Goal: Task Accomplishment & Management: Manage account settings

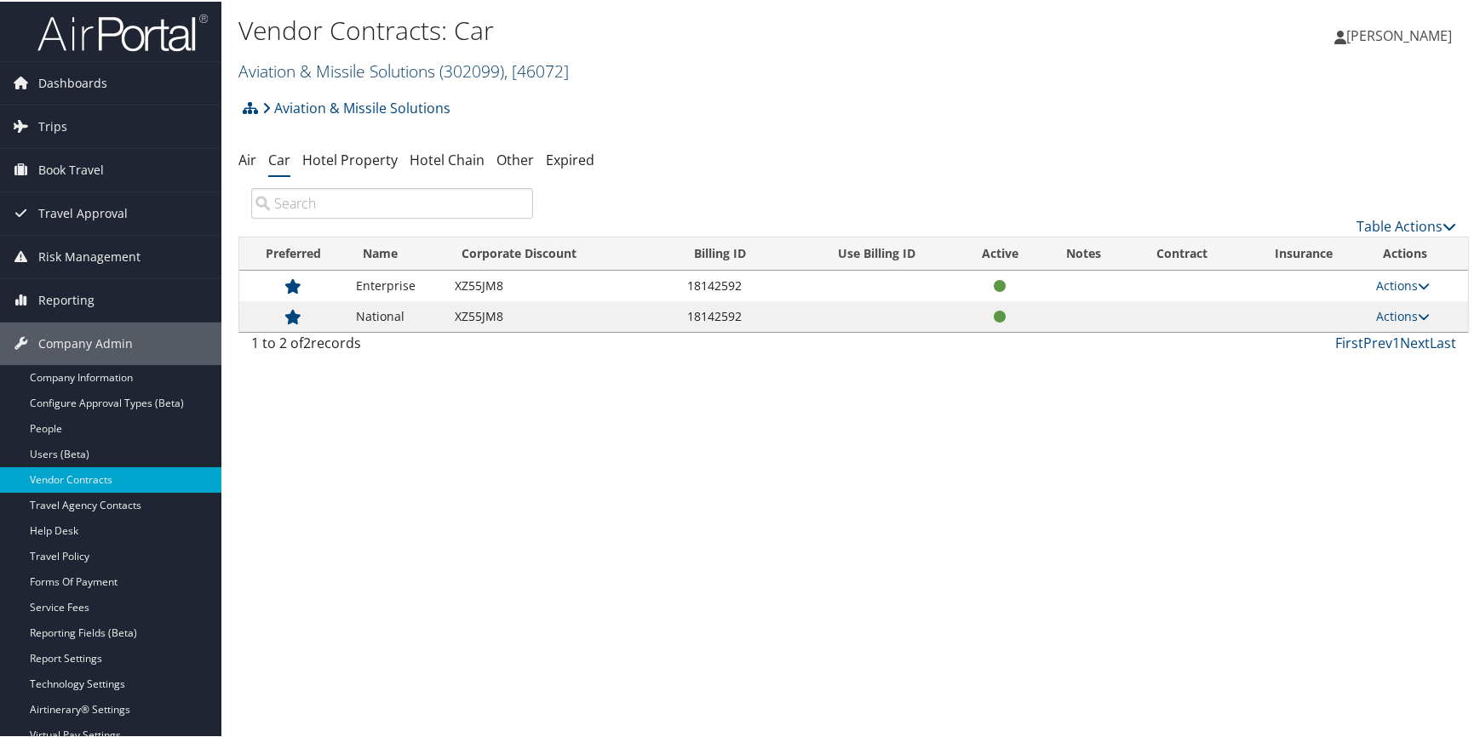
click at [359, 66] on link "Aviation & Missile Solutions ( 302099 ) , [ 46072 ]" at bounding box center [403, 69] width 330 height 23
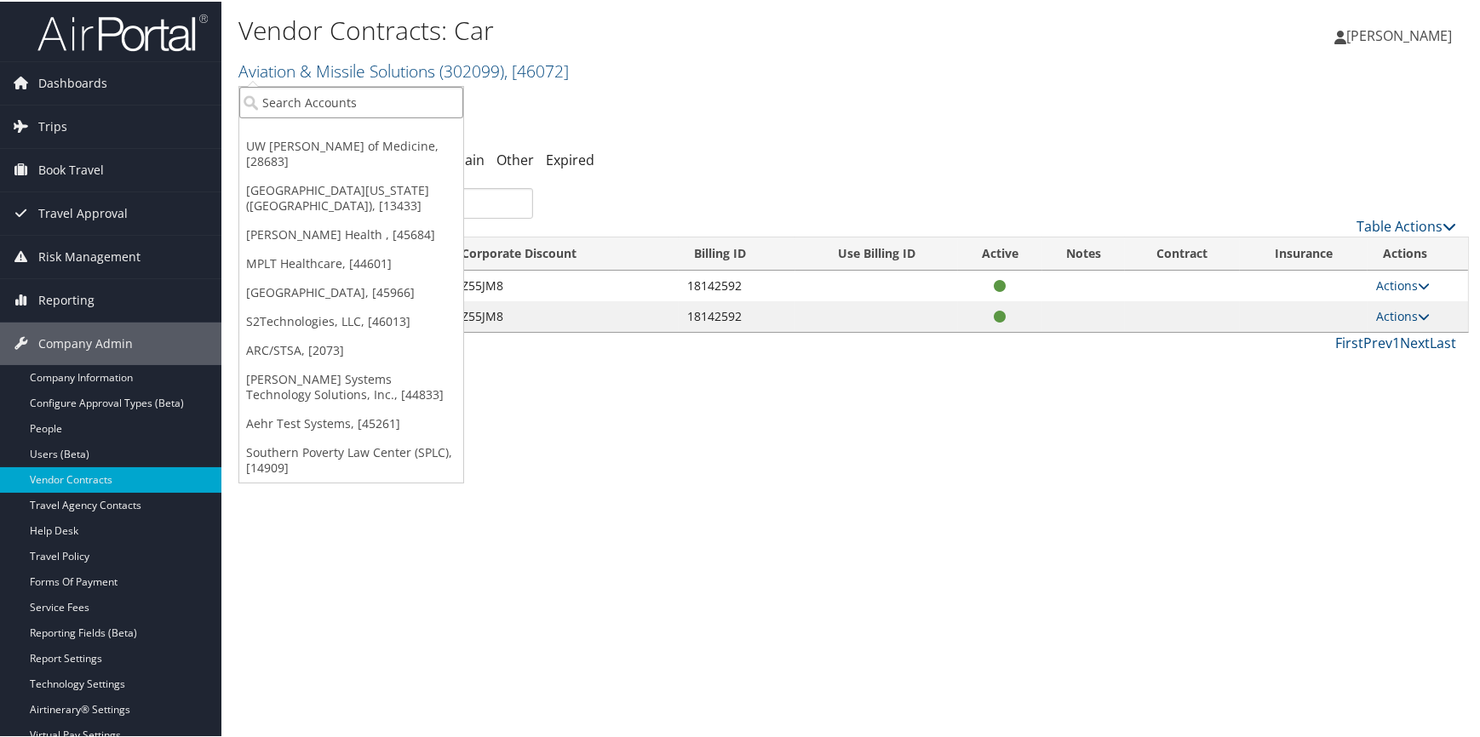
click at [327, 102] on input "search" at bounding box center [351, 101] width 224 height 32
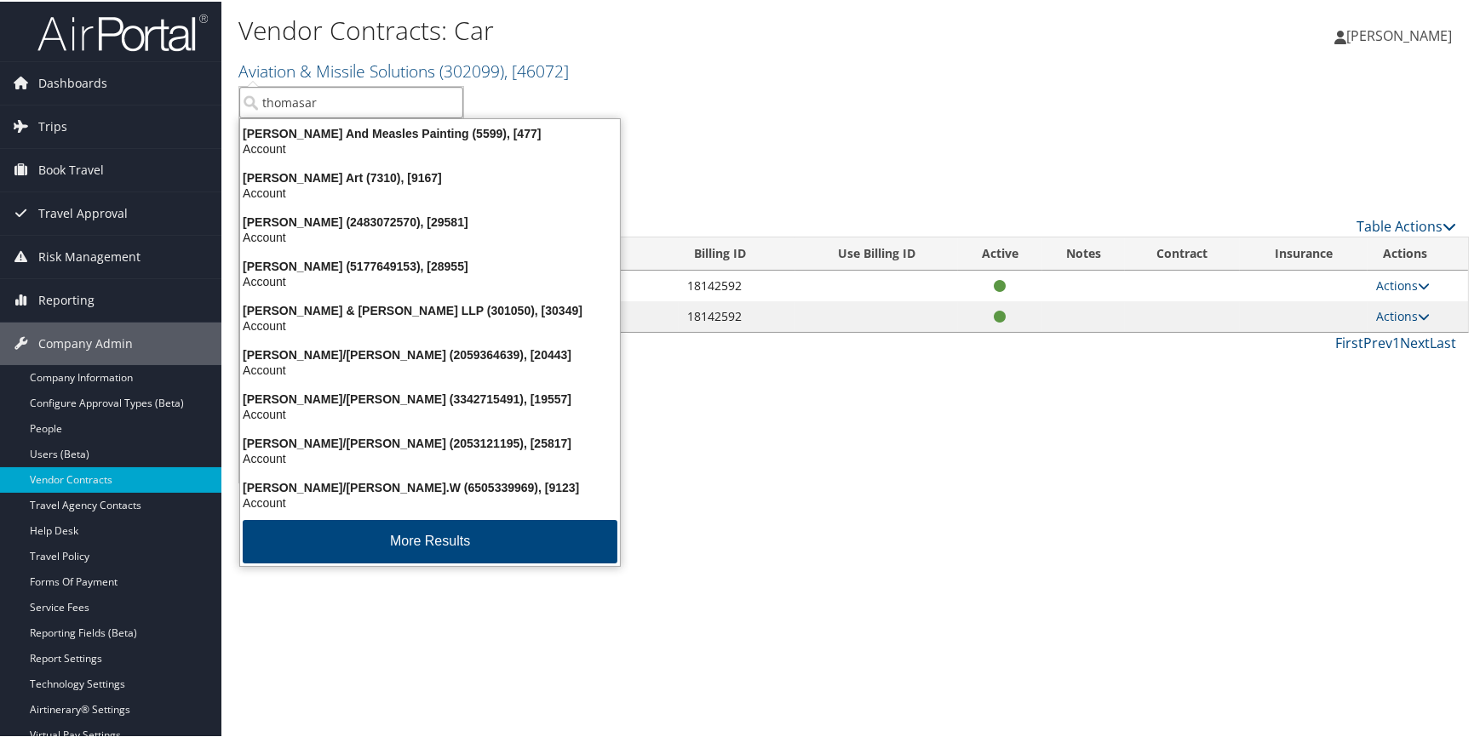
type input "thomasart"
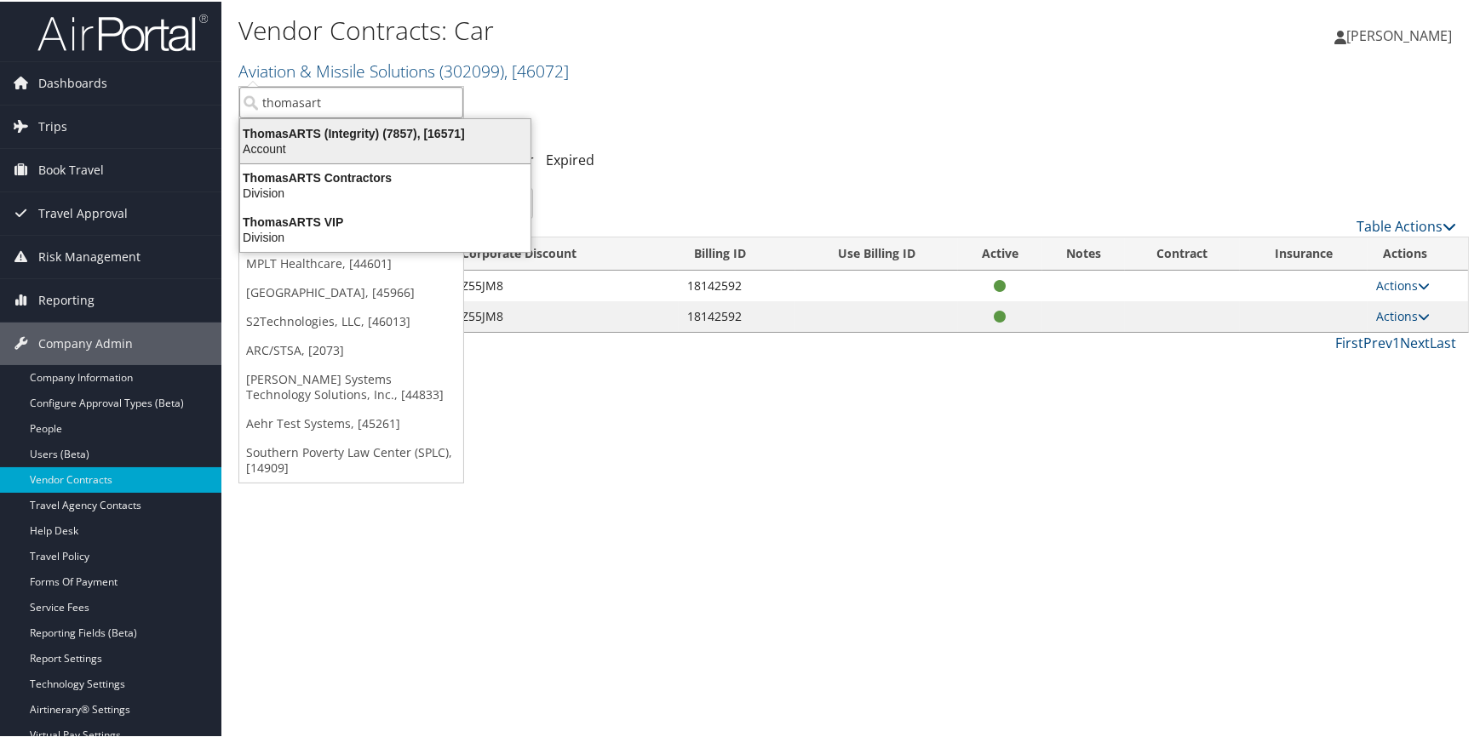
click at [327, 131] on div "ThomasARTS (Integrity) (7857), [16571]" at bounding box center [385, 131] width 311 height 15
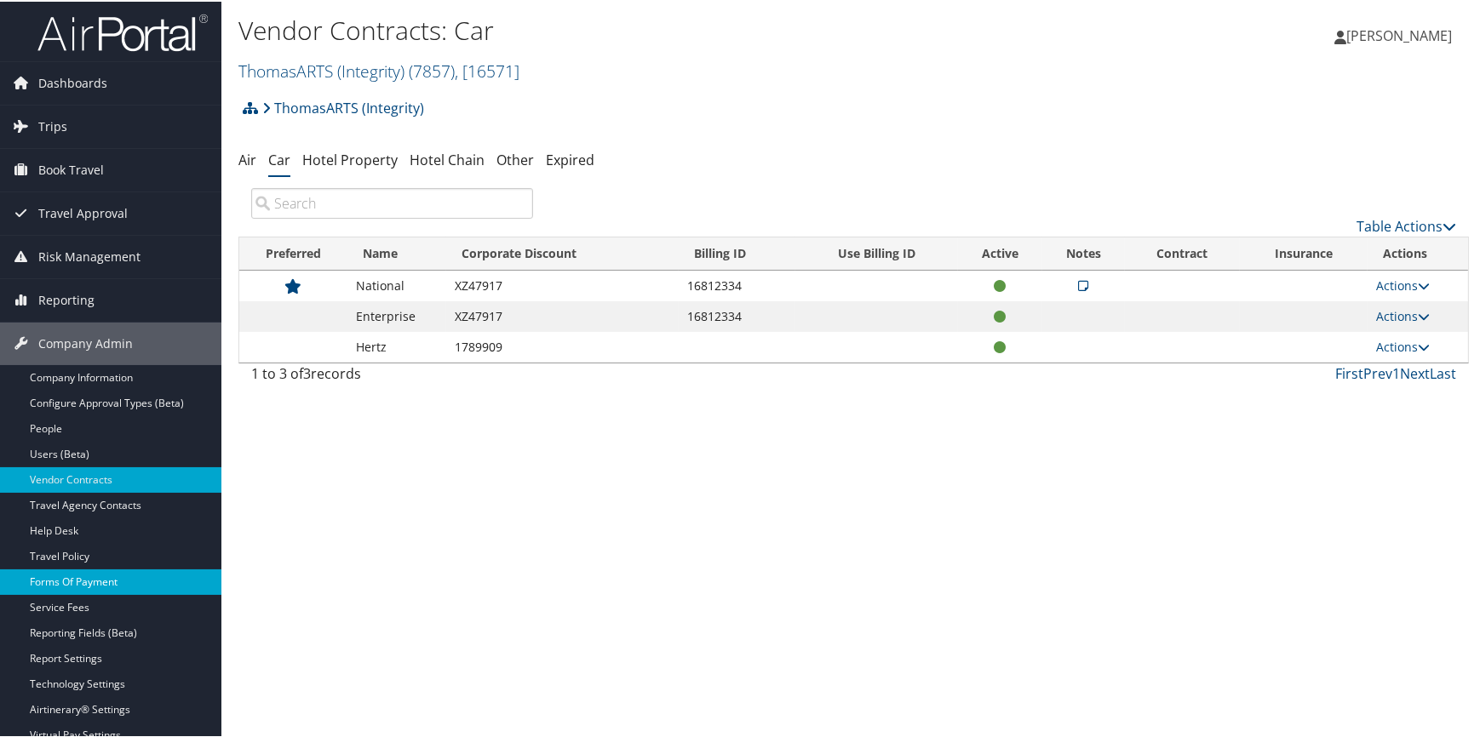
click at [104, 570] on link "Forms Of Payment" at bounding box center [110, 581] width 221 height 26
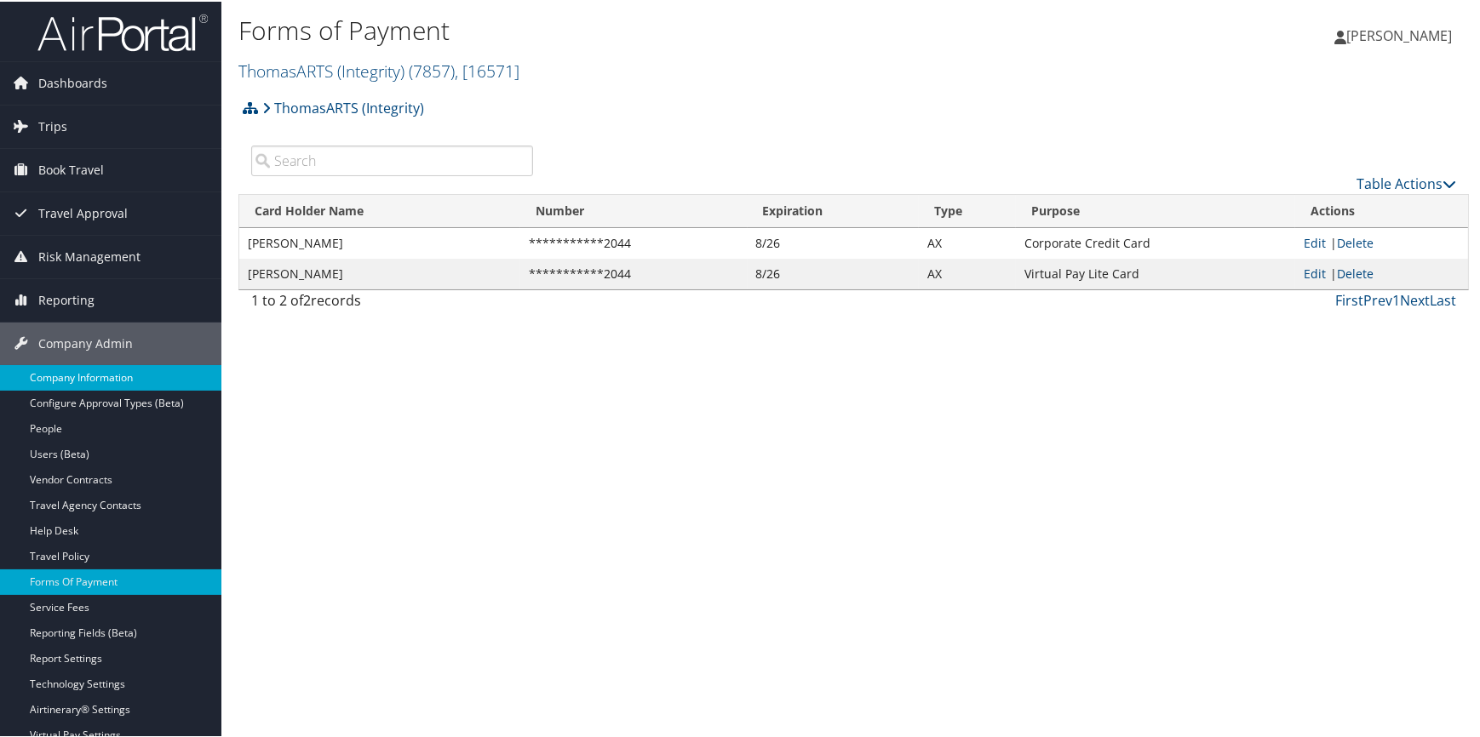
click at [93, 375] on link "Company Information" at bounding box center [110, 377] width 221 height 26
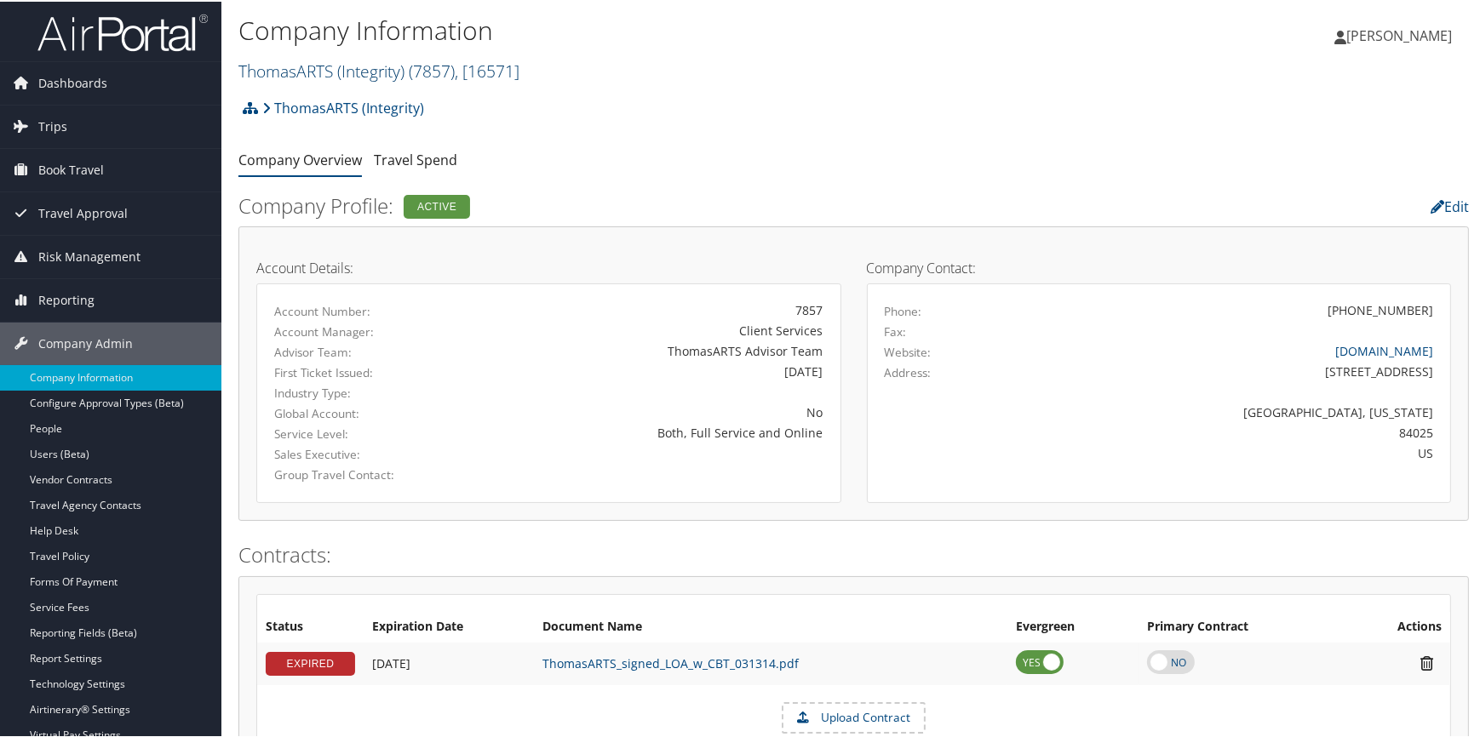
click at [363, 63] on link "ThomasARTS (Integrity) ( 7857 ) , [ 16571 ]" at bounding box center [378, 69] width 281 height 23
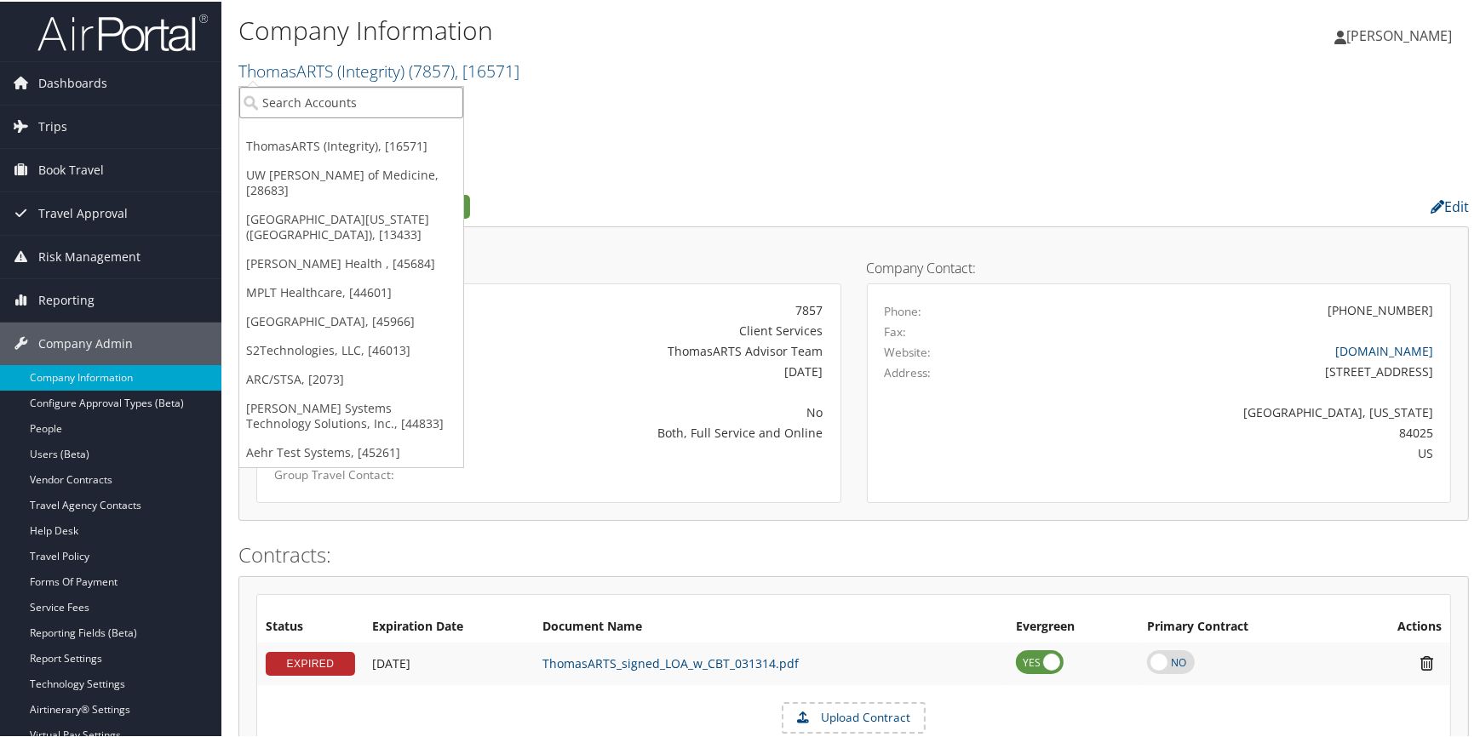
click at [296, 98] on input "search" at bounding box center [351, 101] width 224 height 32
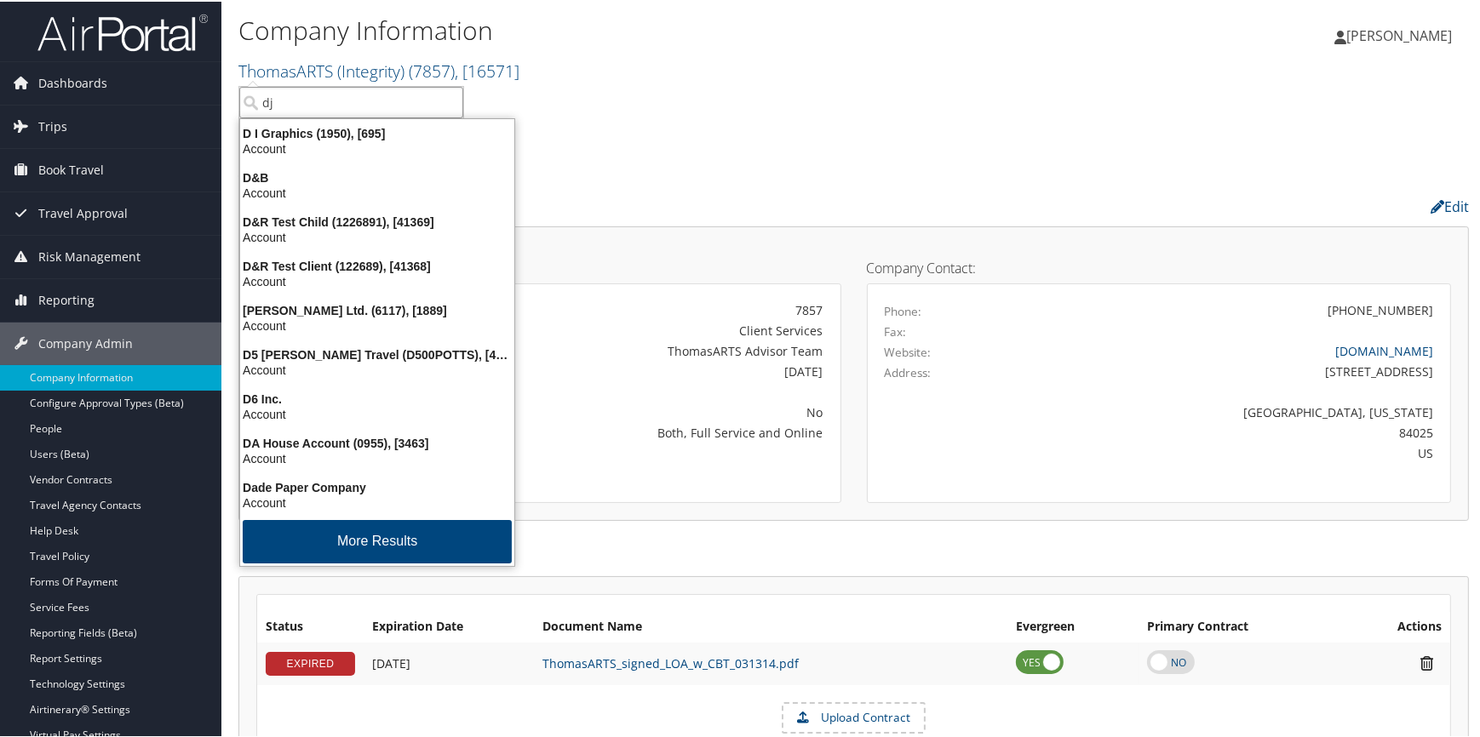
type input "djj"
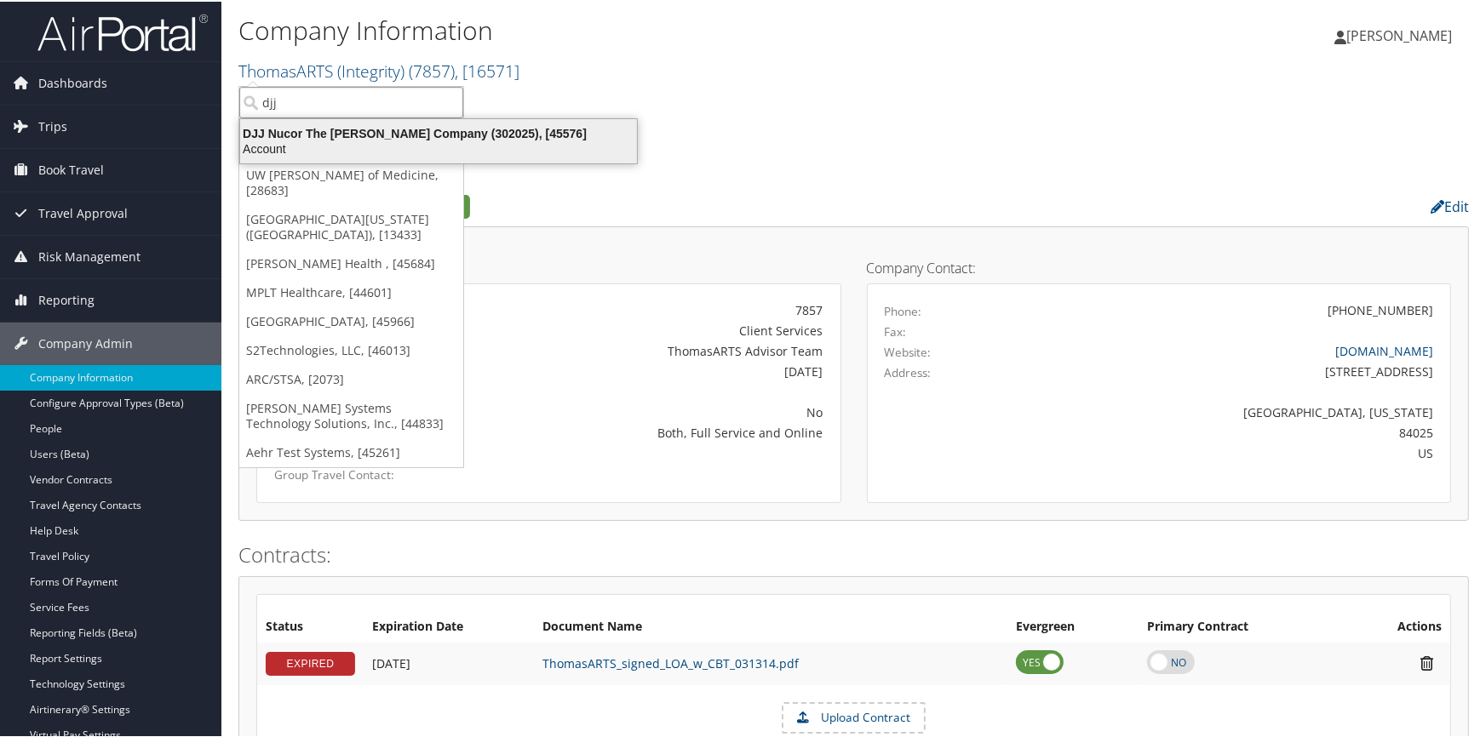
click at [297, 124] on div "DJJ Nucor The David Joseph Company (302025), [45576]" at bounding box center [438, 131] width 417 height 15
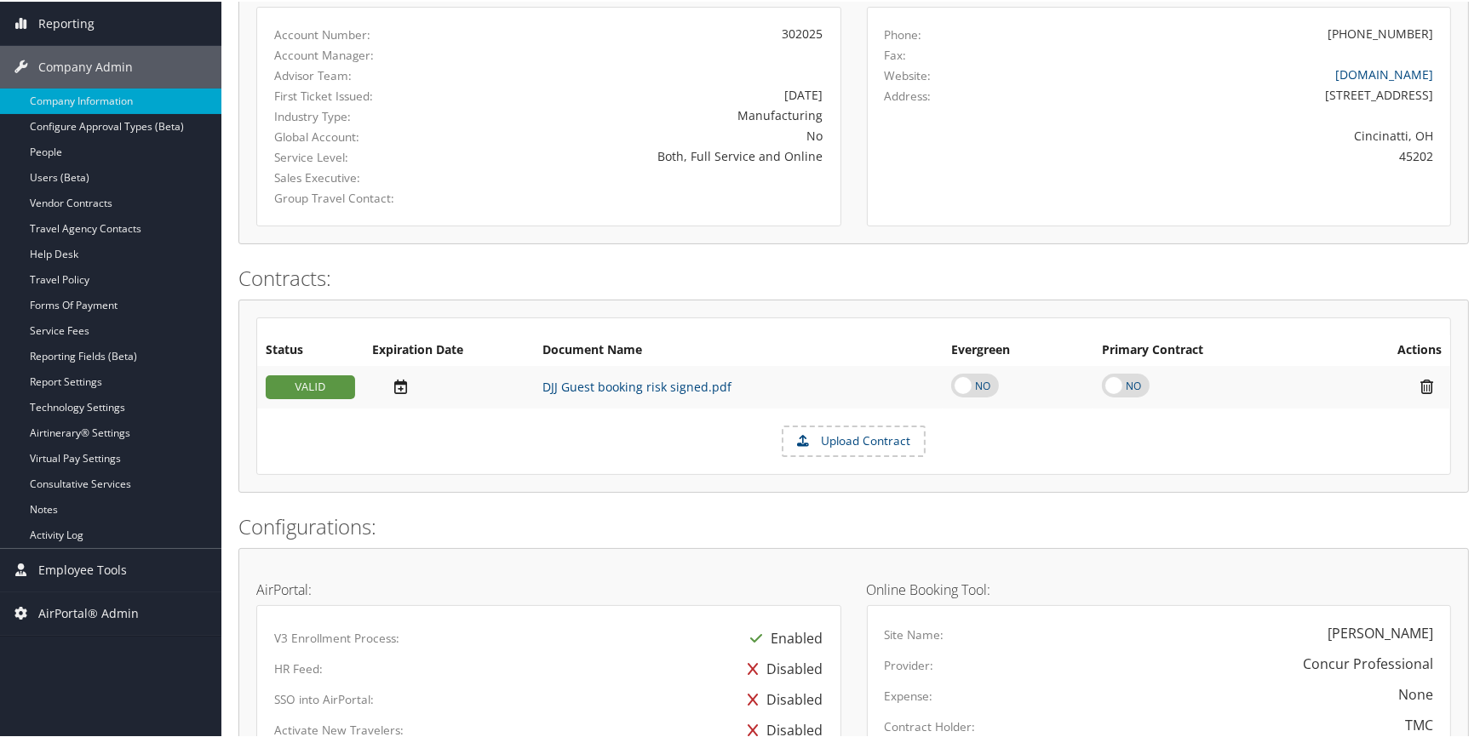
scroll to position [232, 0]
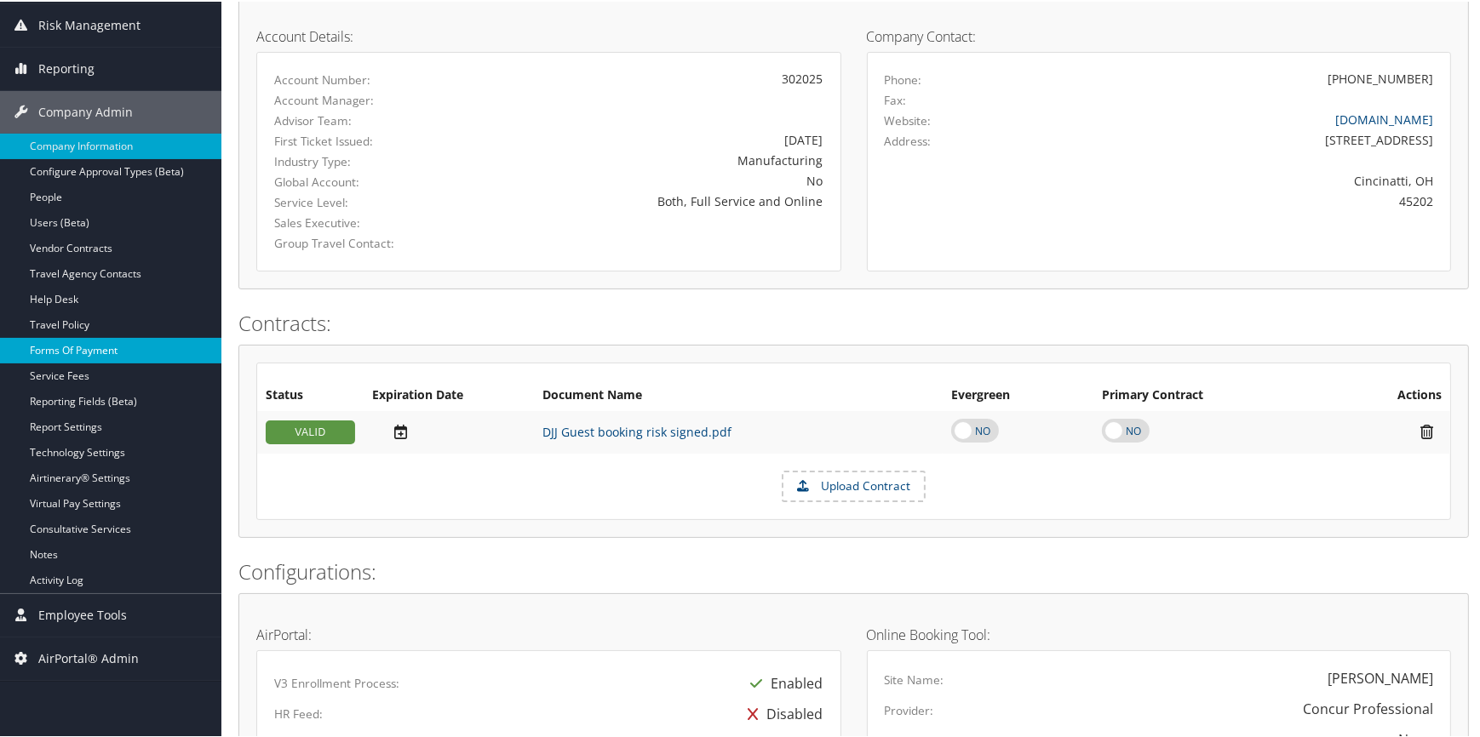
click at [78, 337] on link "Forms Of Payment" at bounding box center [110, 349] width 221 height 26
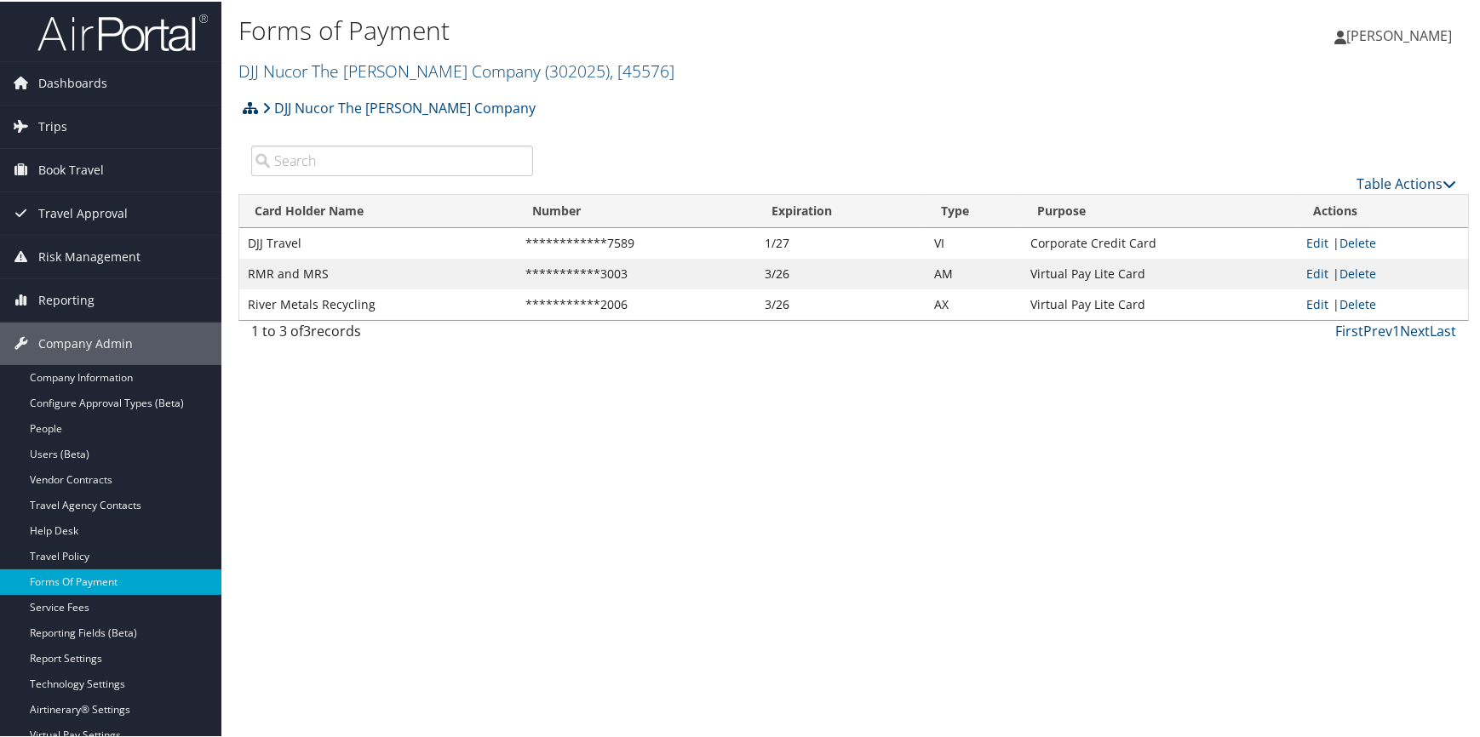
click at [252, 103] on icon at bounding box center [250, 107] width 15 height 14
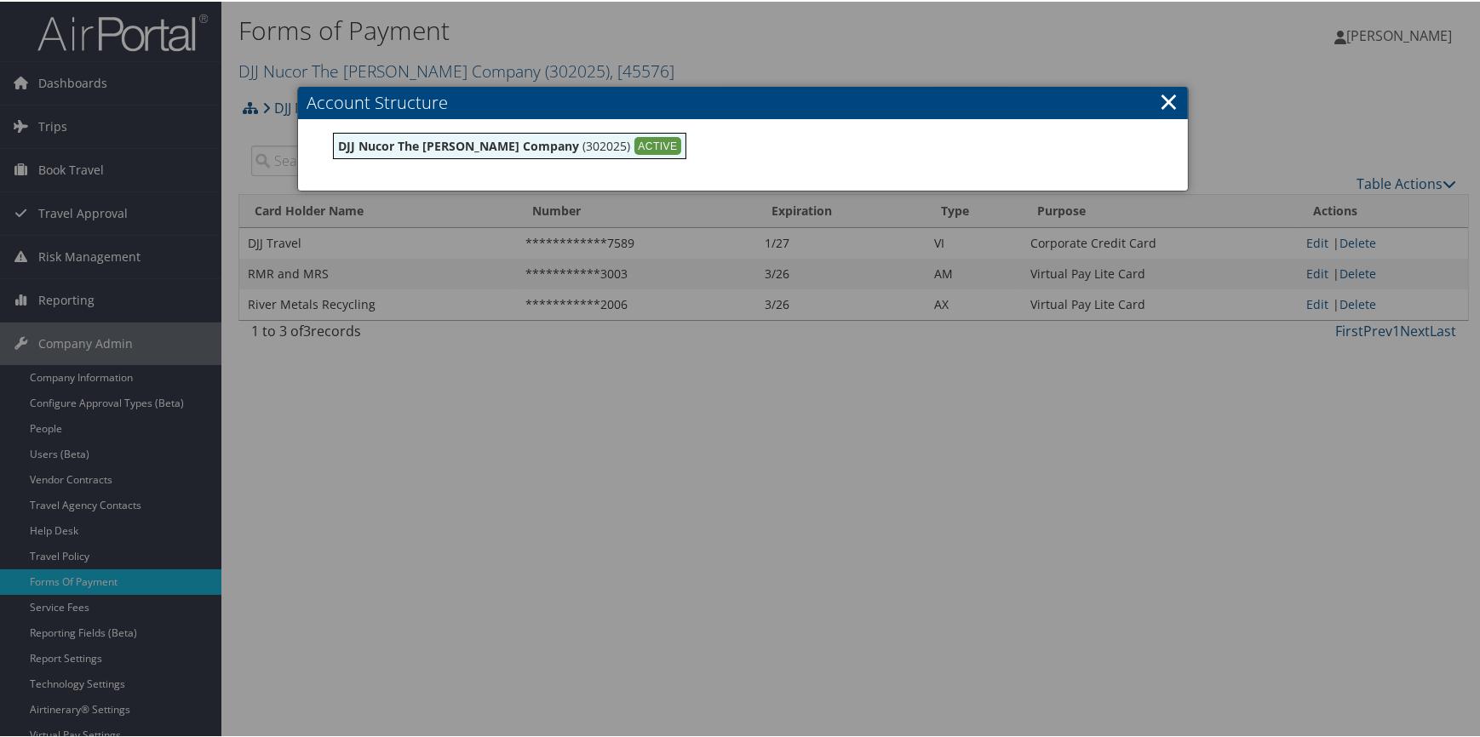
click at [1058, 34] on div at bounding box center [743, 368] width 1486 height 737
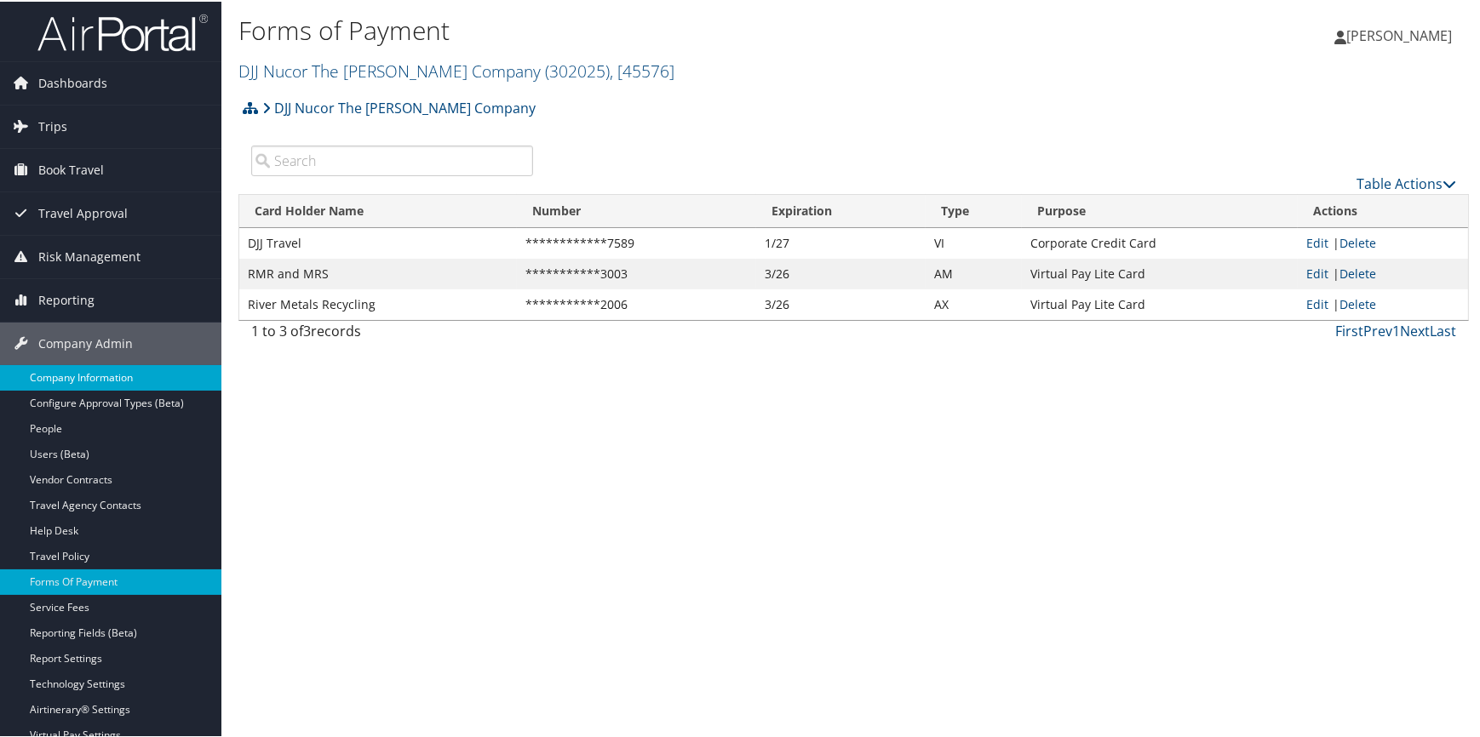
click at [93, 382] on link "Company Information" at bounding box center [110, 377] width 221 height 26
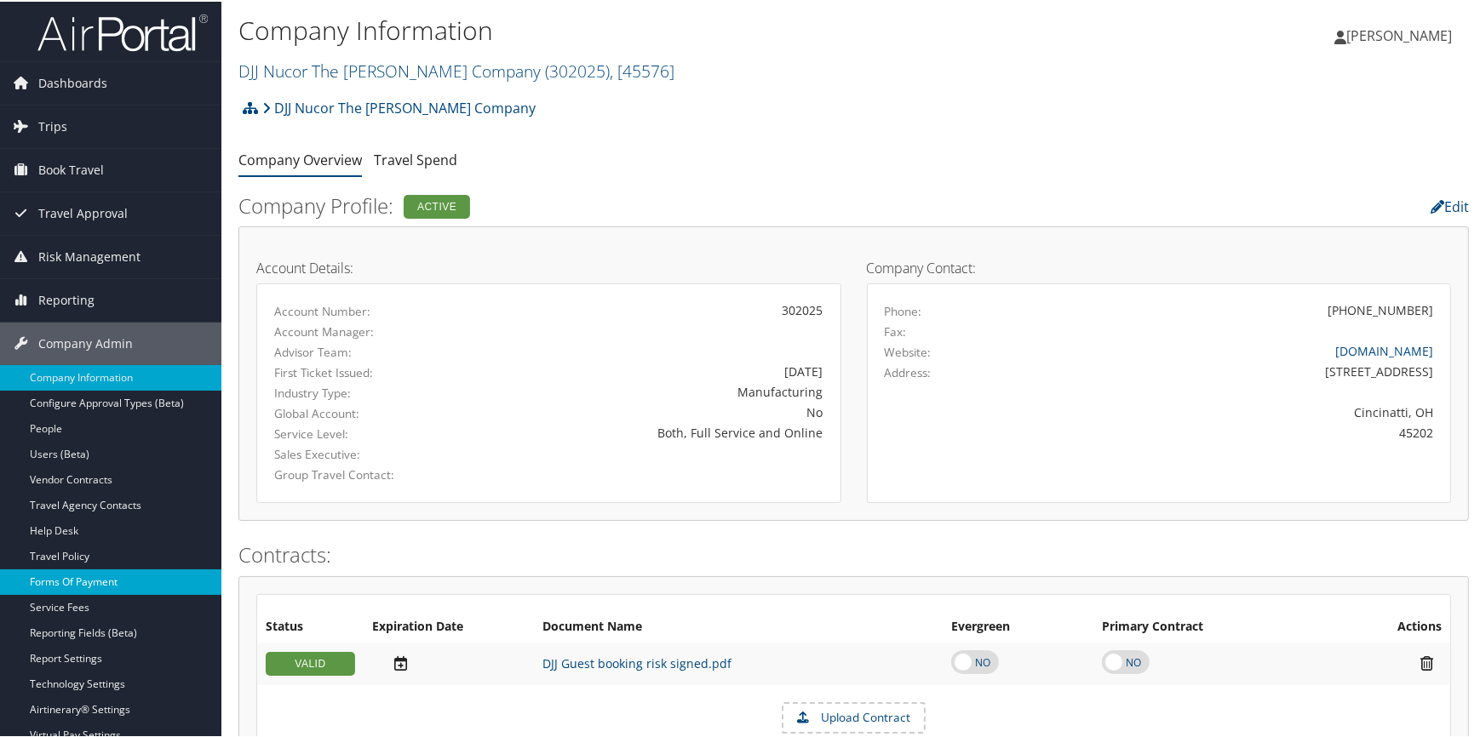
click at [112, 581] on link "Forms Of Payment" at bounding box center [110, 581] width 221 height 26
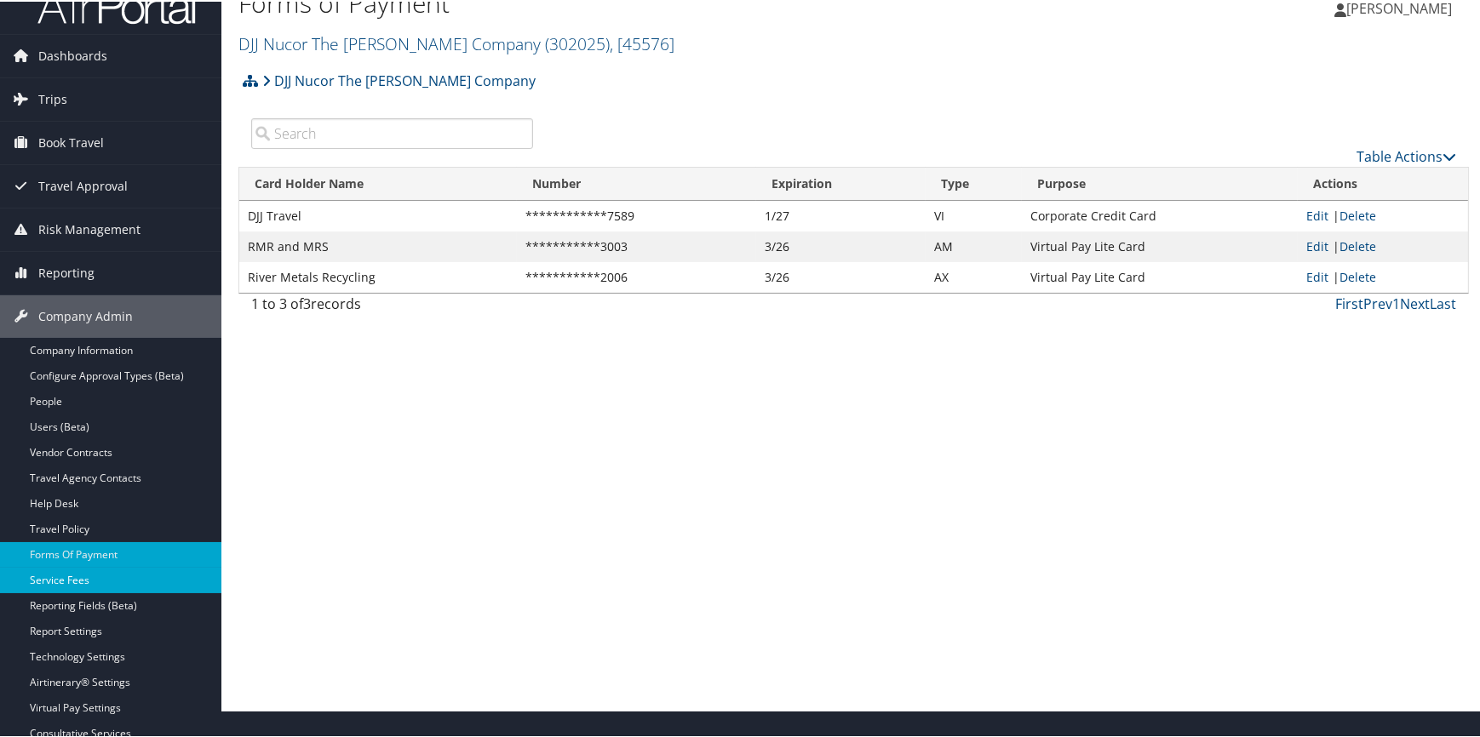
scroll to position [77, 0]
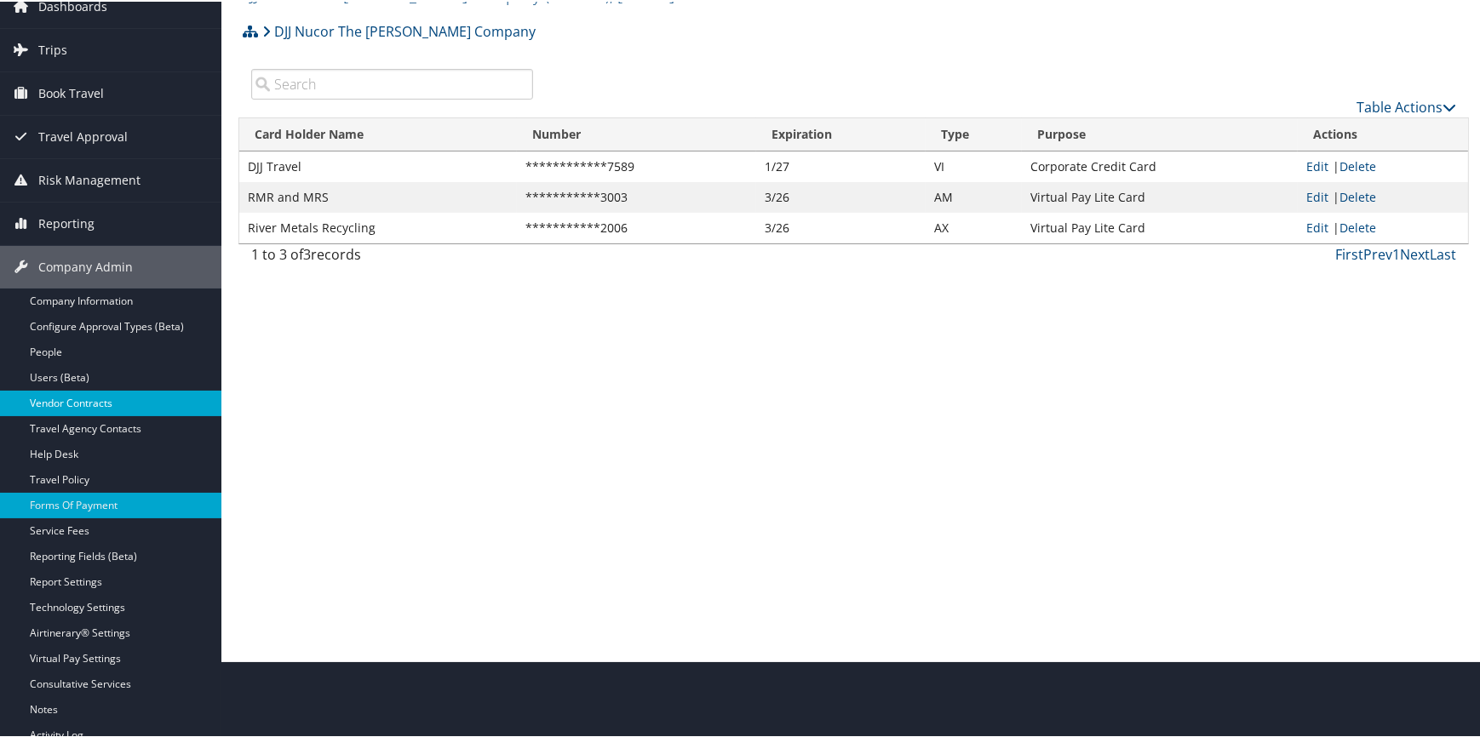
click at [75, 404] on link "Vendor Contracts" at bounding box center [110, 402] width 221 height 26
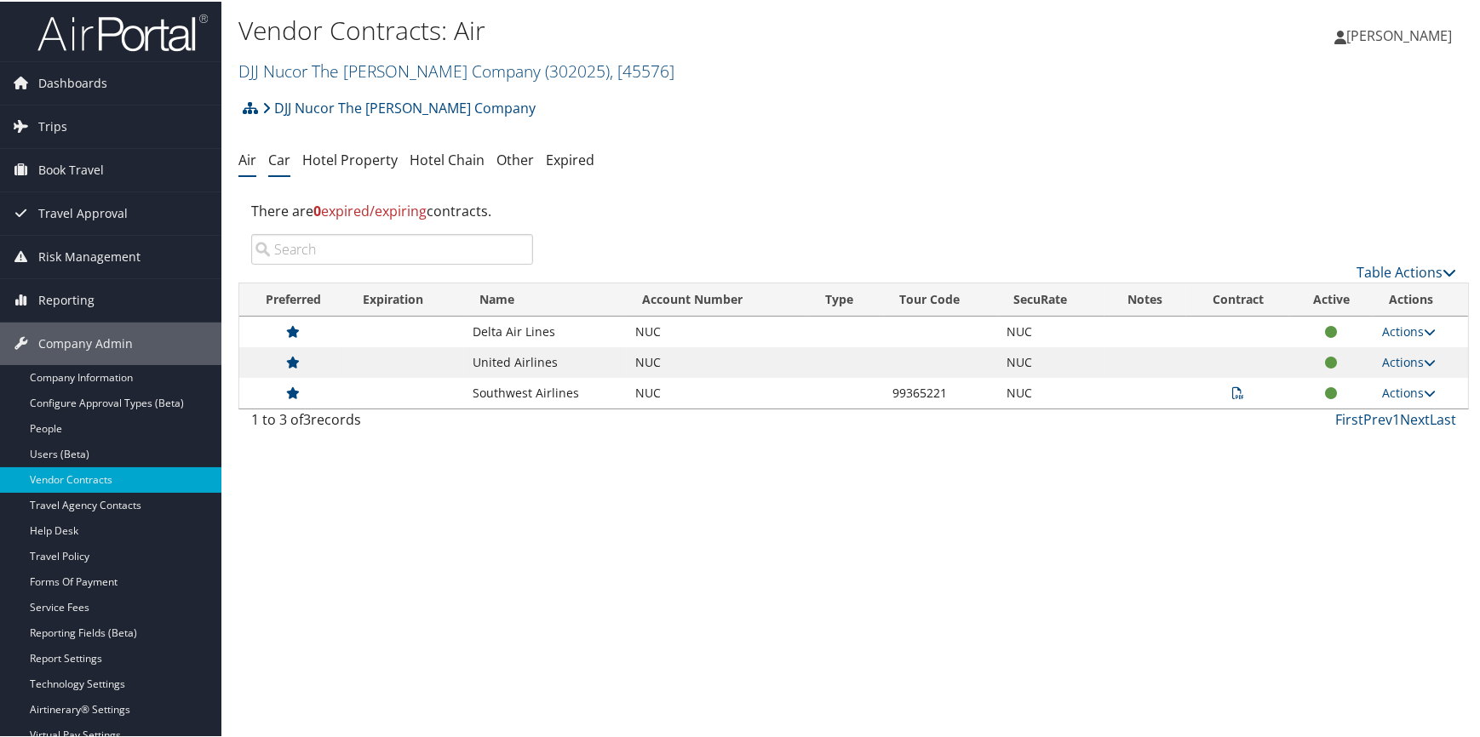
click at [278, 162] on link "Car" at bounding box center [279, 158] width 22 height 19
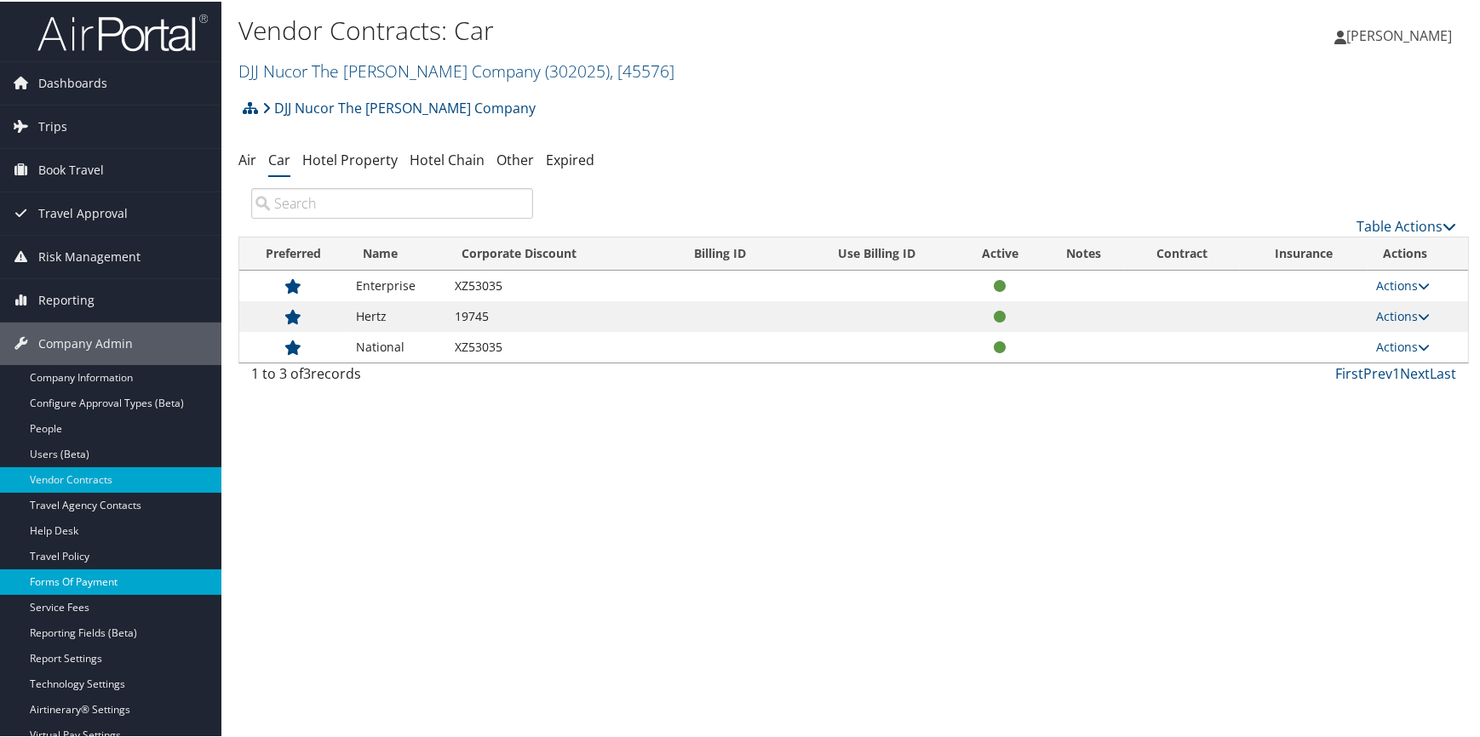
click at [123, 580] on link "Forms Of Payment" at bounding box center [110, 581] width 221 height 26
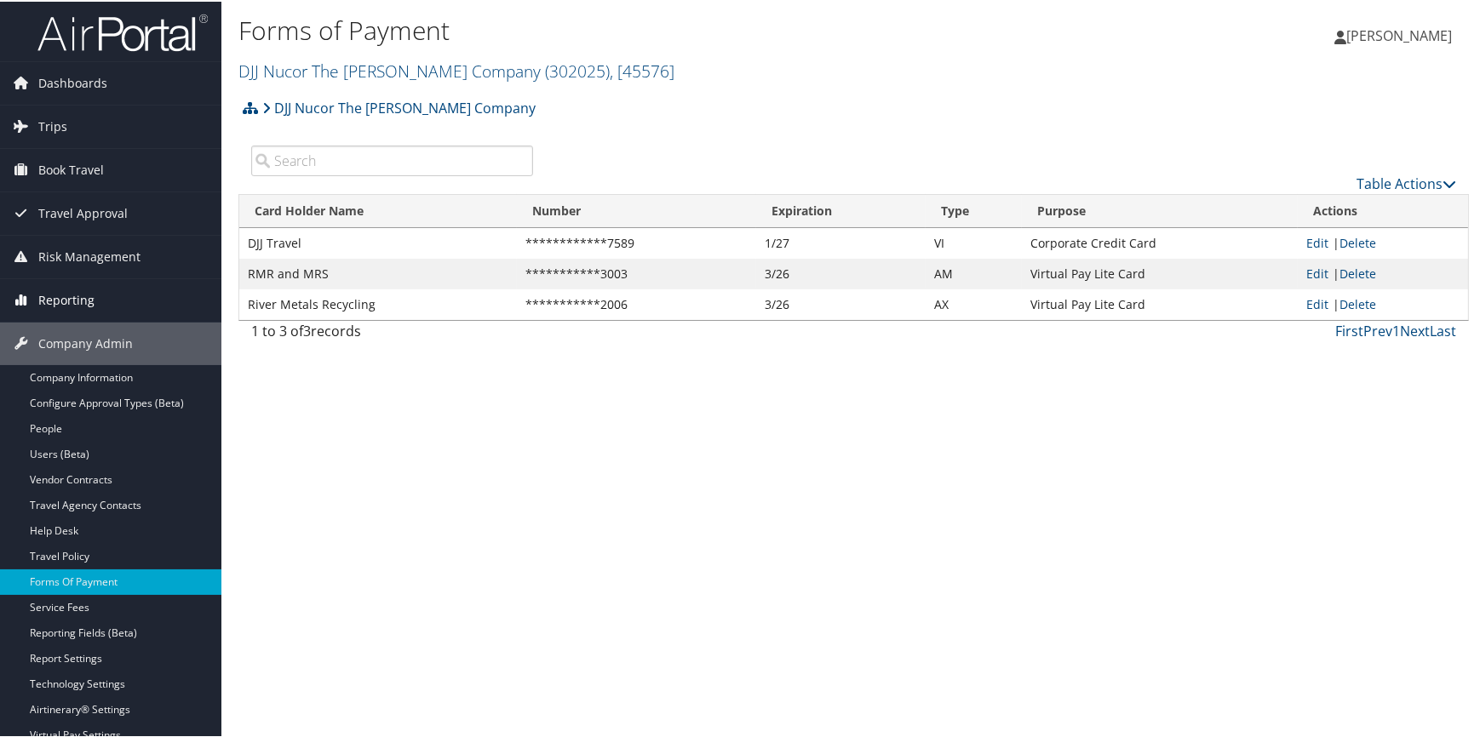
click at [57, 287] on span "Reporting" at bounding box center [66, 299] width 56 height 43
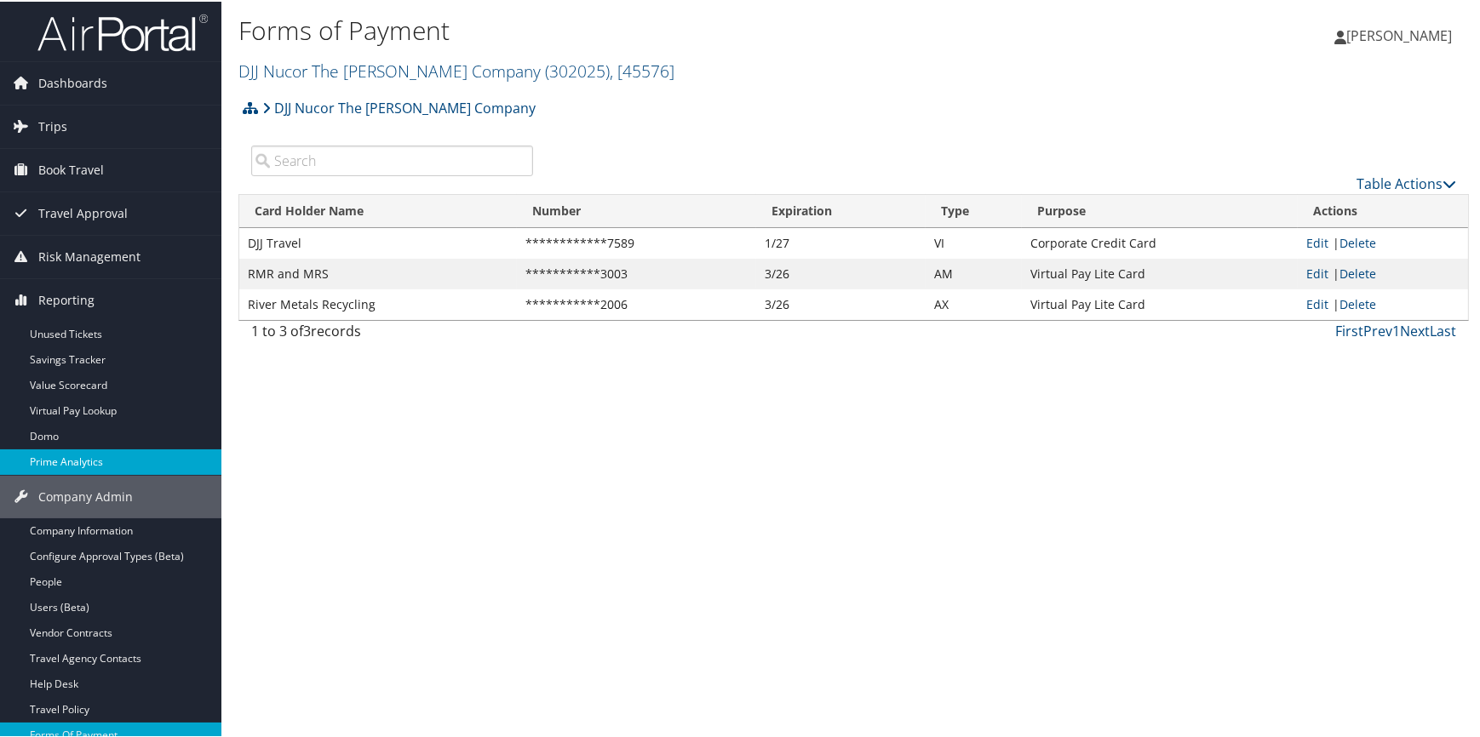
click at [112, 455] on link "Prime Analytics" at bounding box center [110, 461] width 221 height 26
click at [308, 66] on link "DJJ Nucor The David Joseph Company ( 302025 ) , [ 45576 ]" at bounding box center [456, 69] width 436 height 23
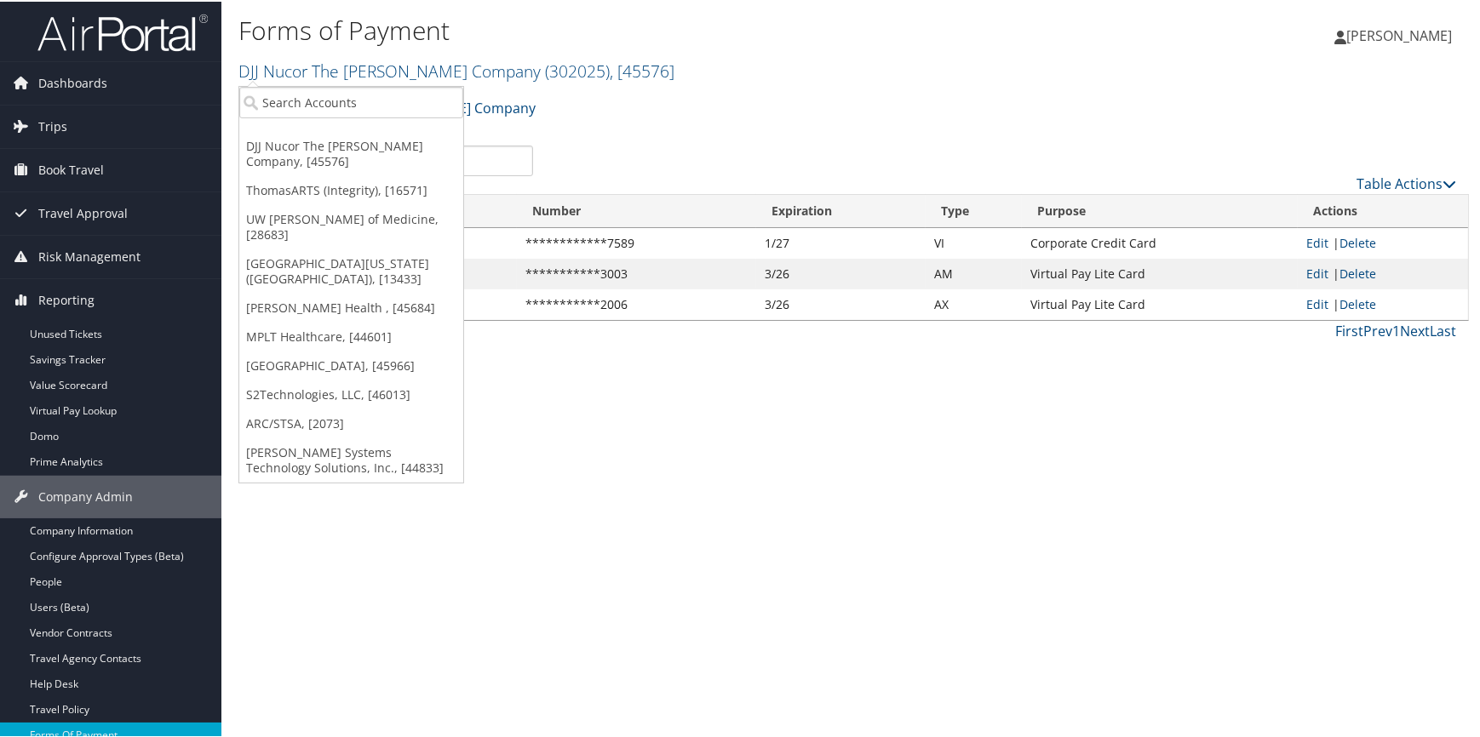
click at [610, 106] on div "DJJ Nucor The David Joseph Company Account Structure DJJ Nucor The David Joseph…" at bounding box center [853, 112] width 1230 height 46
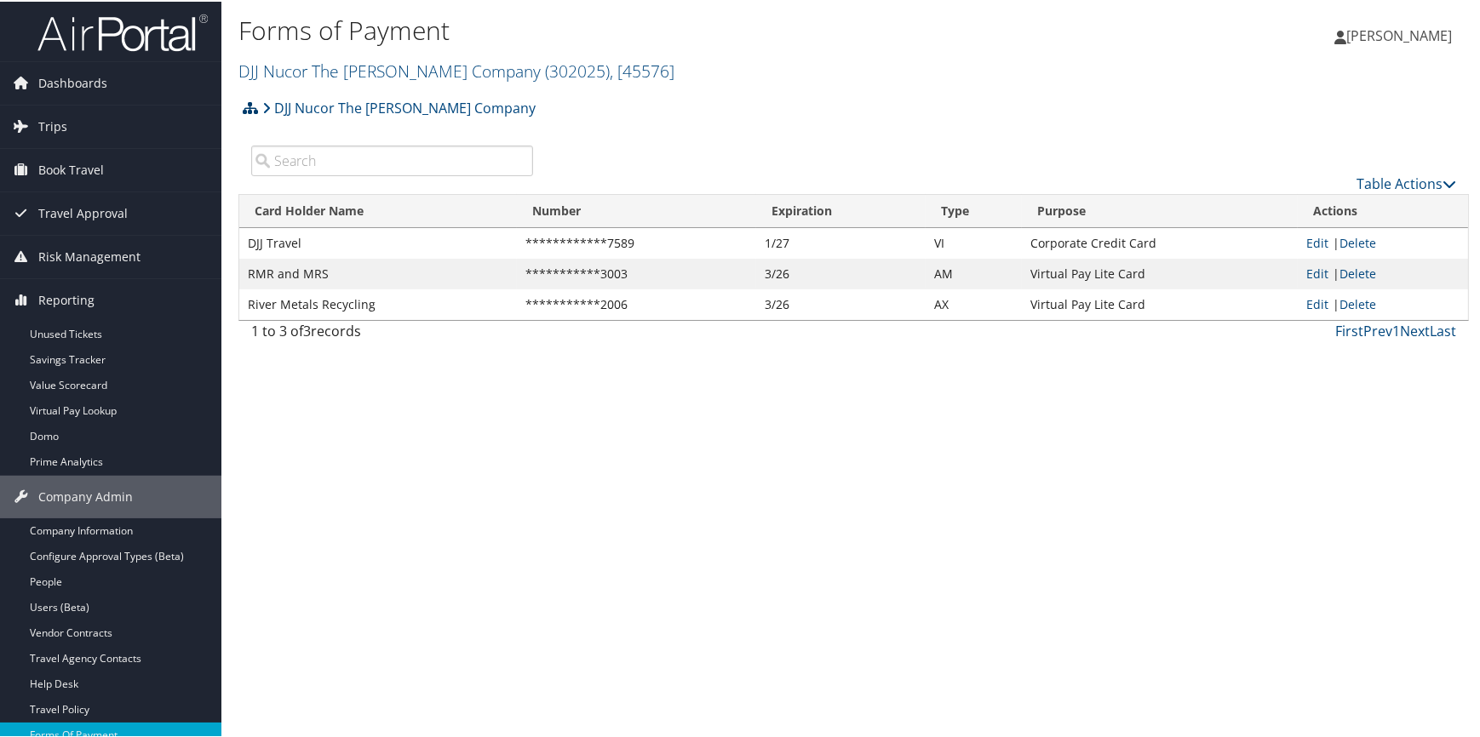
click at [252, 104] on icon at bounding box center [250, 107] width 15 height 14
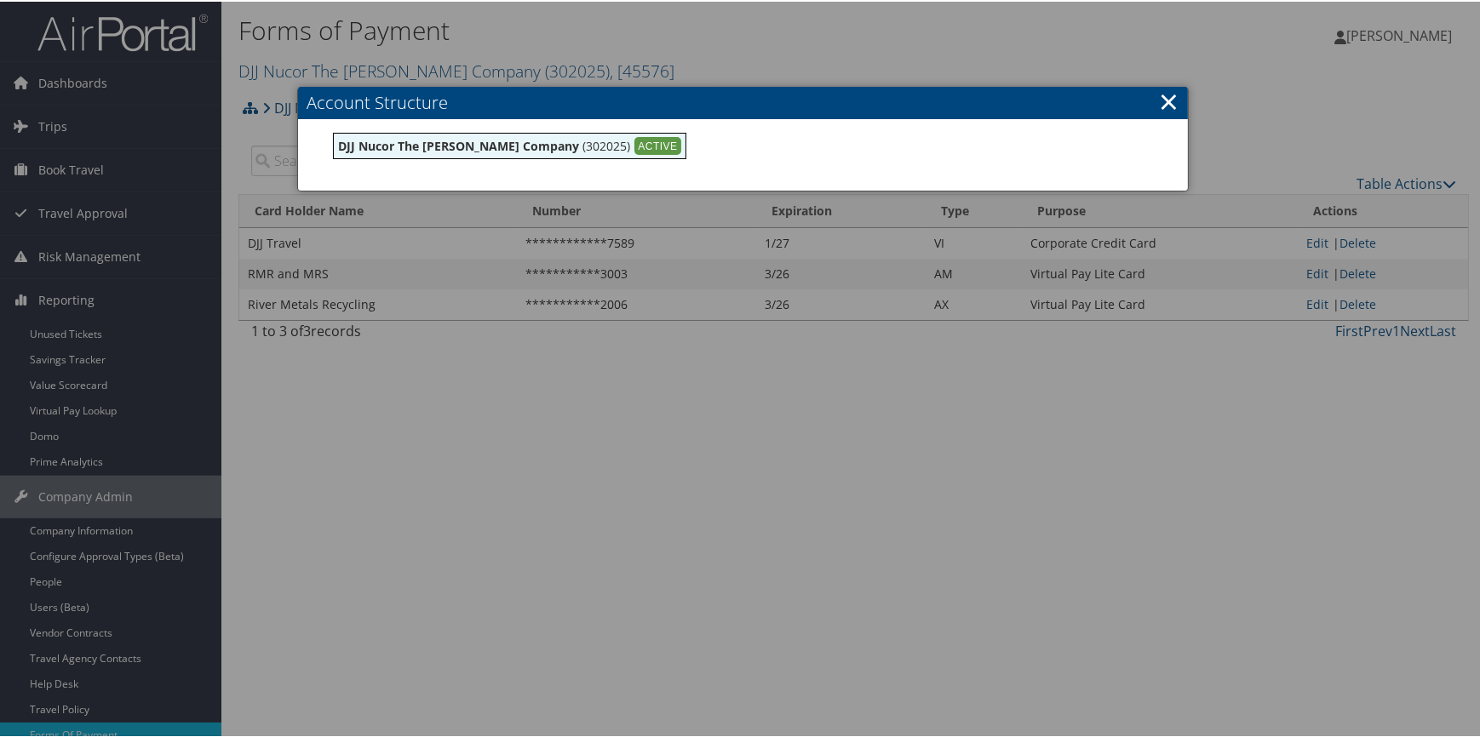
click at [1163, 102] on link "×" at bounding box center [1169, 100] width 20 height 34
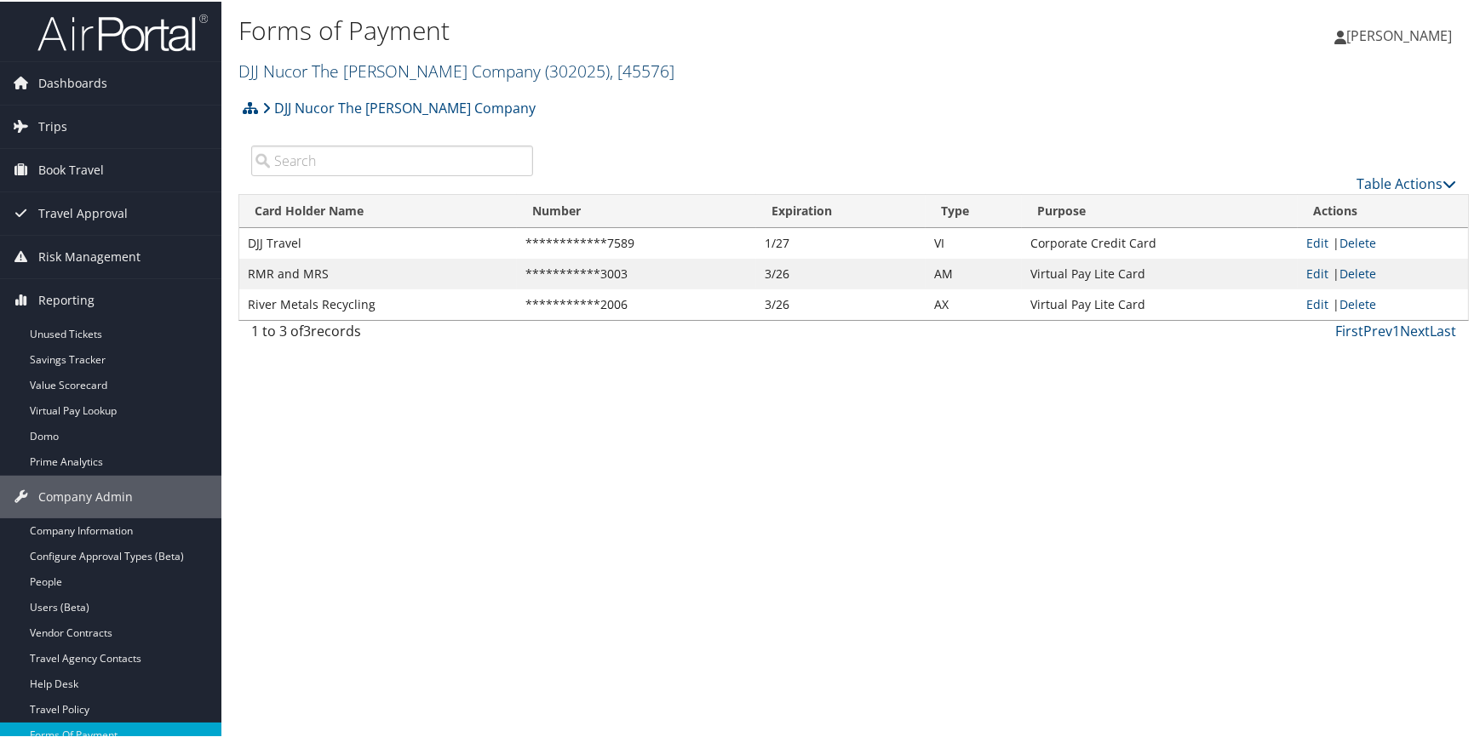
click at [398, 72] on link "DJJ Nucor The David Joseph Company ( 302025 ) , [ 45576 ]" at bounding box center [456, 69] width 436 height 23
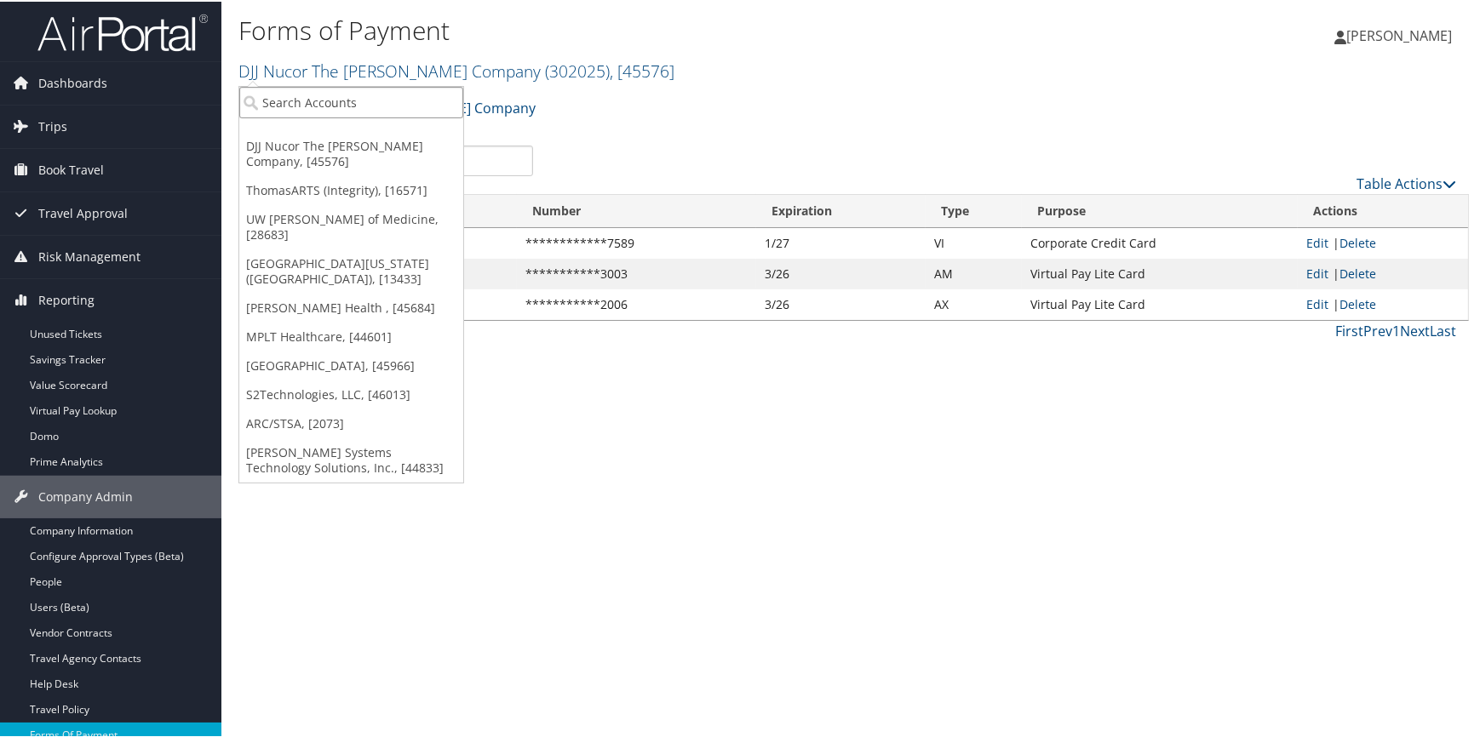
click at [341, 89] on input "search" at bounding box center [351, 101] width 224 height 32
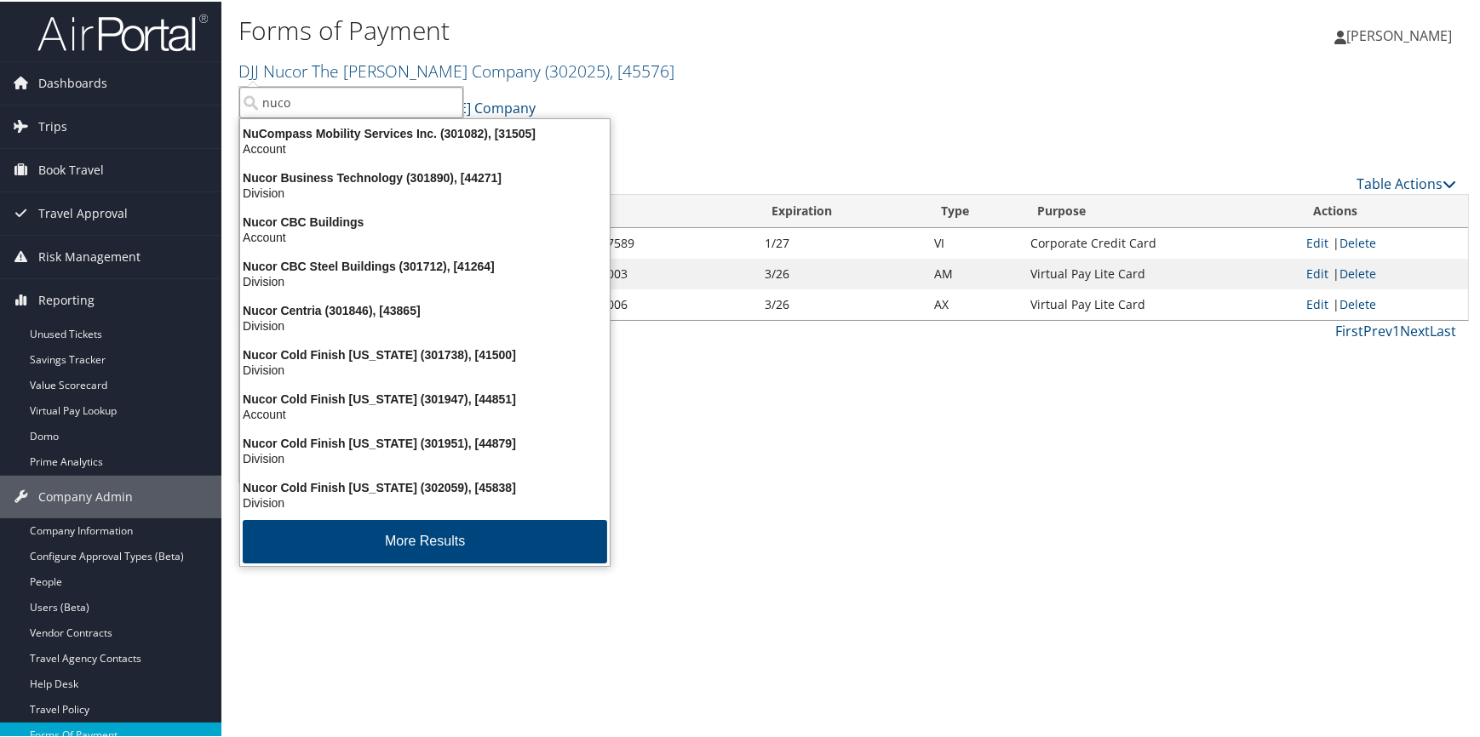
type input "nucor"
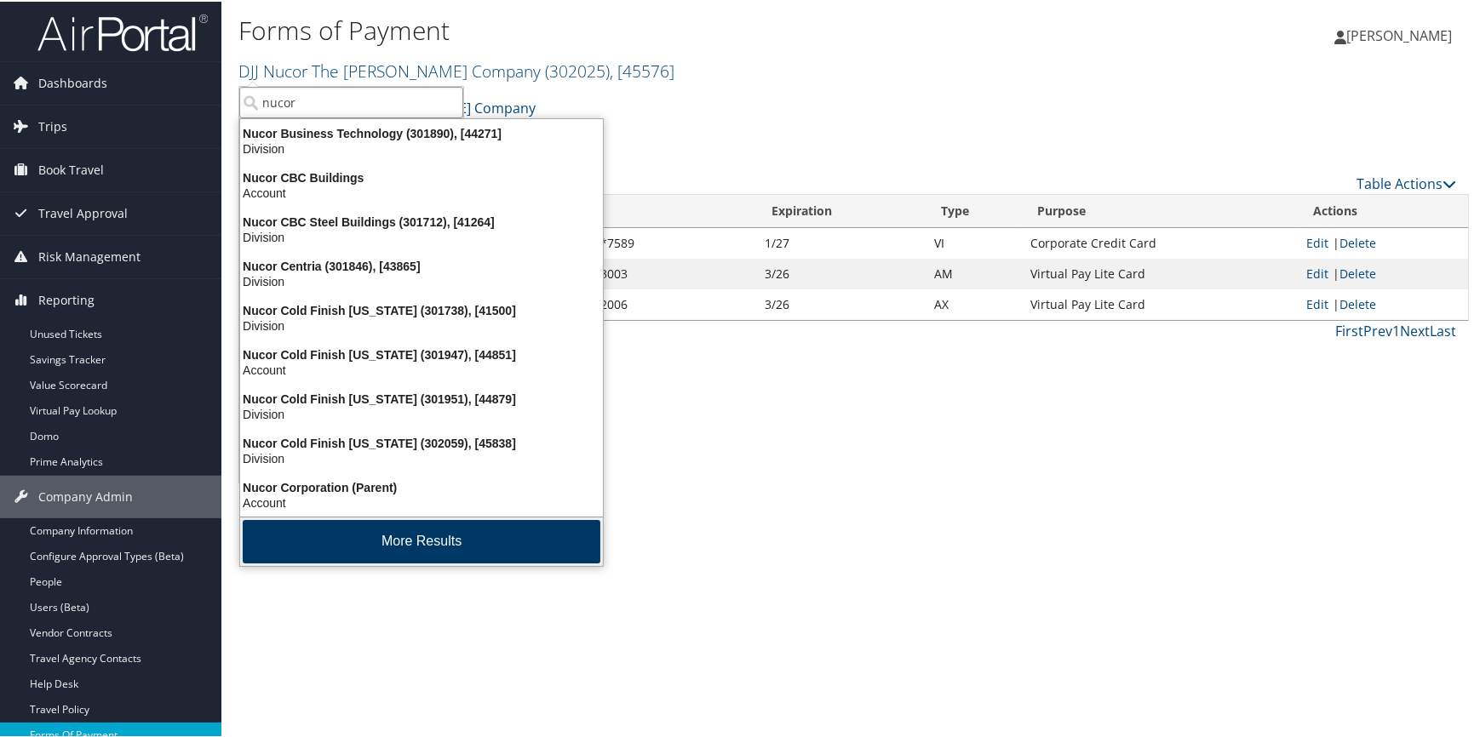
click at [369, 537] on button "More Results" at bounding box center [422, 539] width 358 height 43
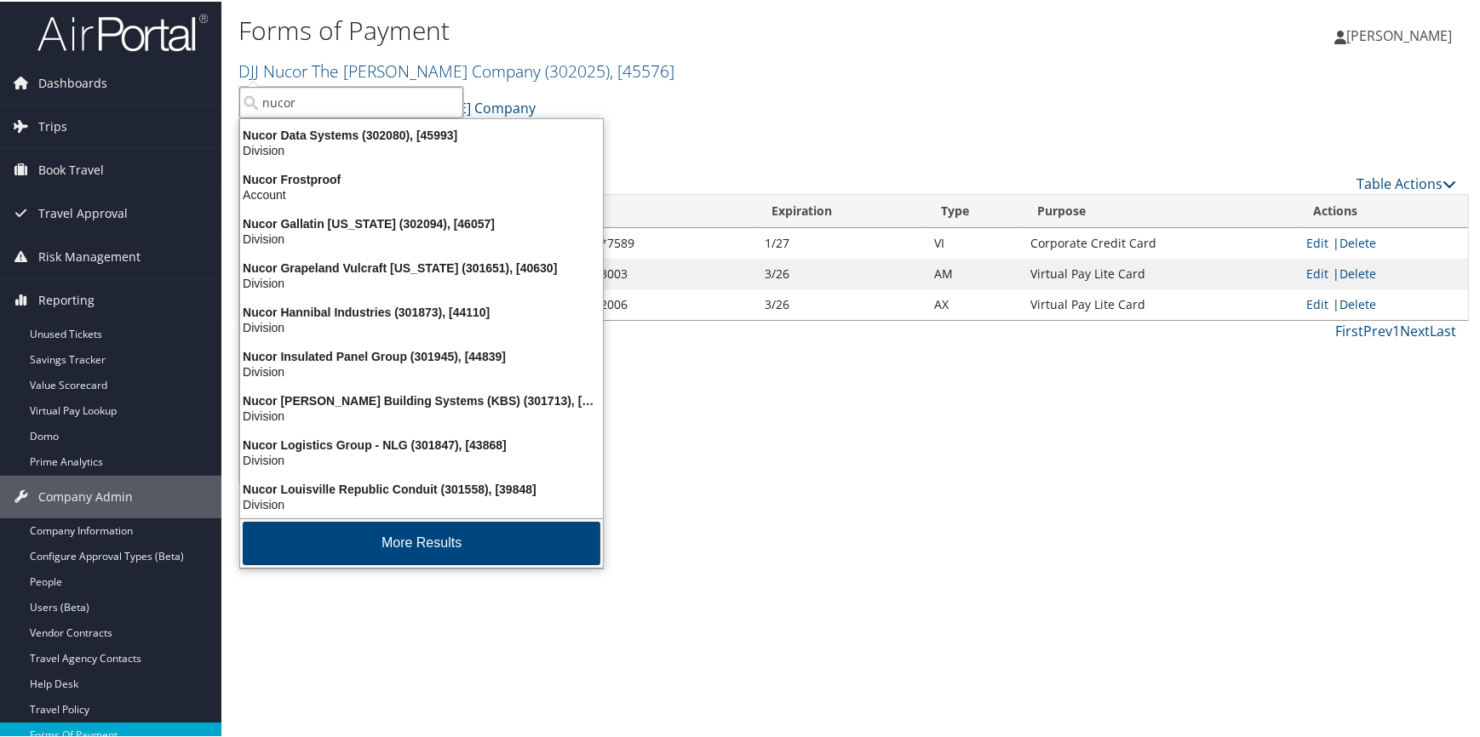
scroll to position [400, 0]
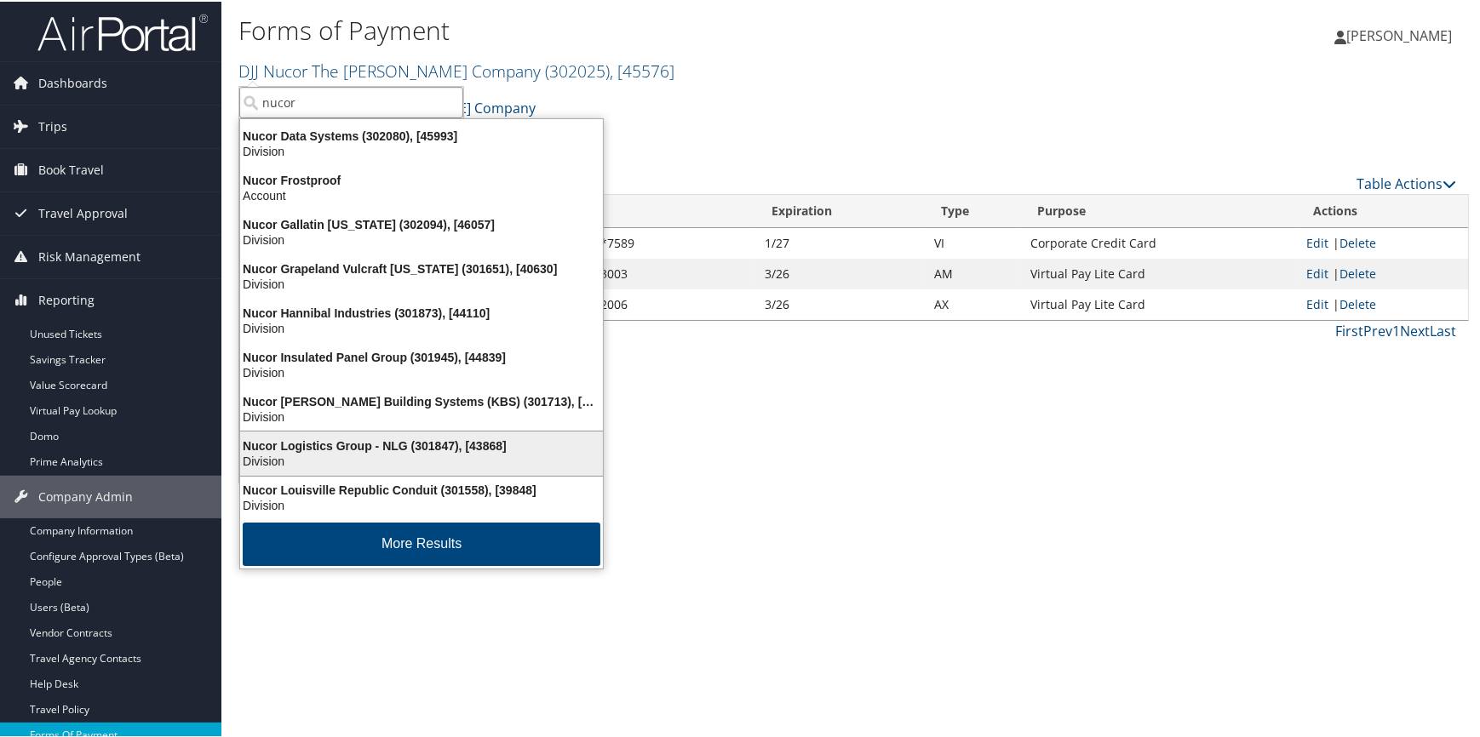
click at [333, 439] on div "Nucor Logistics Group - NLG (301847), [43868]" at bounding box center [421, 444] width 383 height 15
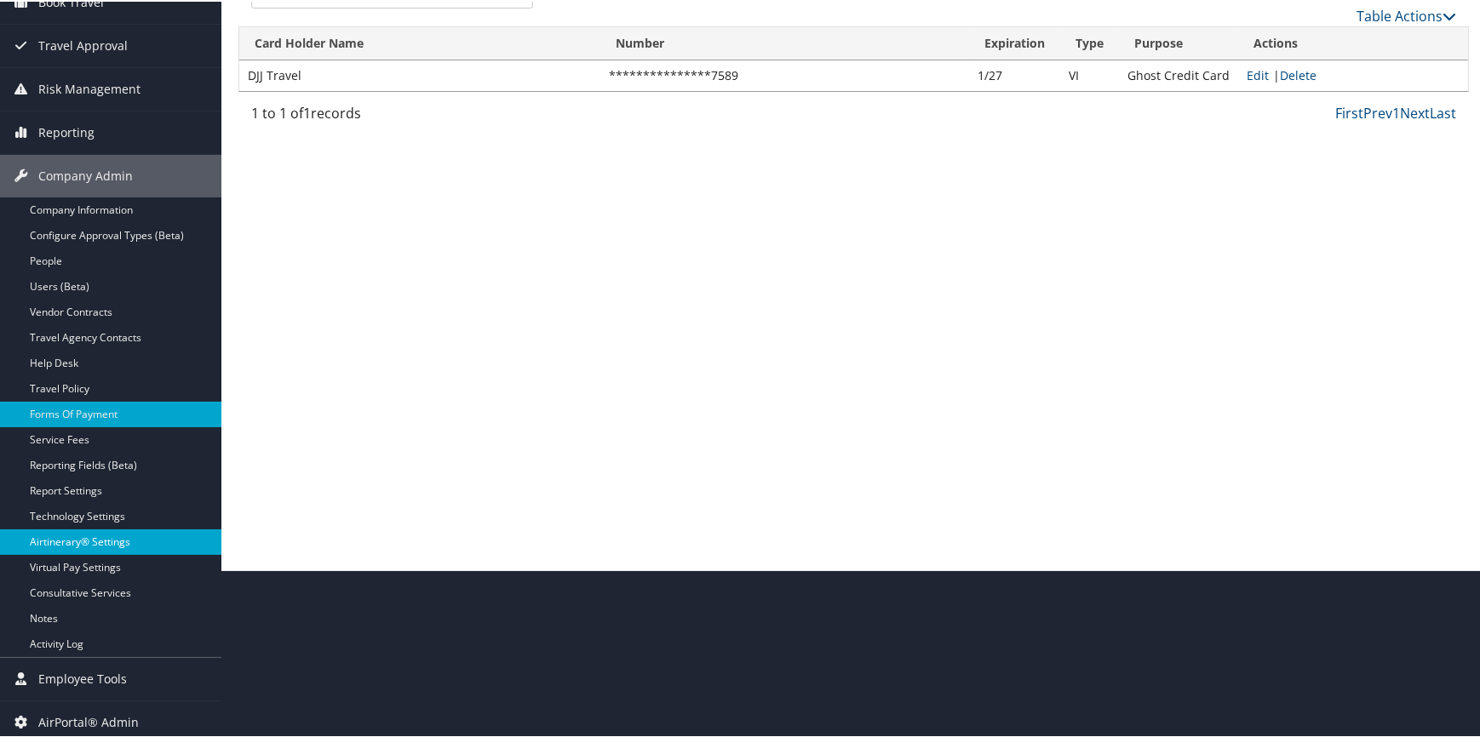
scroll to position [172, 0]
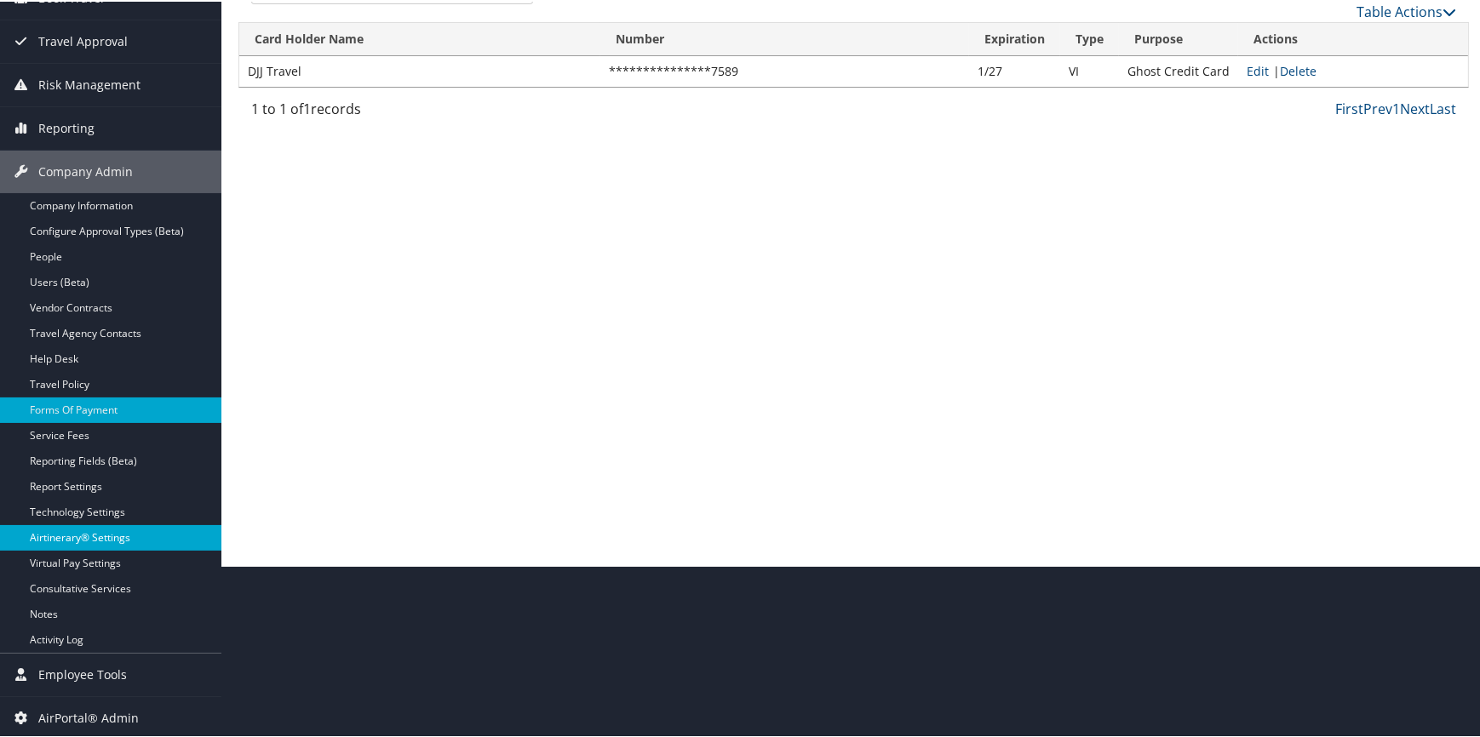
click at [118, 534] on link "Airtinerary® Settings" at bounding box center [110, 537] width 221 height 26
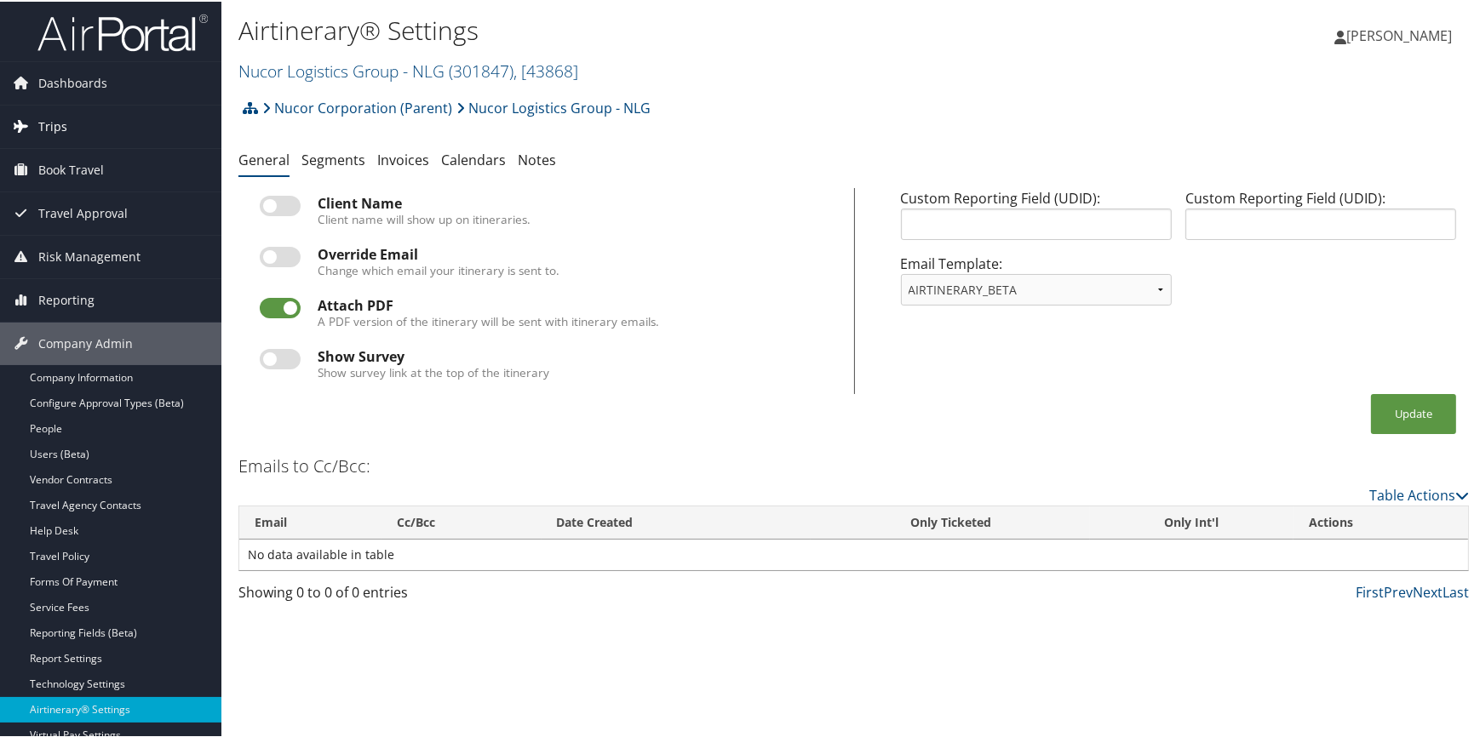
click at [79, 118] on link "Trips" at bounding box center [110, 125] width 221 height 43
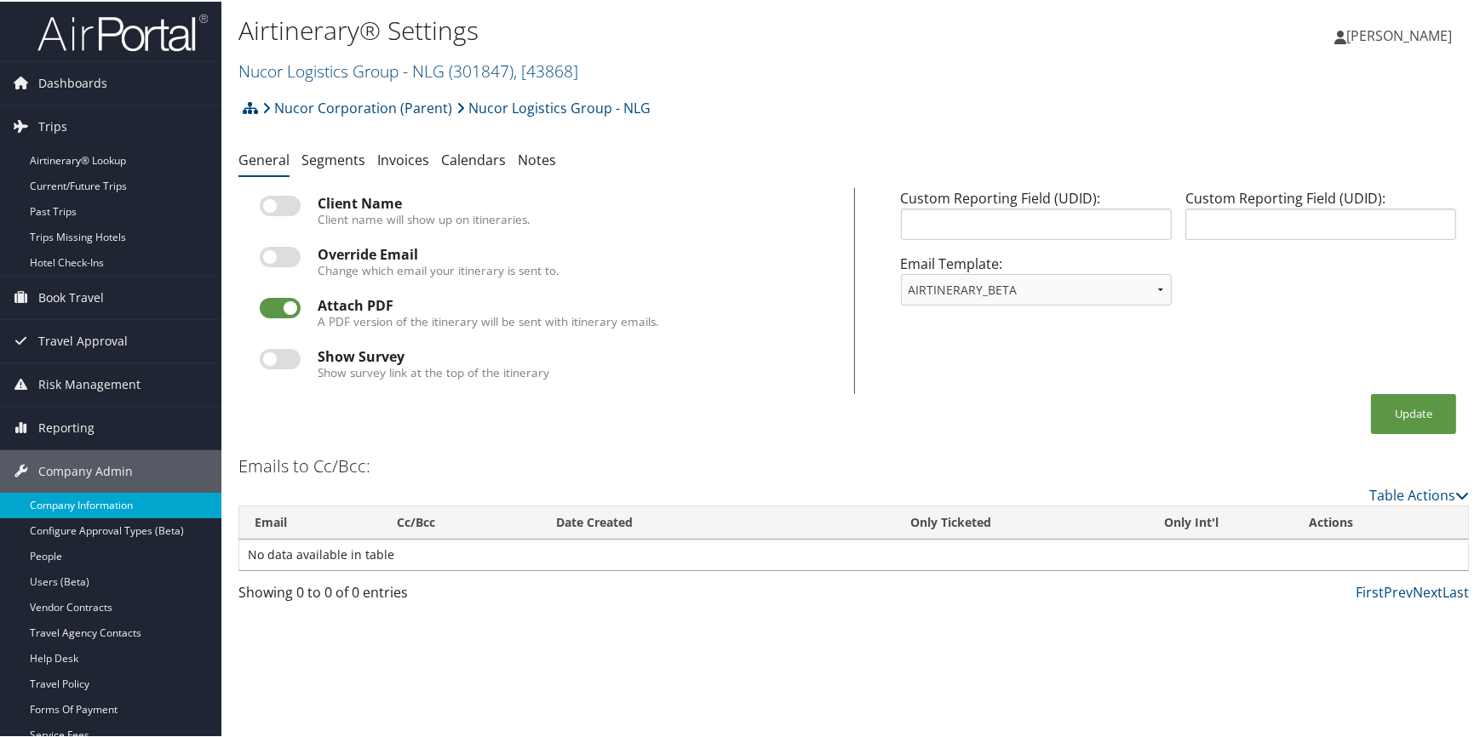
click at [129, 502] on link "Company Information" at bounding box center [110, 504] width 221 height 26
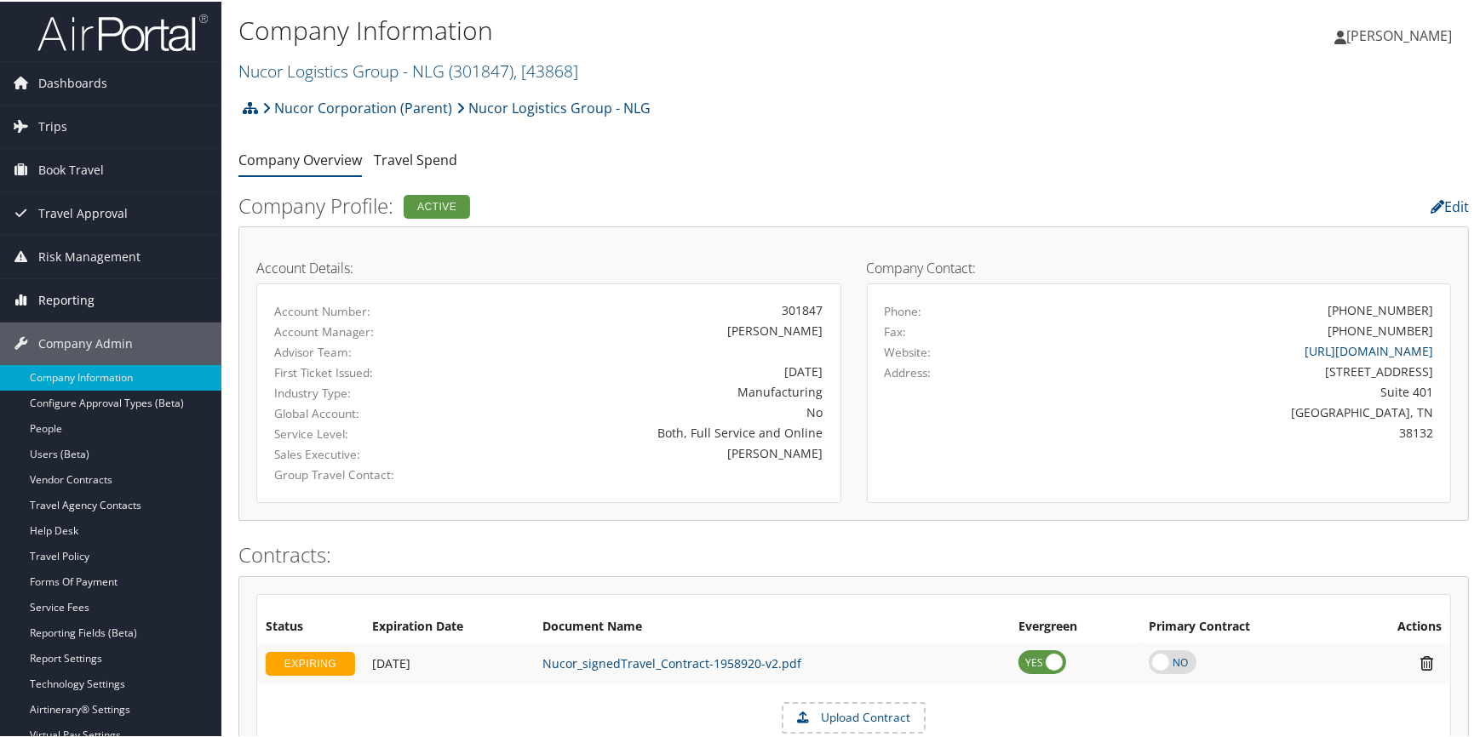
click at [102, 306] on link "Reporting" at bounding box center [110, 299] width 221 height 43
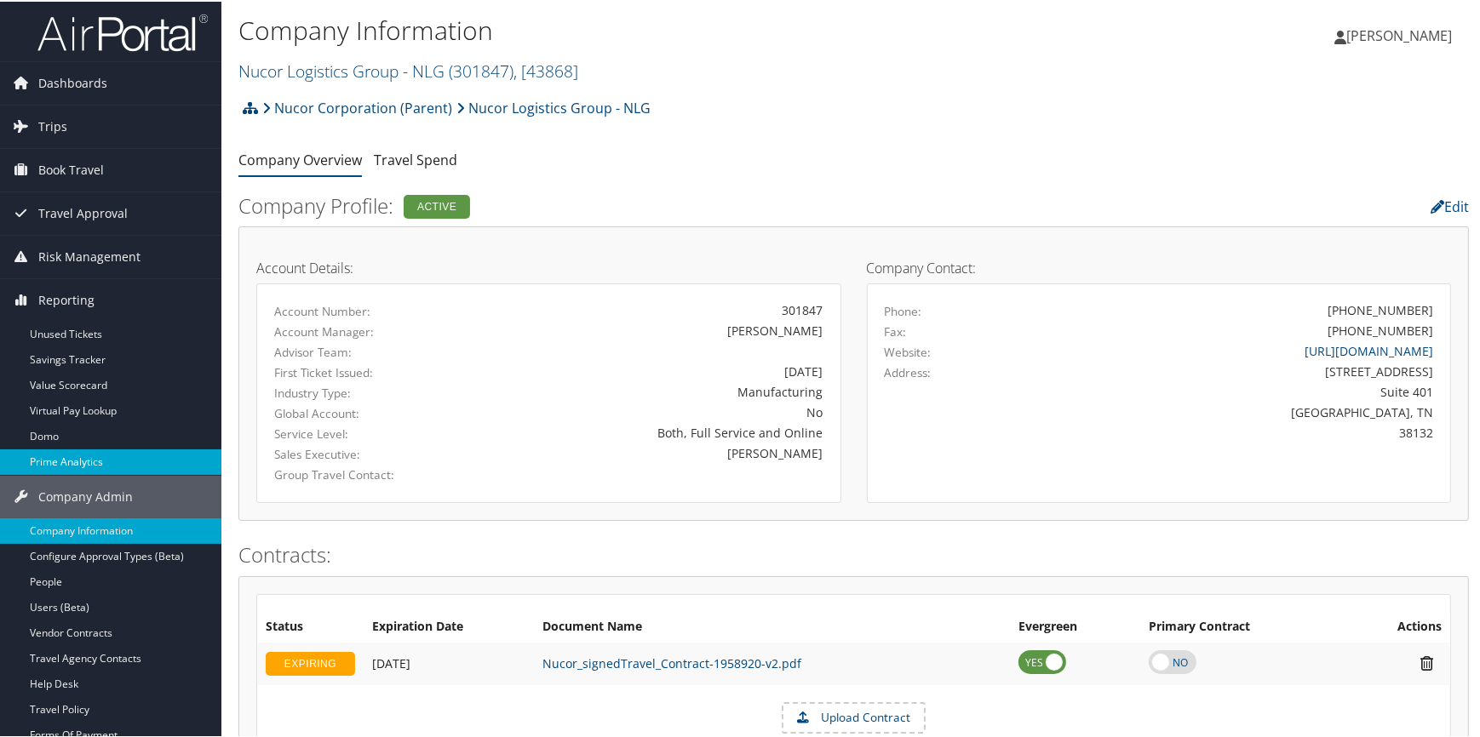
click at [107, 460] on link "Prime Analytics" at bounding box center [110, 461] width 221 height 26
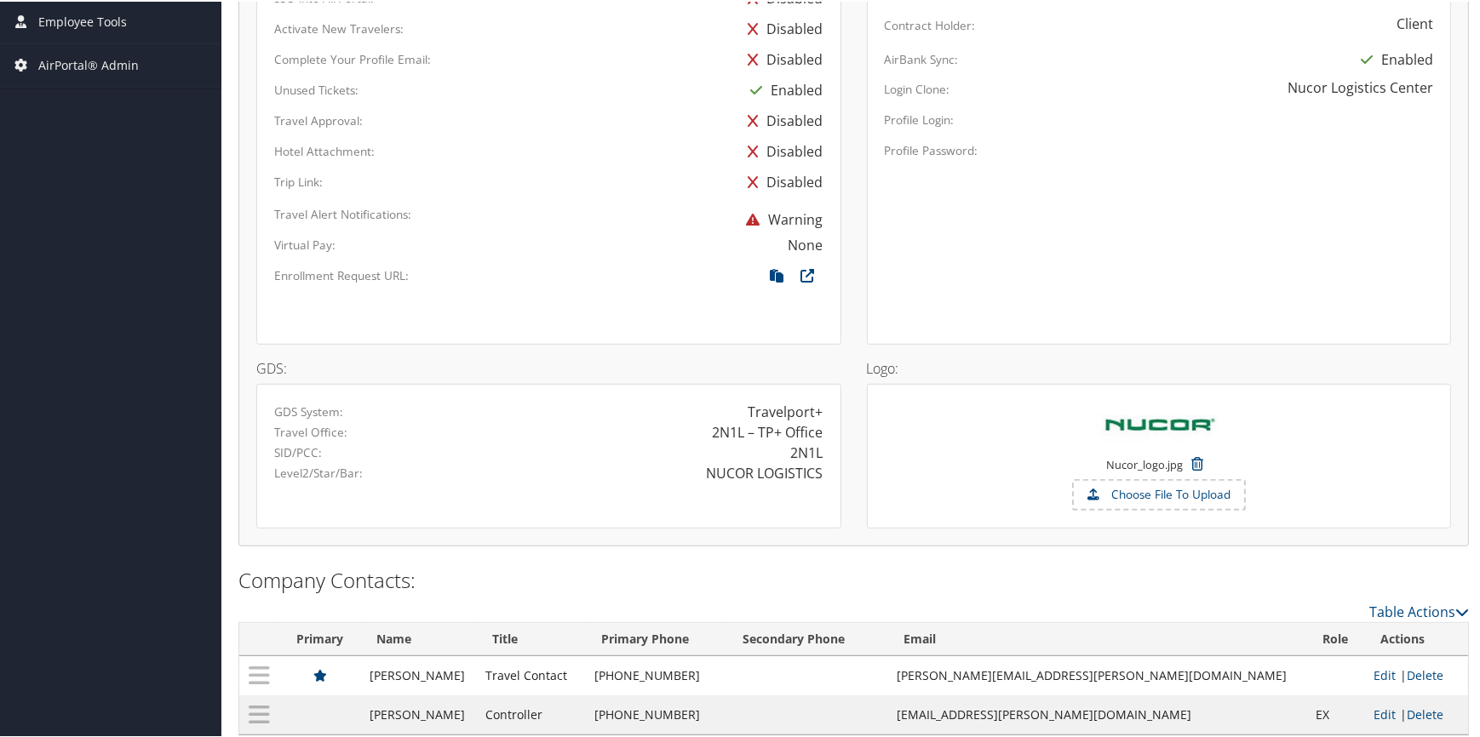
scroll to position [1002, 0]
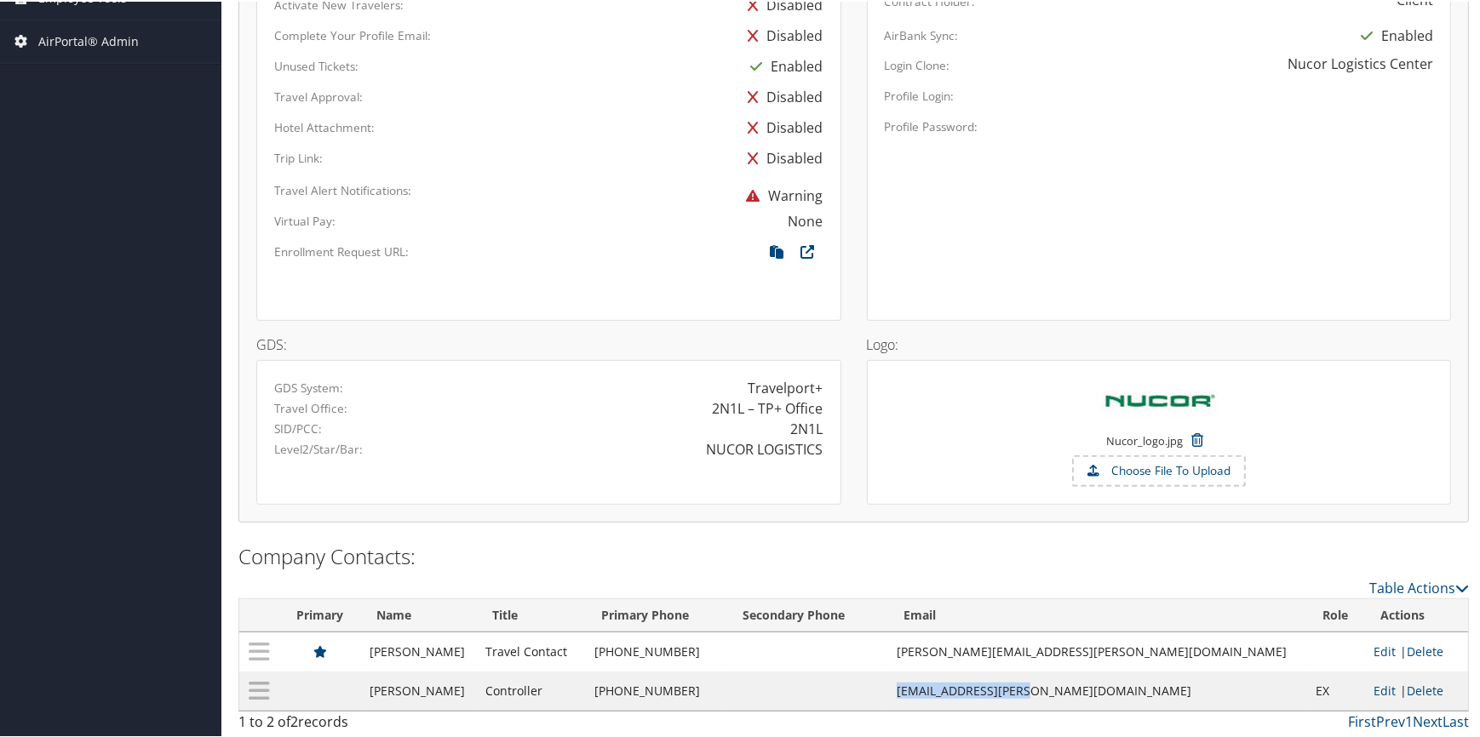
drag, startPoint x: 1023, startPoint y: 690, endPoint x: 1165, endPoint y: 684, distance: 141.5
click at [1165, 684] on td "[EMAIL_ADDRESS][PERSON_NAME][DOMAIN_NAME]" at bounding box center [1097, 689] width 419 height 39
copy td "[EMAIL_ADDRESS][PERSON_NAME][DOMAIN_NAME]"
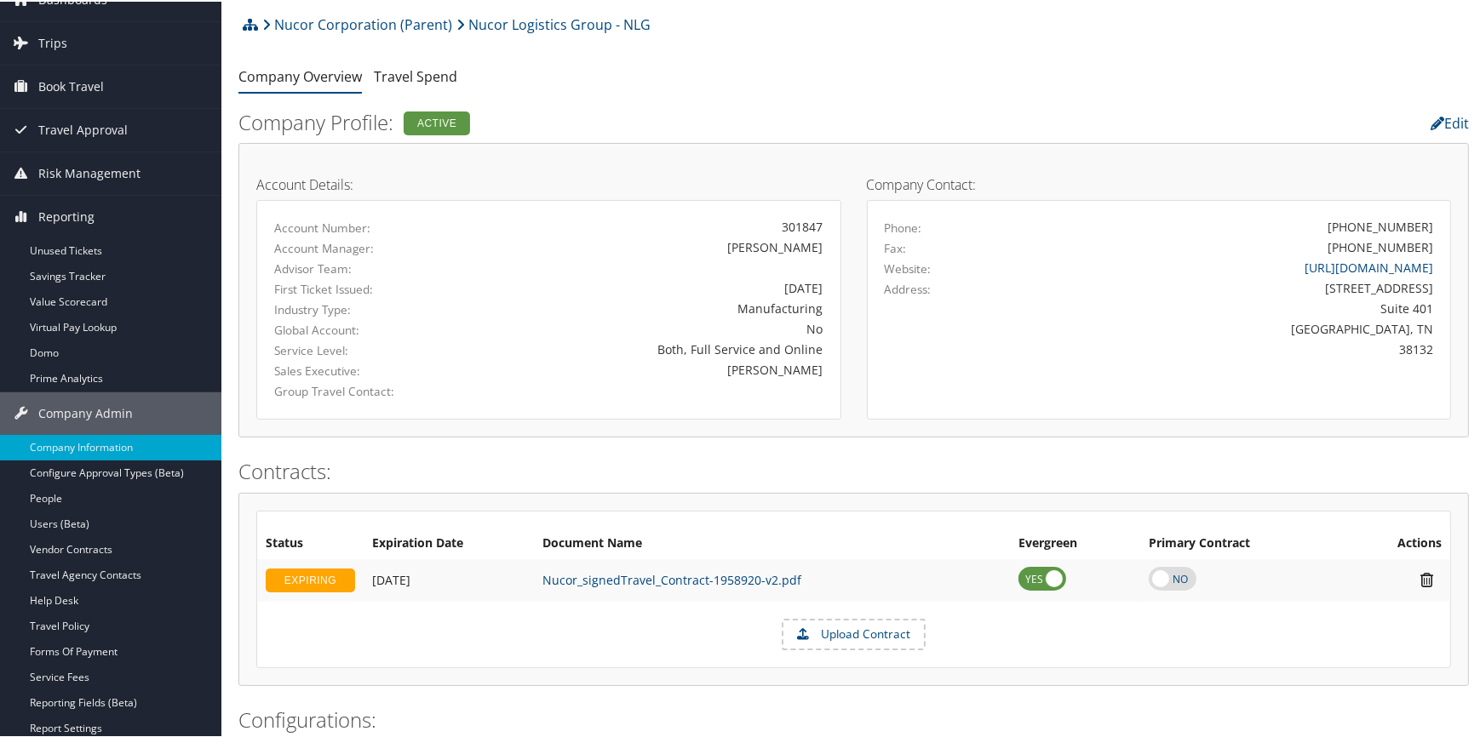
scroll to position [0, 0]
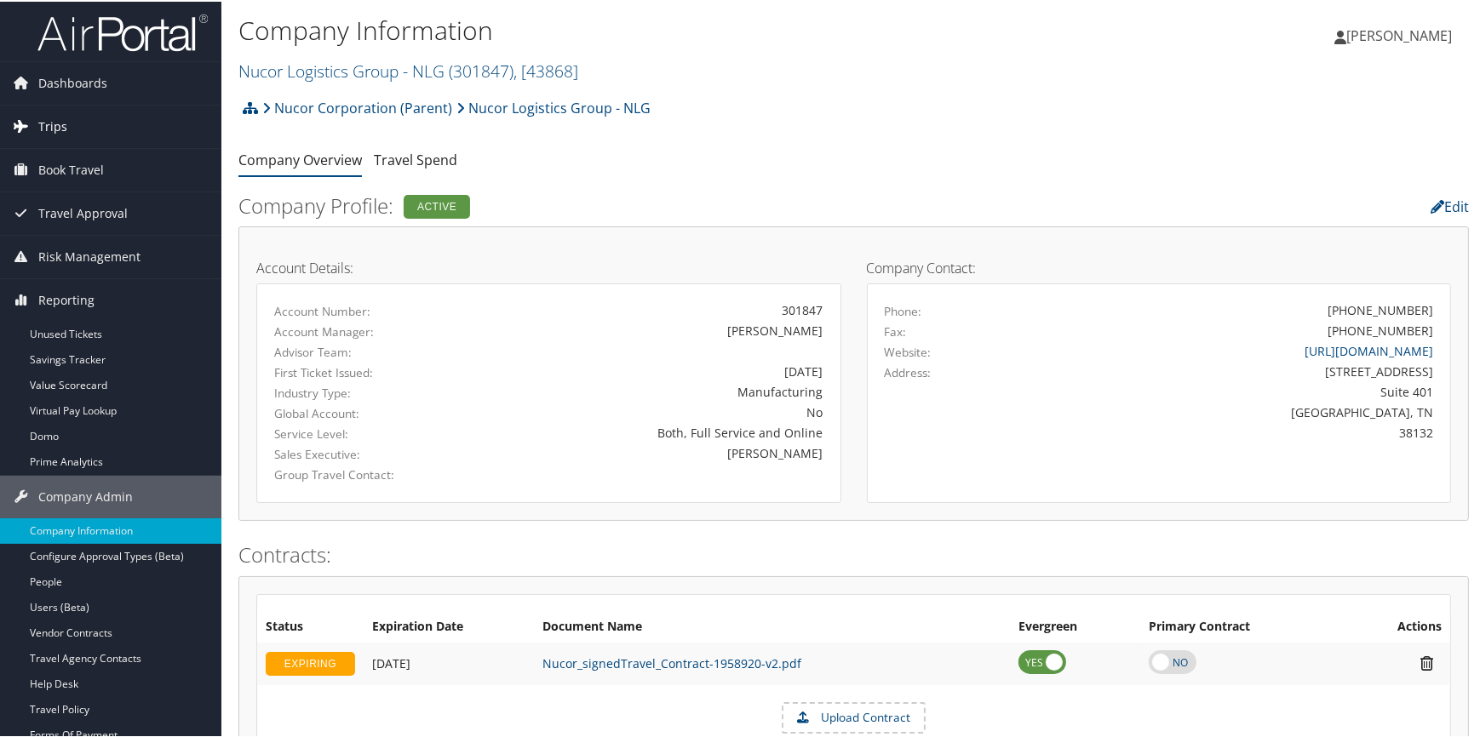
click at [78, 128] on link "Trips" at bounding box center [110, 125] width 221 height 43
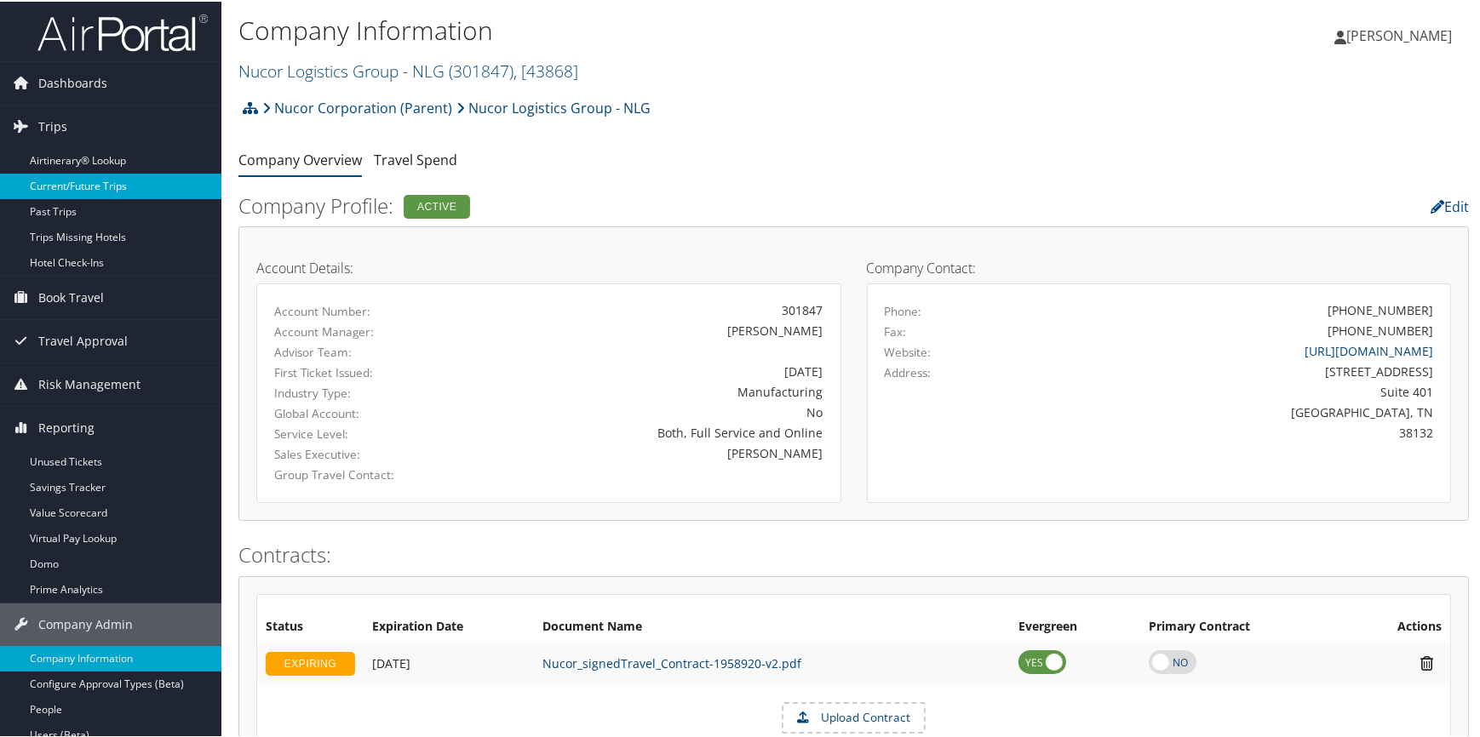
click at [95, 185] on link "Current/Future Trips" at bounding box center [110, 185] width 221 height 26
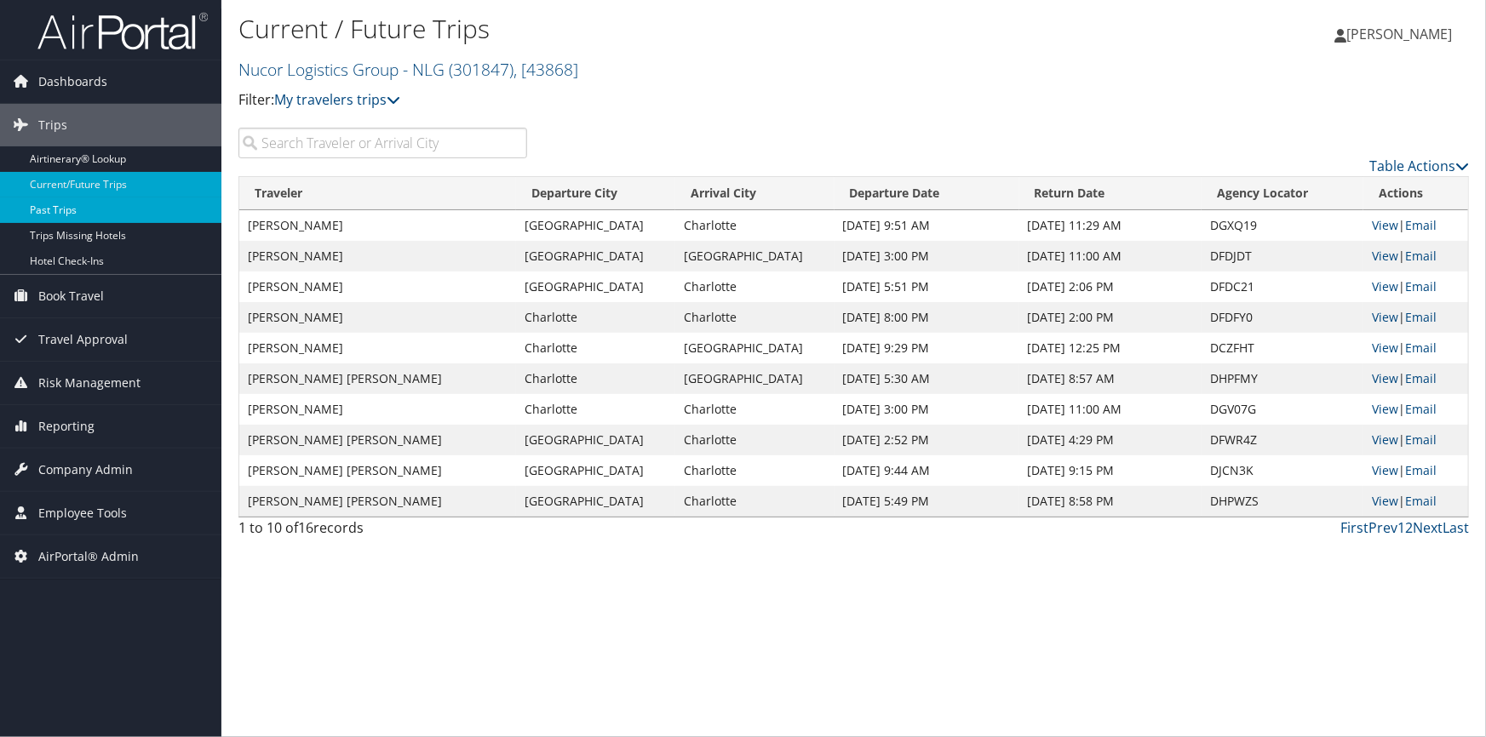
click at [101, 203] on link "Past Trips" at bounding box center [110, 211] width 221 height 26
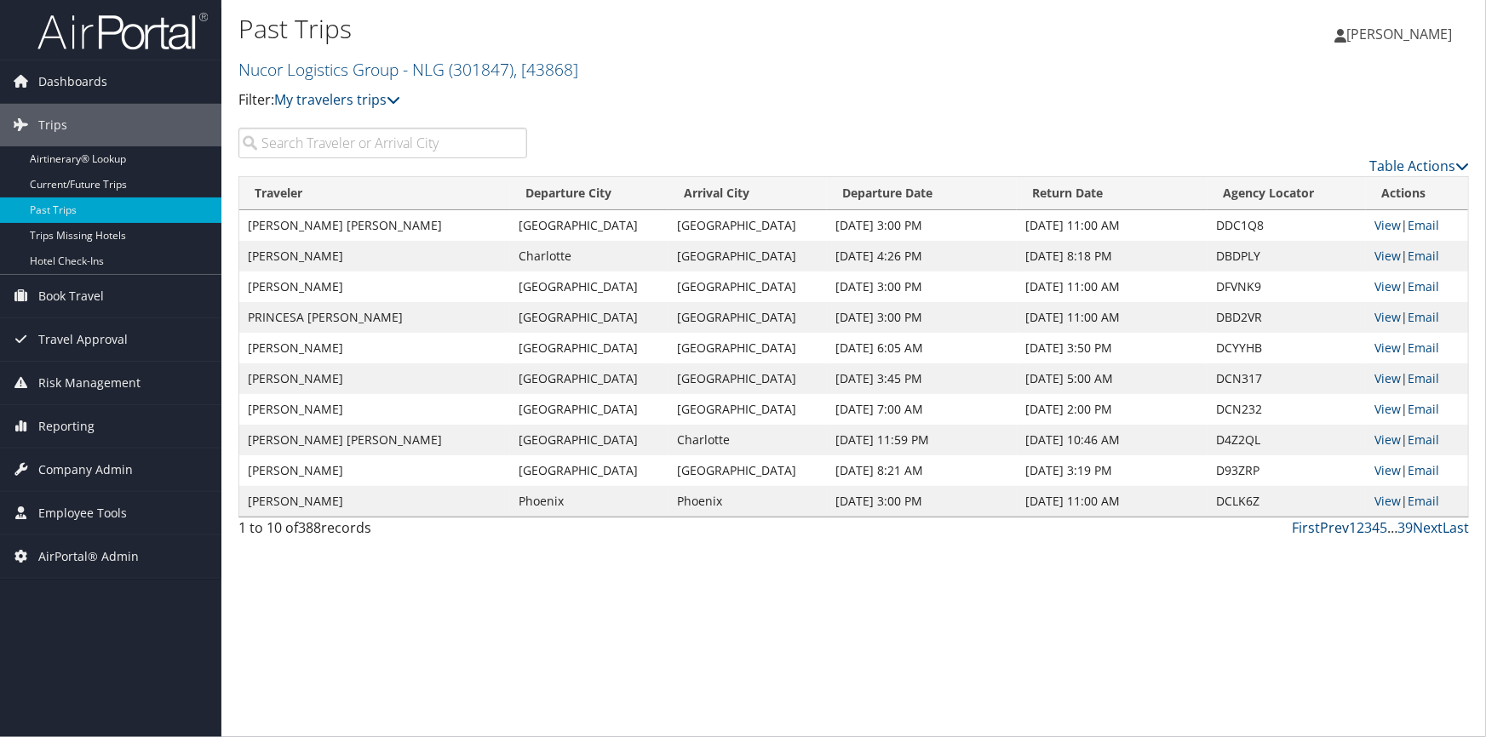
click at [1330, 529] on link "Prev" at bounding box center [1334, 527] width 29 height 19
click at [1334, 527] on link "Prev" at bounding box center [1334, 527] width 29 height 19
click at [1335, 529] on link "Prev" at bounding box center [1334, 527] width 29 height 19
click at [1344, 527] on link "Prev" at bounding box center [1334, 527] width 29 height 19
click at [1337, 530] on link "Prev" at bounding box center [1334, 527] width 29 height 19
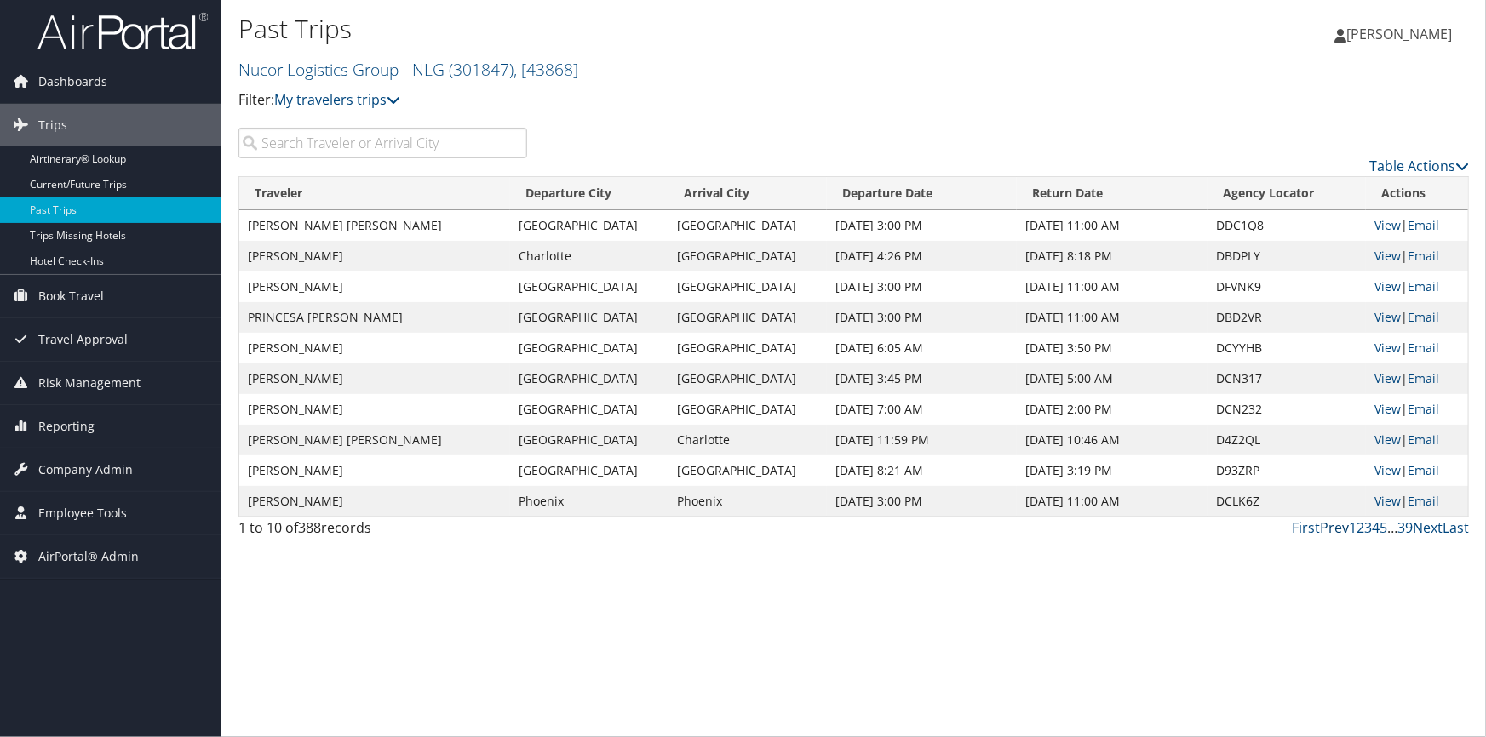
click at [1339, 528] on link "Prev" at bounding box center [1334, 527] width 29 height 19
click at [1339, 530] on link "Prev" at bounding box center [1334, 527] width 29 height 19
click at [1431, 529] on link "Next" at bounding box center [1427, 527] width 30 height 19
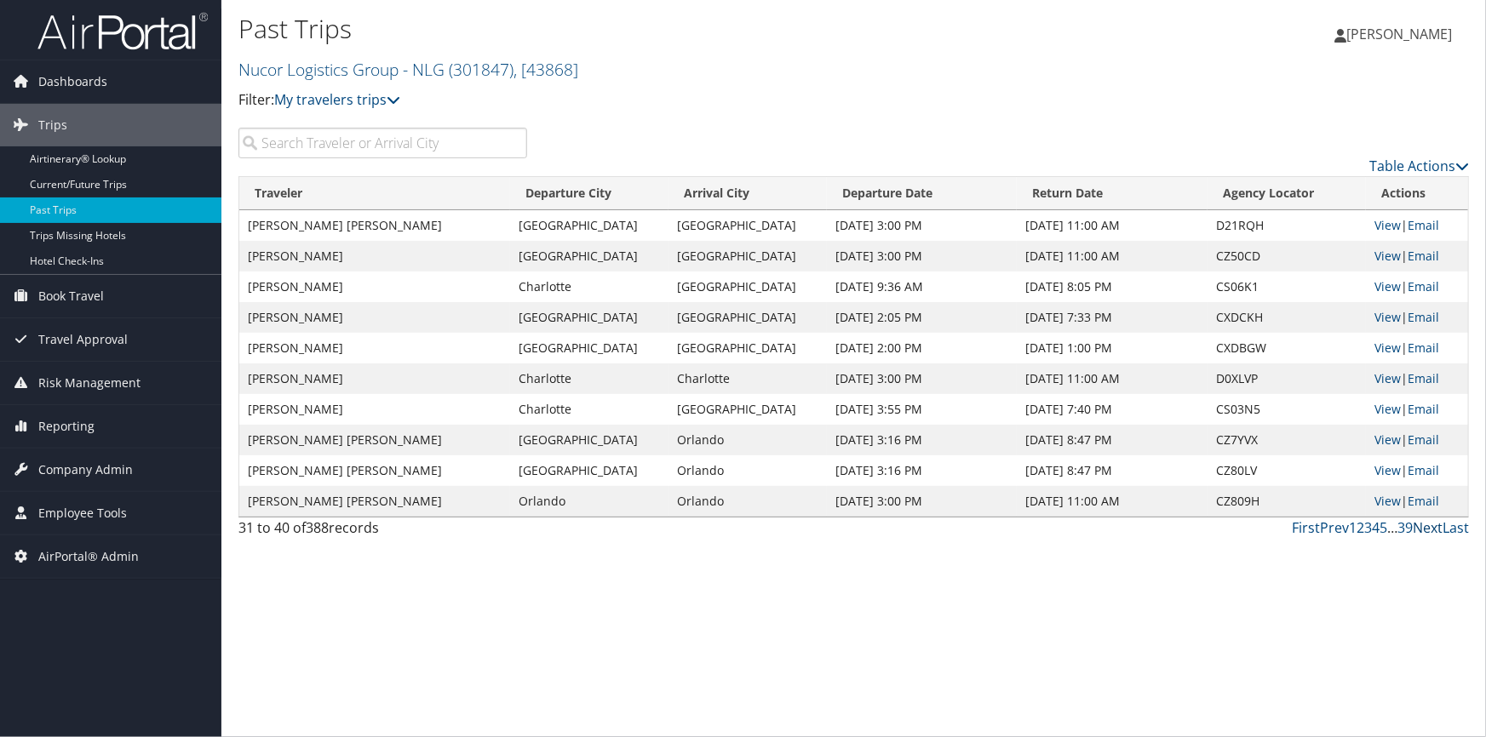
click at [1431, 529] on link "Next" at bounding box center [1427, 527] width 30 height 19
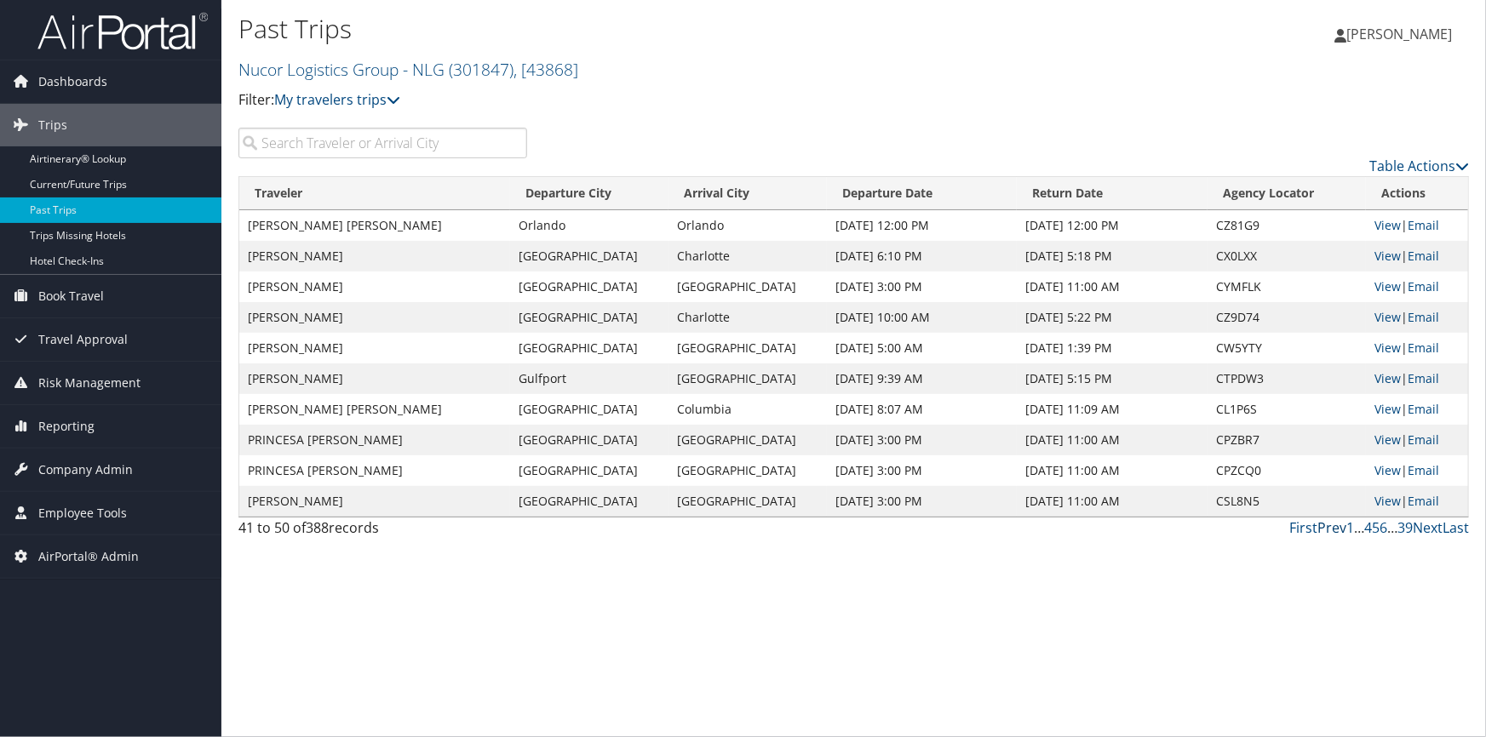
click at [1332, 526] on link "Prev" at bounding box center [1331, 527] width 29 height 19
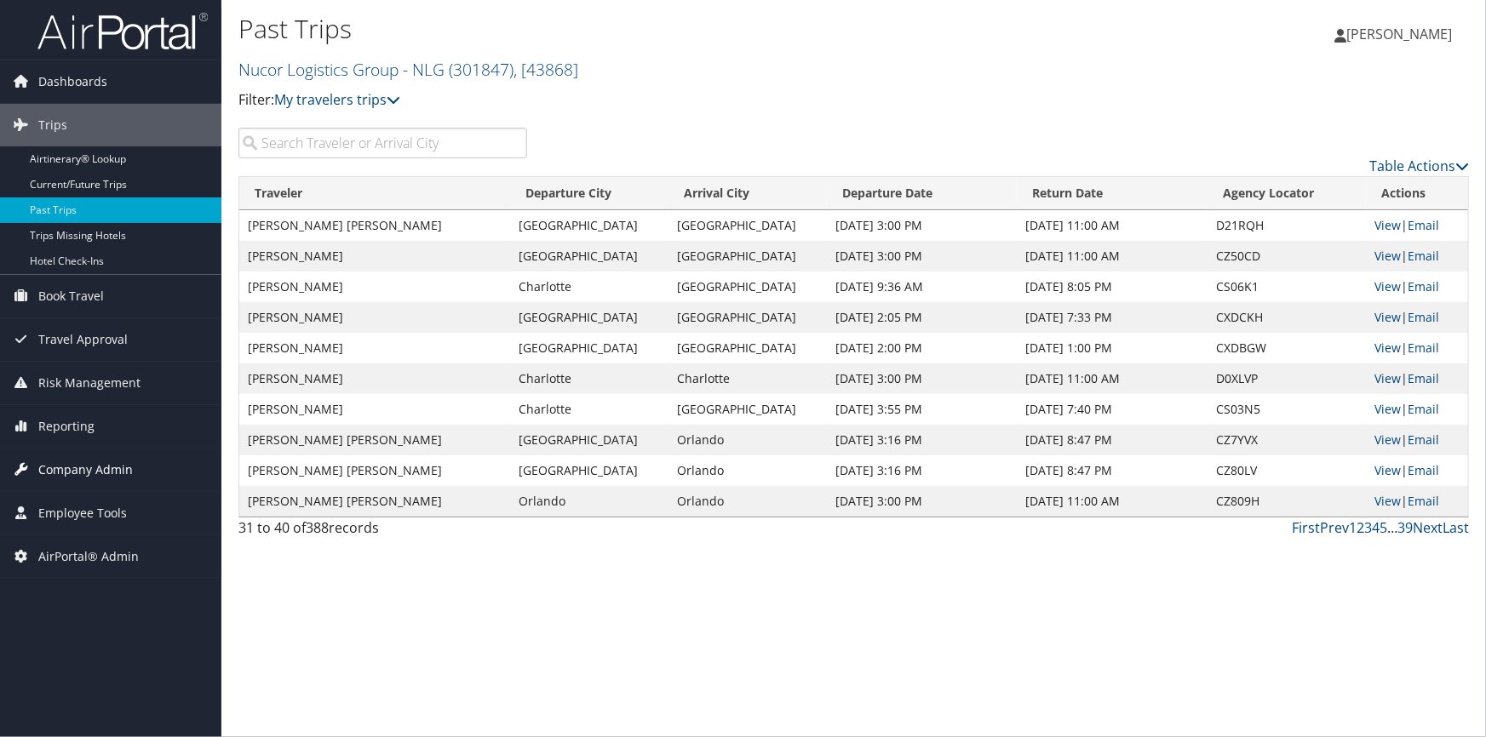
click at [110, 461] on span "Company Admin" at bounding box center [85, 470] width 95 height 43
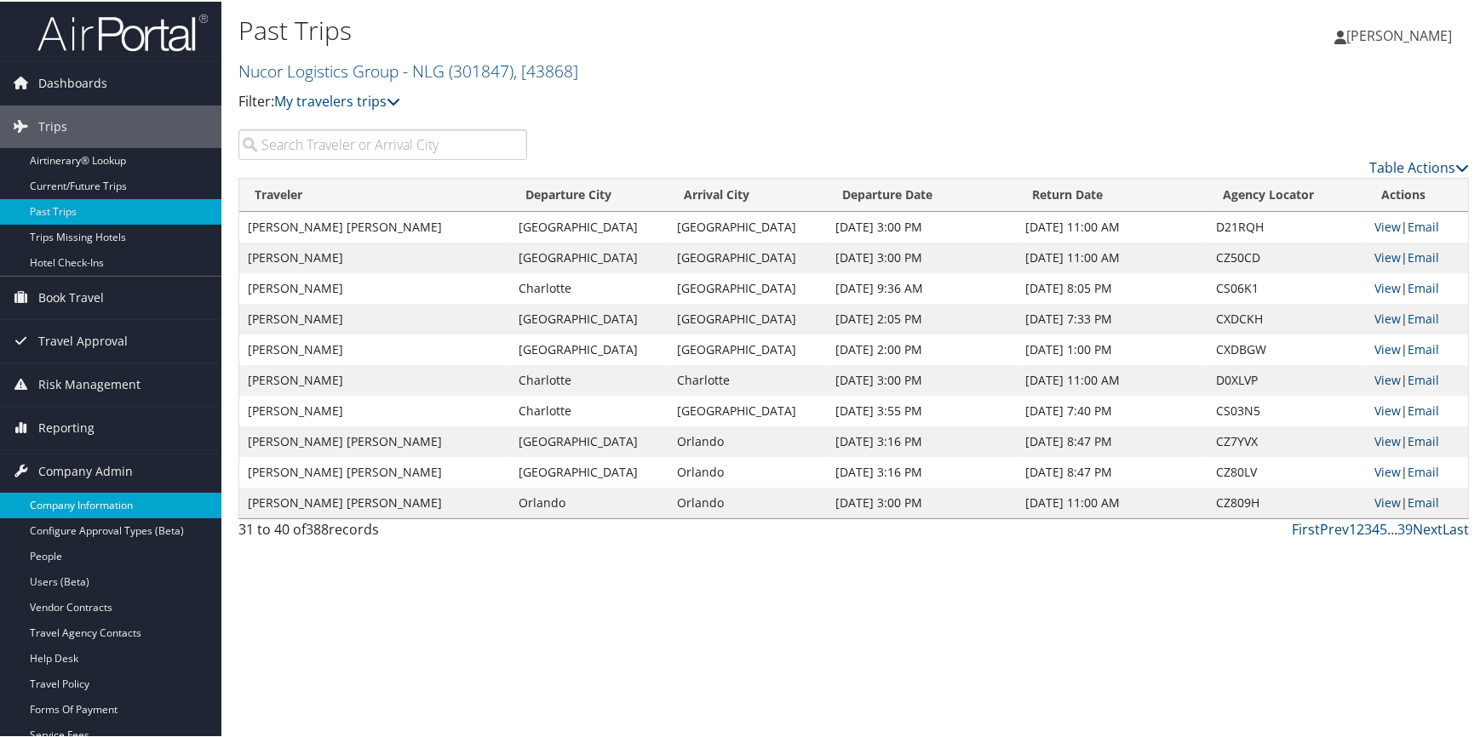
click at [103, 497] on link "Company Information" at bounding box center [110, 504] width 221 height 26
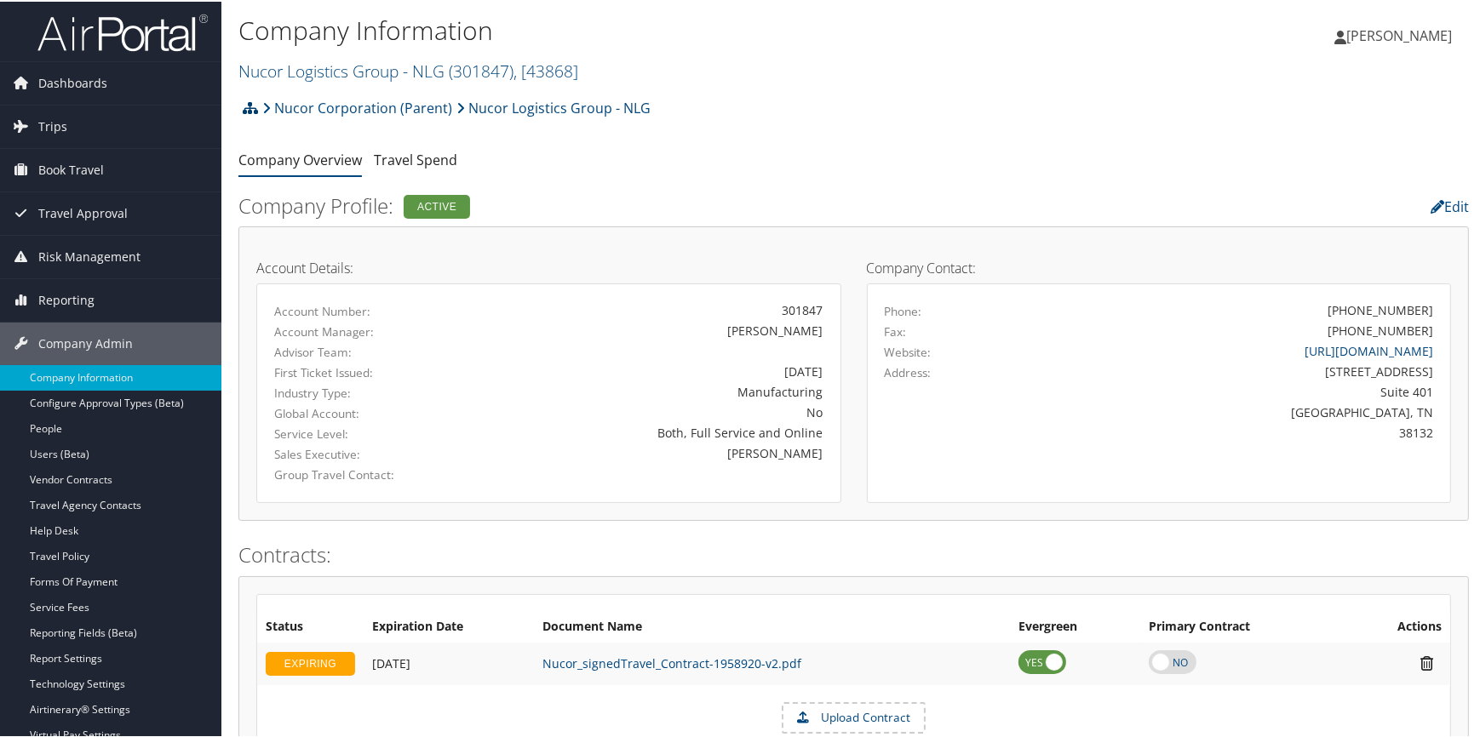
click at [249, 109] on icon at bounding box center [250, 107] width 15 height 14
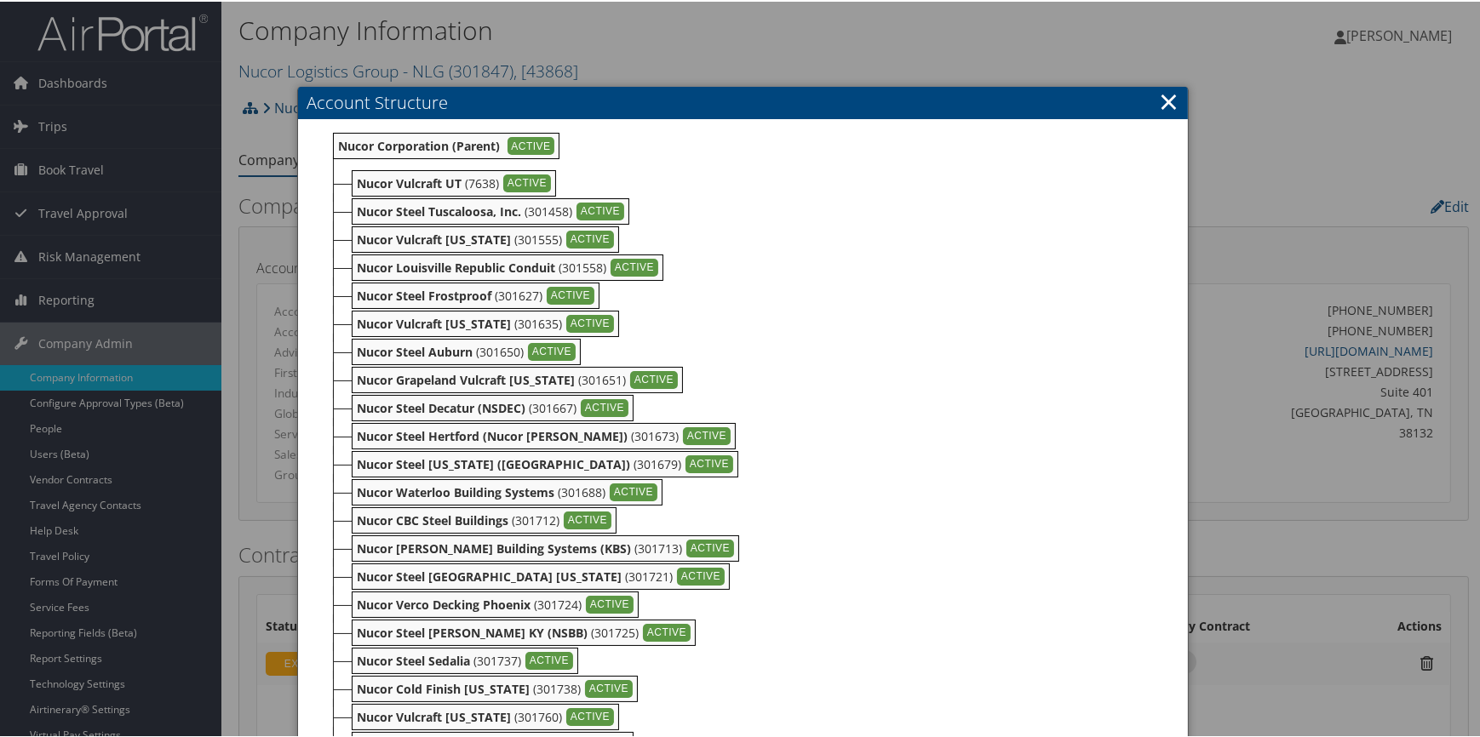
click at [1164, 99] on link "×" at bounding box center [1169, 100] width 20 height 34
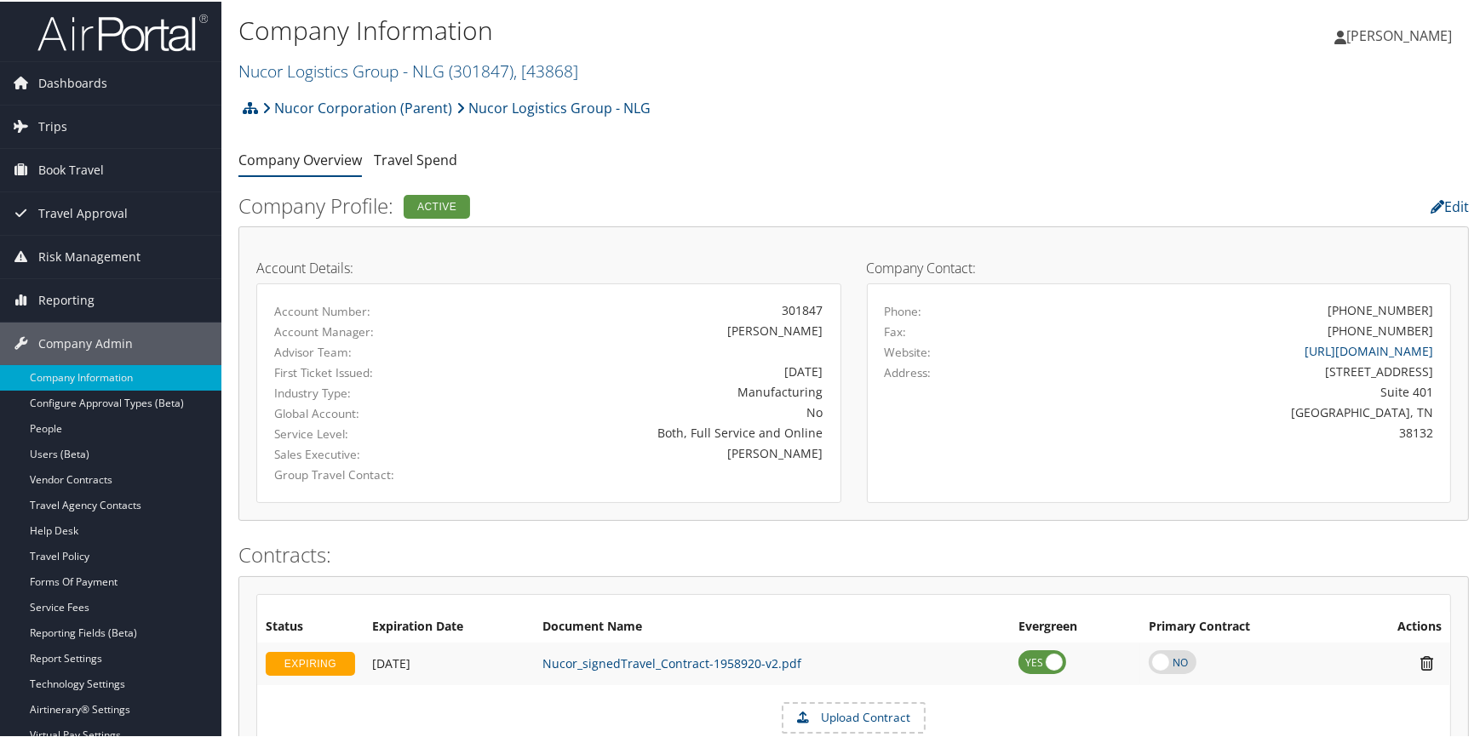
click at [897, 119] on div "Nucor Corporation (Parent) Nucor Logistics Group - NLG Account Structure Nucor …" at bounding box center [853, 112] width 1230 height 46
click at [332, 66] on link "Nucor Logistics Group - NLG ( 301847 ) , [ 43868 ]" at bounding box center [408, 69] width 340 height 23
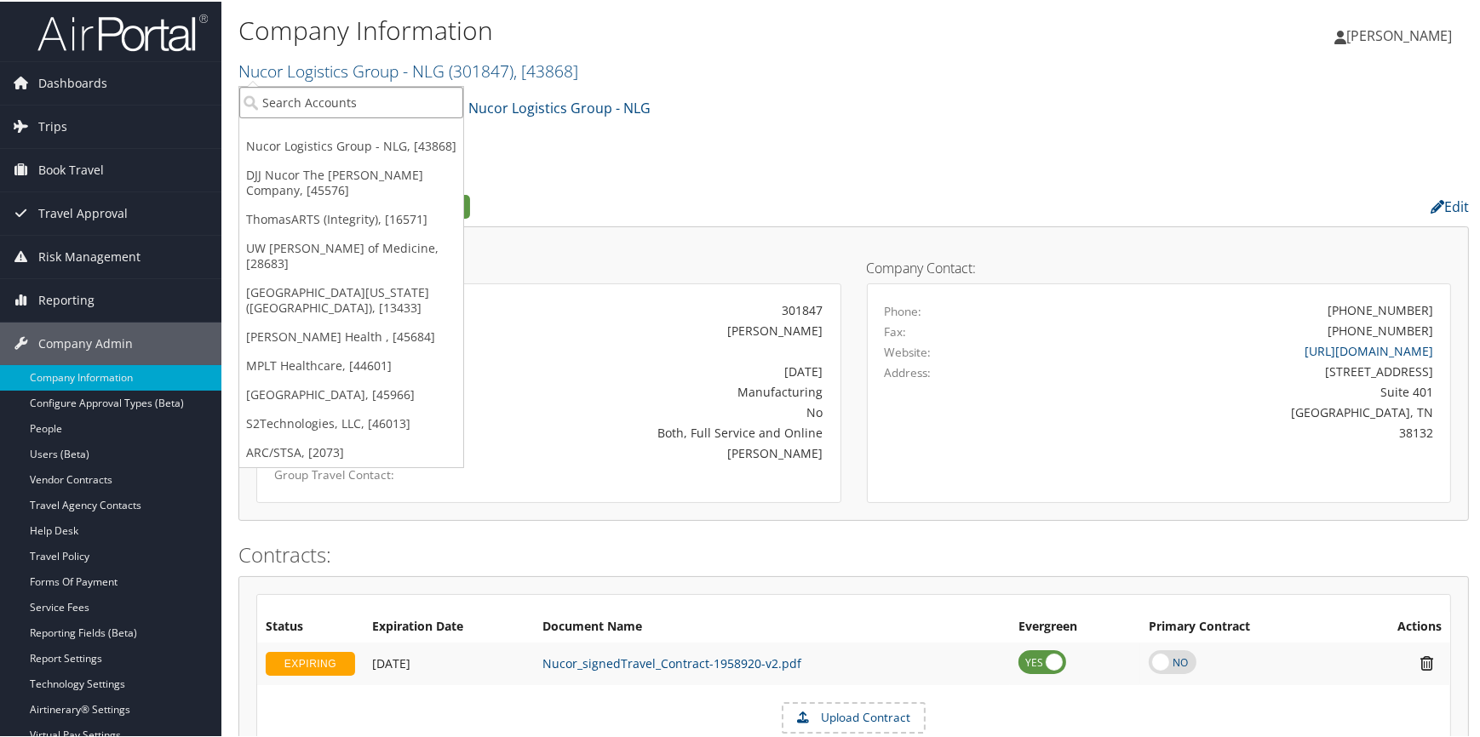
click at [301, 95] on input "search" at bounding box center [351, 101] width 224 height 32
click at [319, 191] on link "DJJ Nucor The [PERSON_NAME] Company, [45576]" at bounding box center [351, 181] width 224 height 44
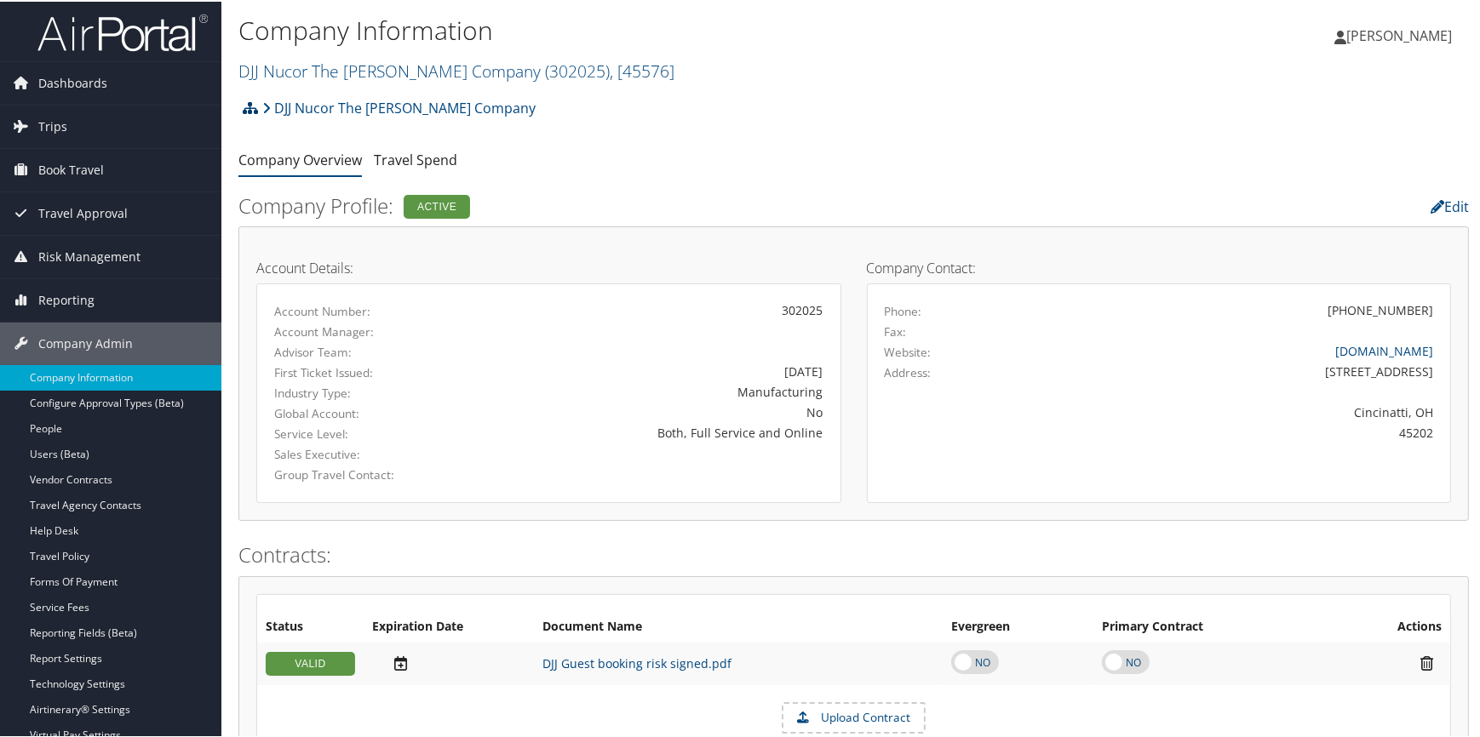
click at [253, 110] on icon at bounding box center [250, 107] width 15 height 14
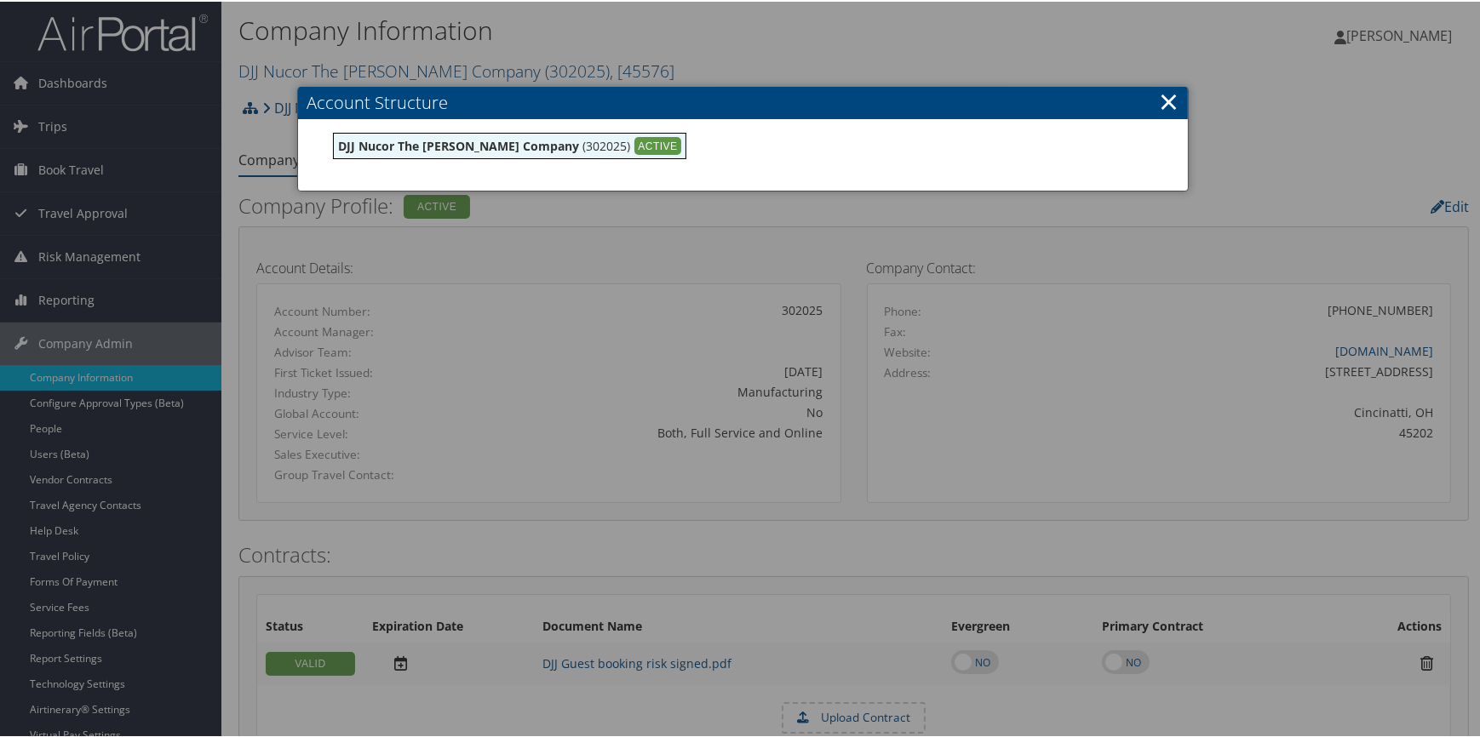
click at [1161, 101] on link "×" at bounding box center [1169, 100] width 20 height 34
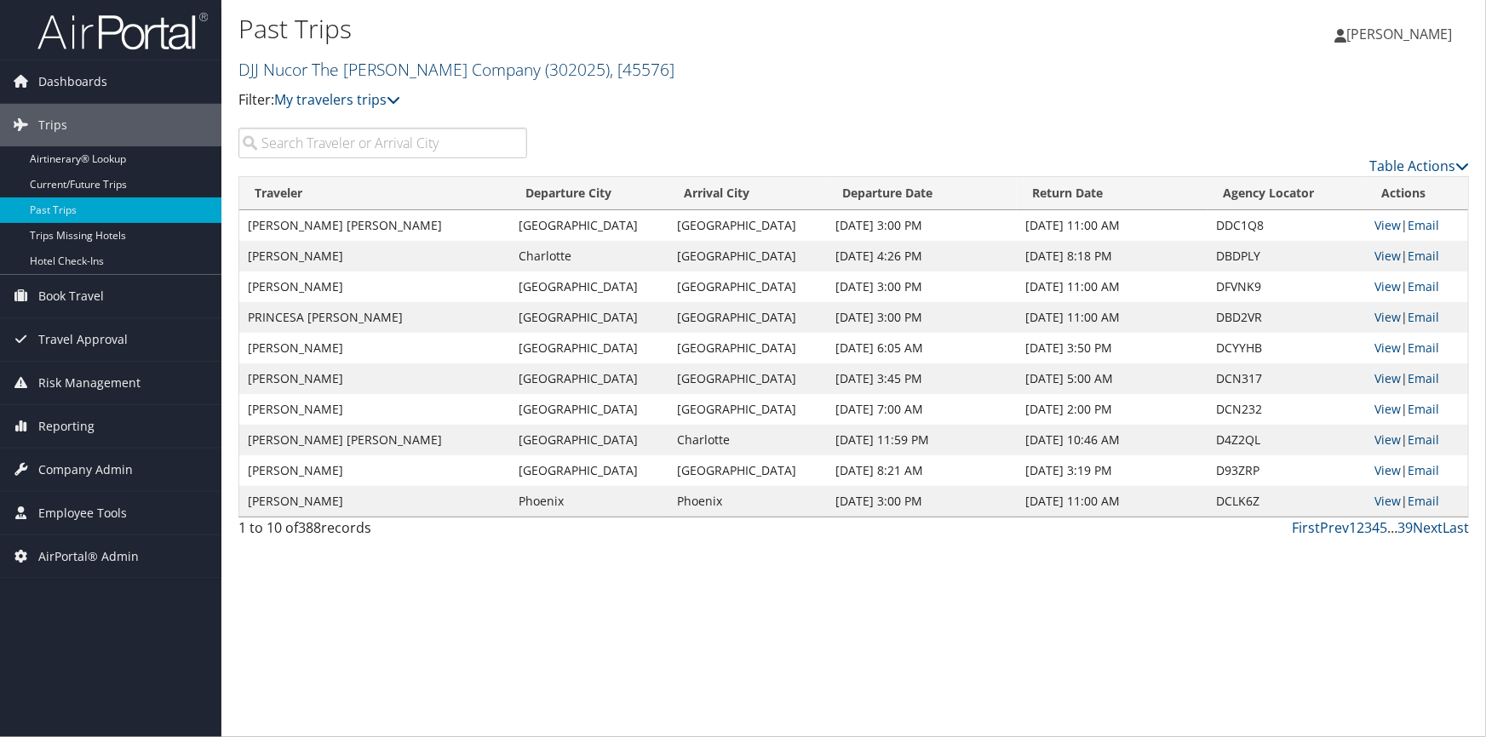
click at [363, 73] on link "DJJ Nucor The David Joseph Company ( 302025 ) , [ 45576 ]" at bounding box center [456, 69] width 436 height 23
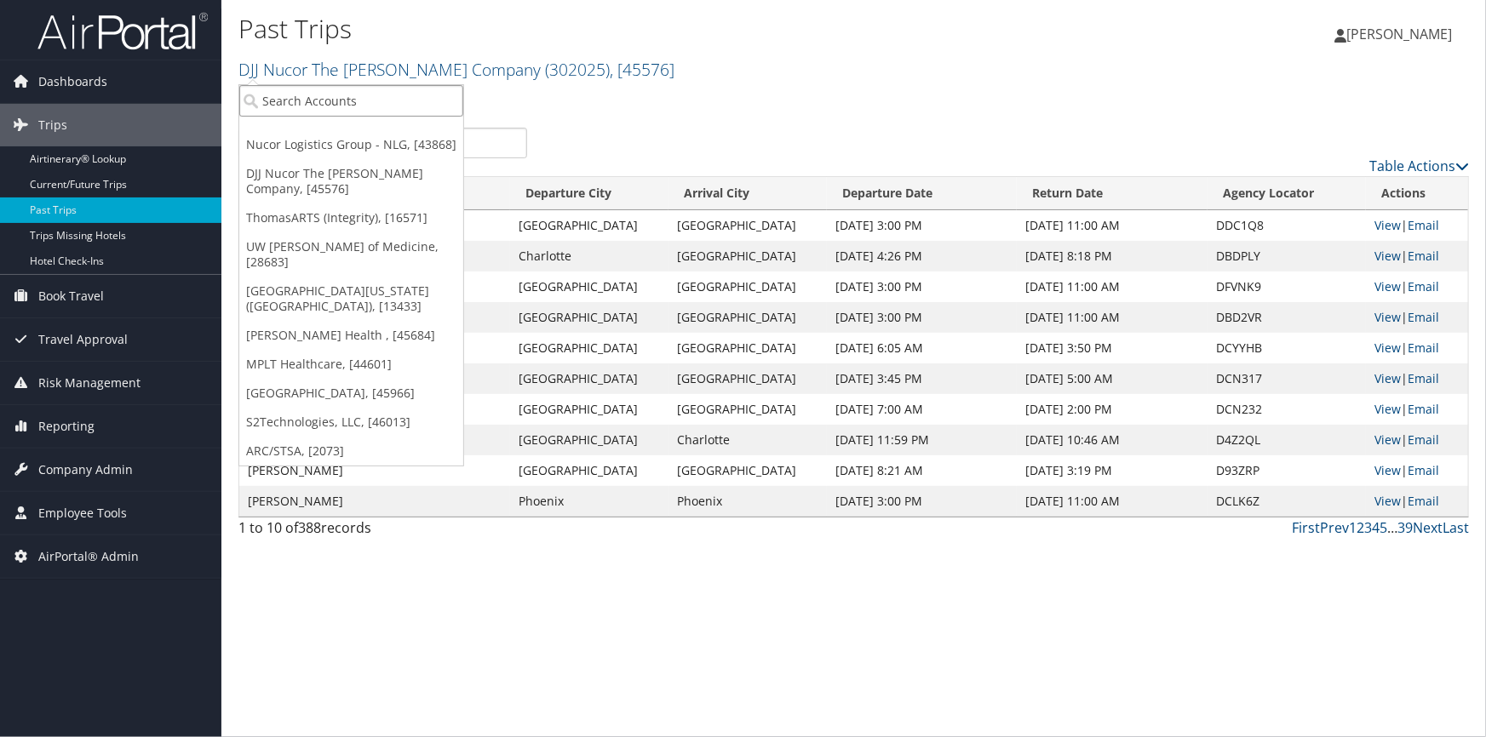
click at [301, 99] on input "search" at bounding box center [351, 101] width 224 height 32
click at [317, 142] on link "Nucor Logistics Group - NLG, [43868]" at bounding box center [351, 144] width 224 height 29
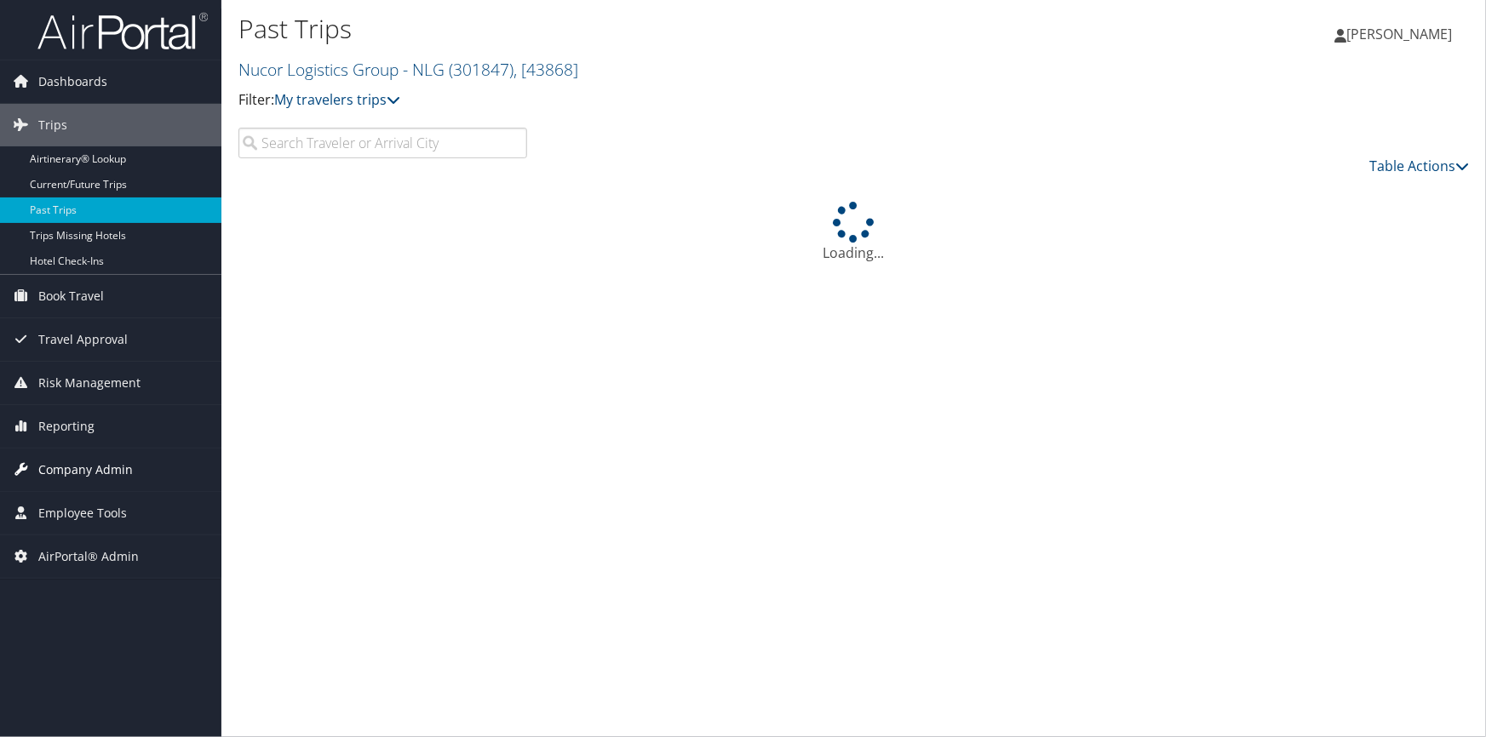
click at [123, 458] on span "Company Admin" at bounding box center [85, 470] width 95 height 43
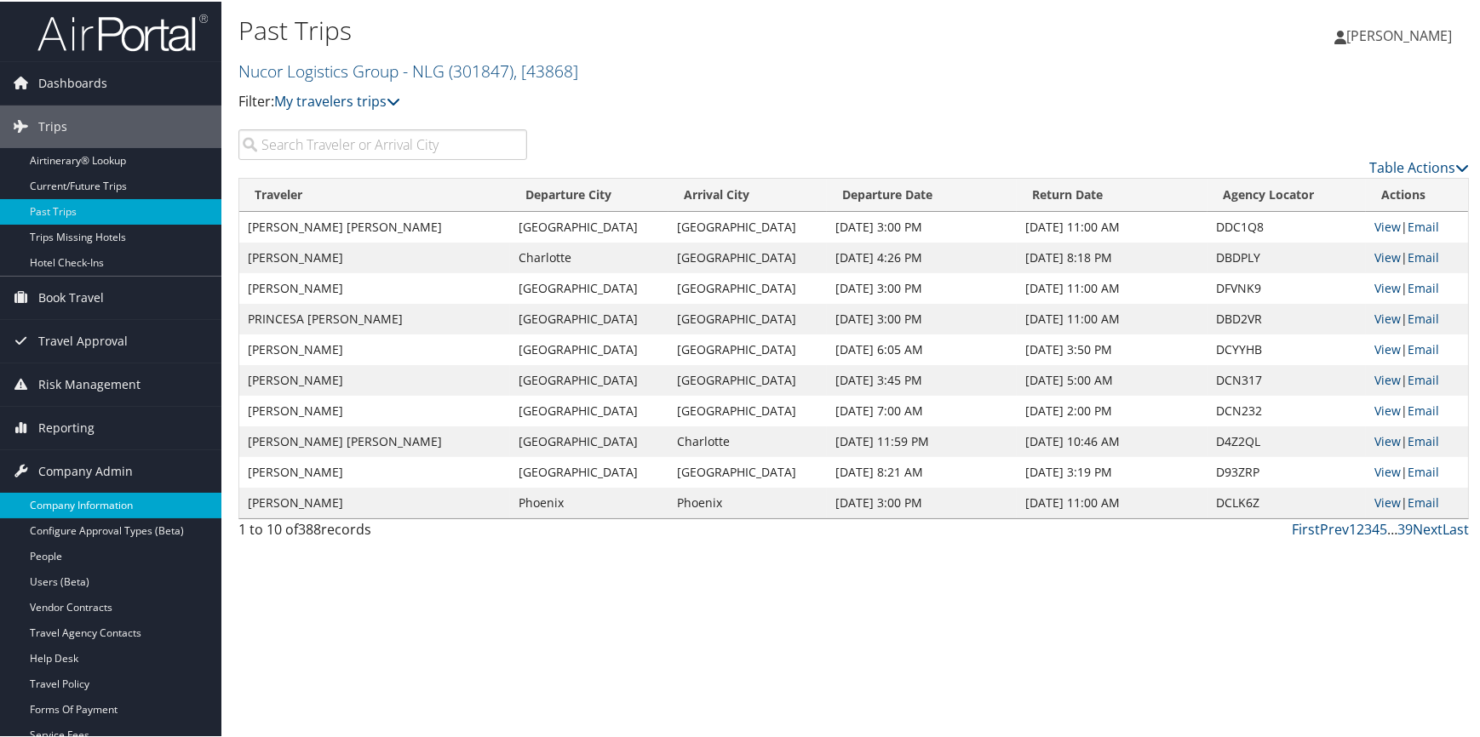
click at [104, 508] on link "Company Information" at bounding box center [110, 504] width 221 height 26
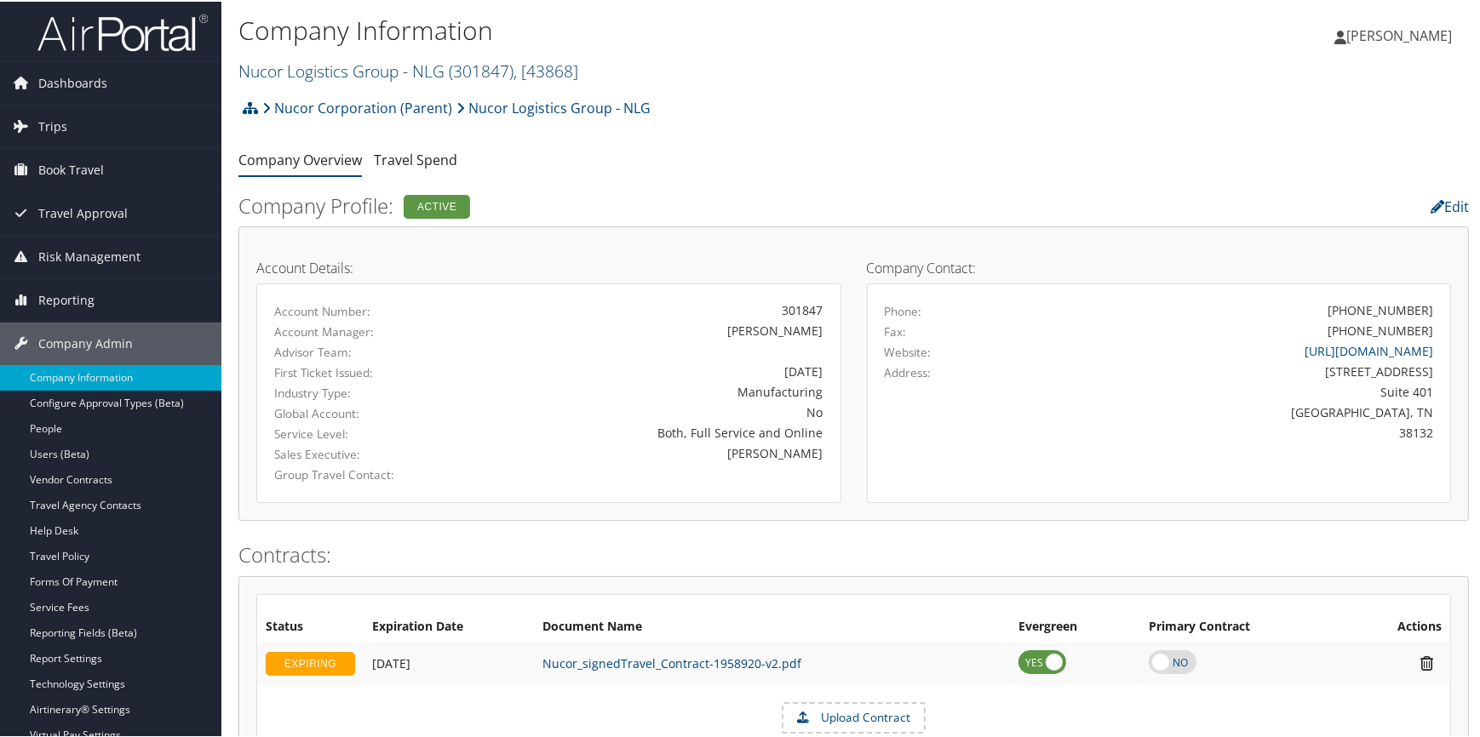
click at [314, 75] on link "Nucor Logistics Group - NLG ( 301847 ) , [ 43868 ]" at bounding box center [408, 69] width 340 height 23
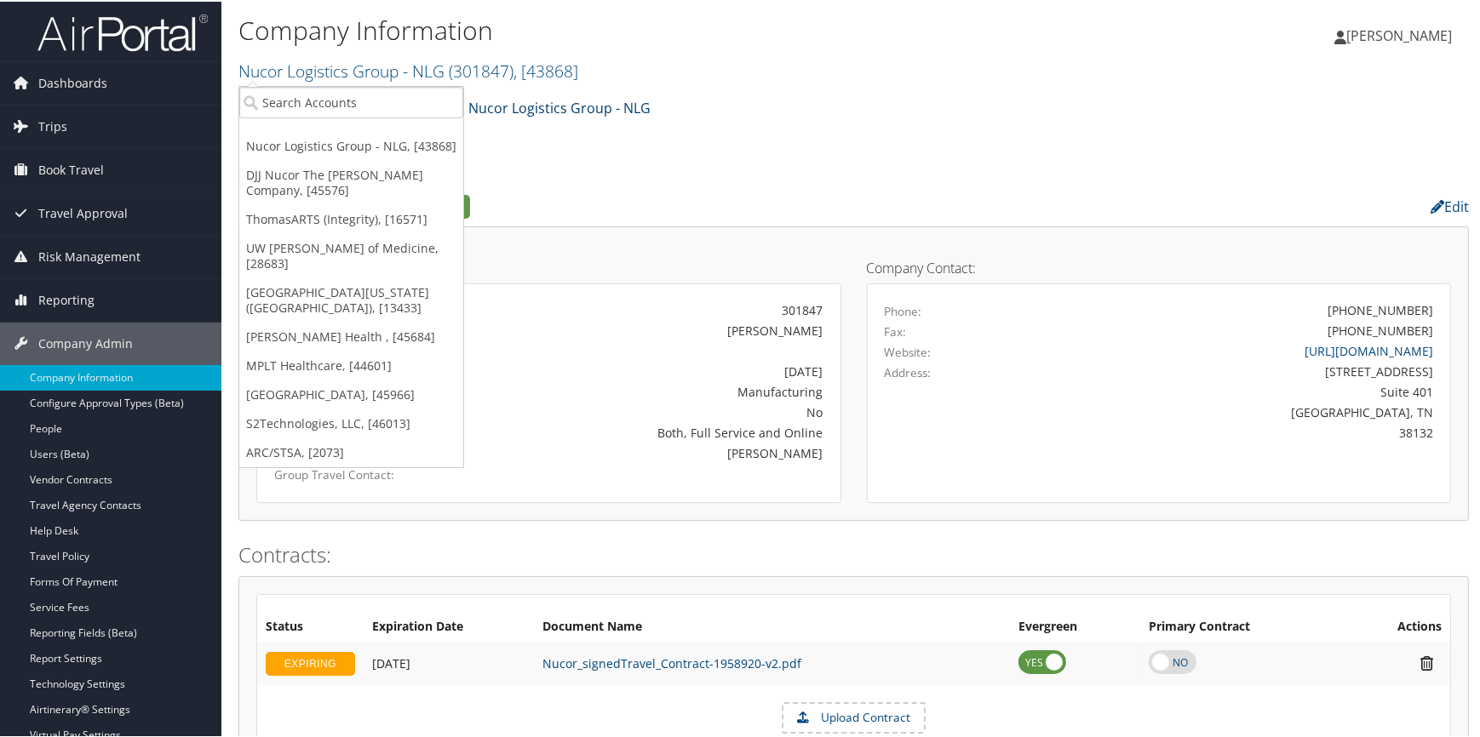
click at [513, 101] on link "Nucor Logistics Group - NLG" at bounding box center [553, 106] width 194 height 34
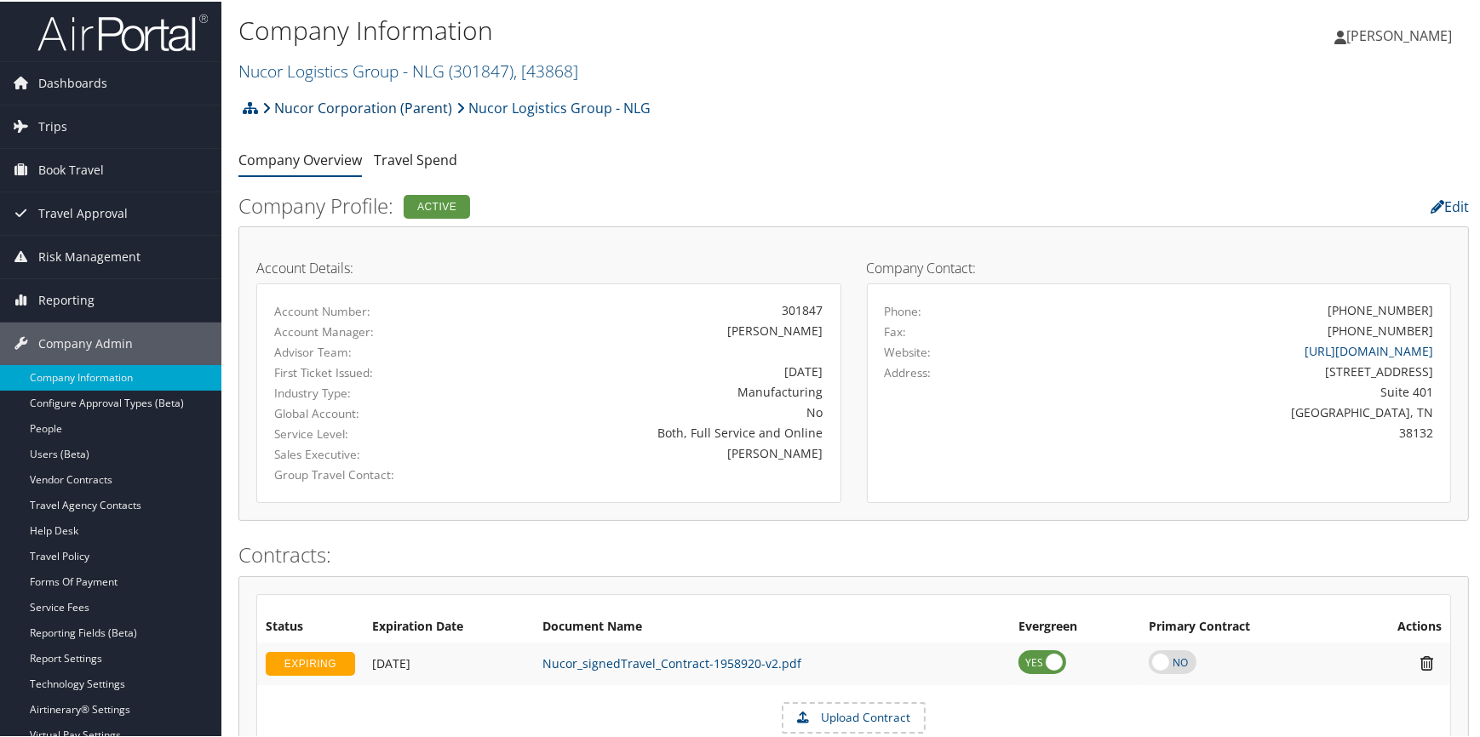
click at [383, 114] on link "Nucor Corporation (Parent)" at bounding box center [357, 106] width 190 height 34
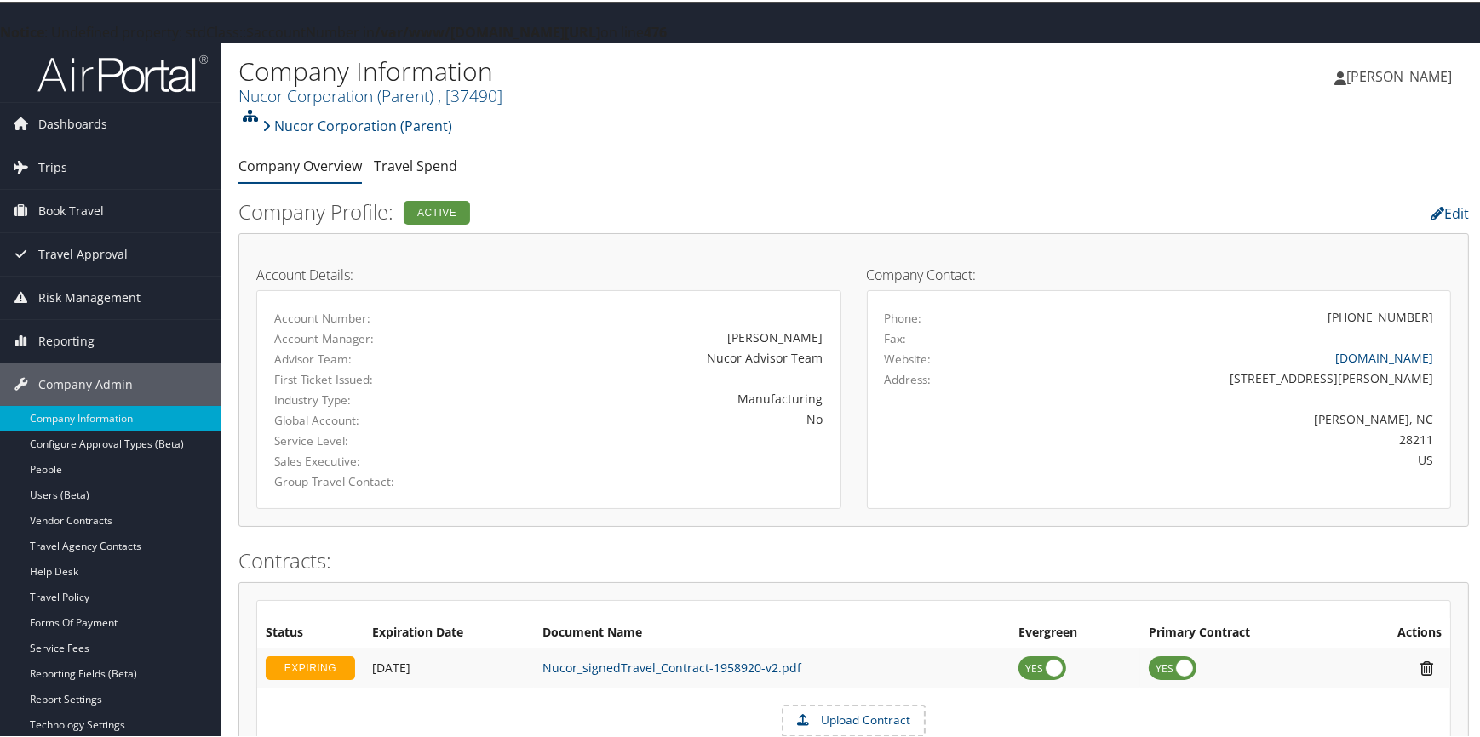
click at [247, 112] on icon at bounding box center [250, 114] width 15 height 14
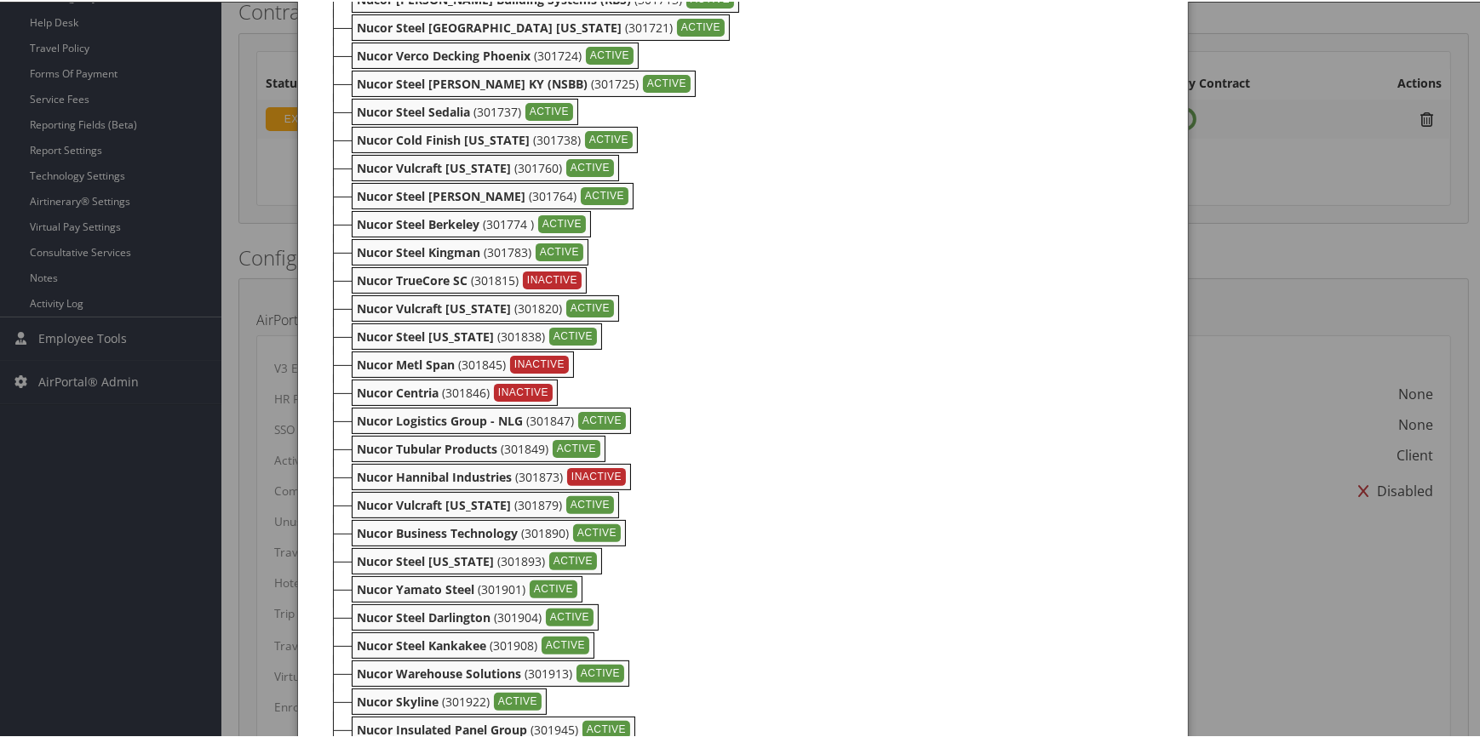
scroll to position [619, 0]
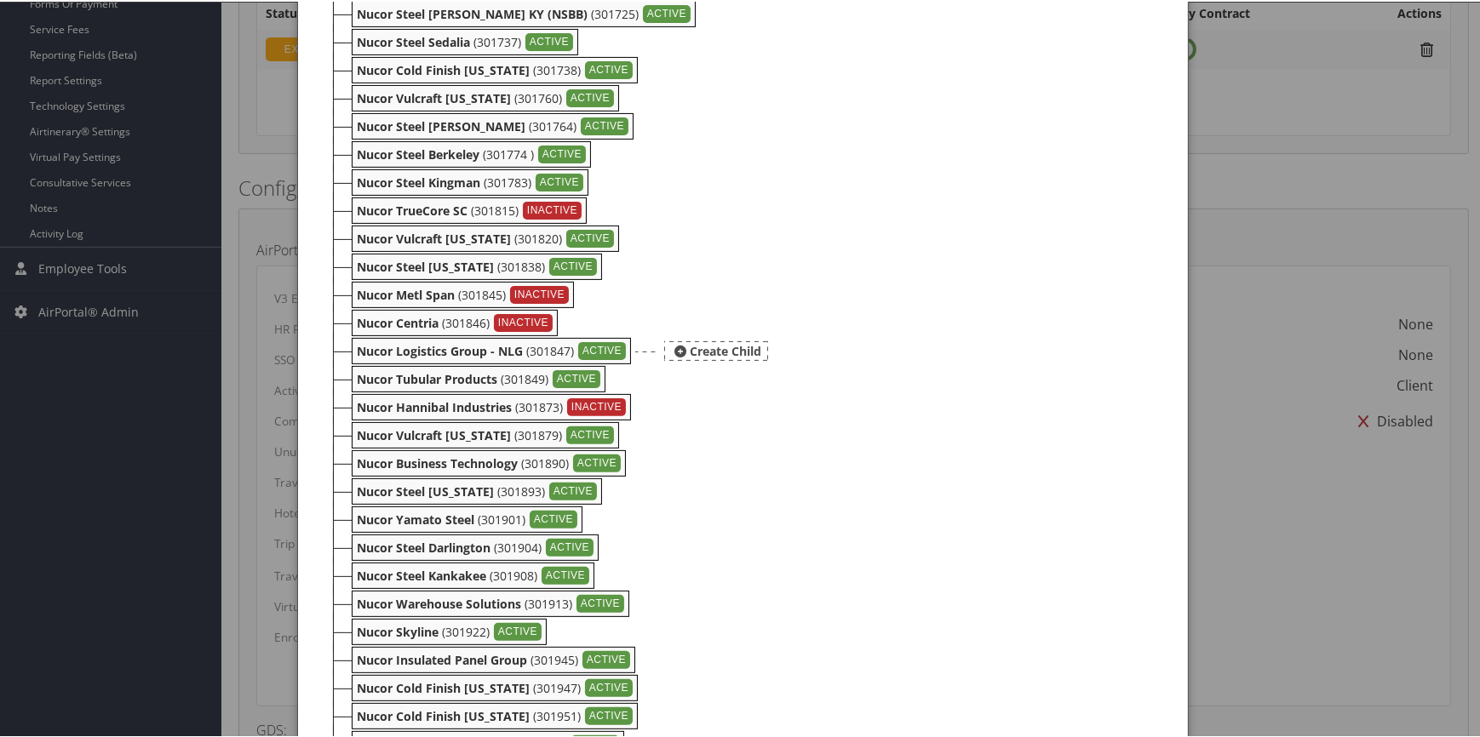
click at [468, 347] on b "Nucor Logistics Group - NLG" at bounding box center [440, 349] width 166 height 16
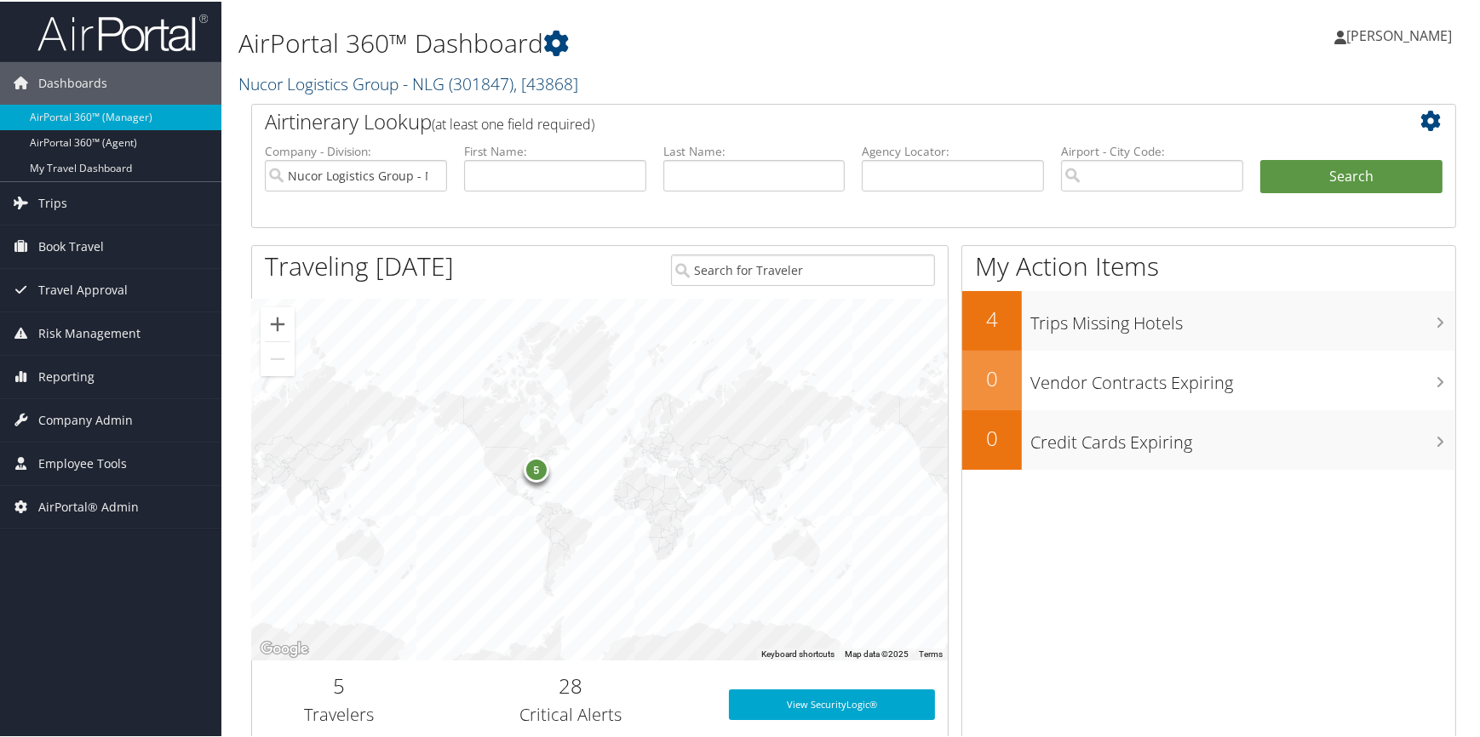
click at [366, 85] on link "Nucor Logistics Group - NLG ( 301847 ) , [ 43868 ]" at bounding box center [408, 82] width 340 height 23
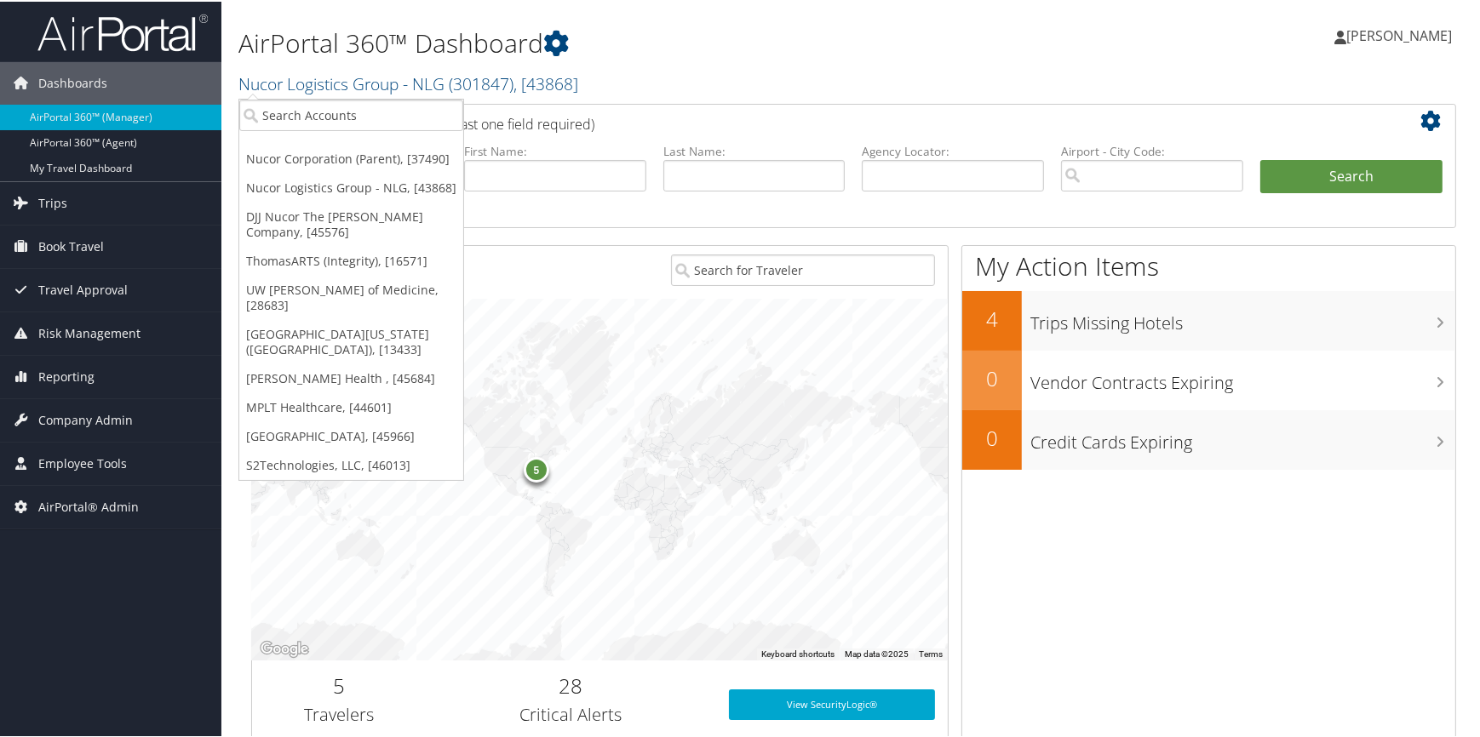
click at [819, 75] on h2 "Nucor Logistics Group - NLG ( 301847 ) , [ 43868 ]" at bounding box center [648, 80] width 820 height 29
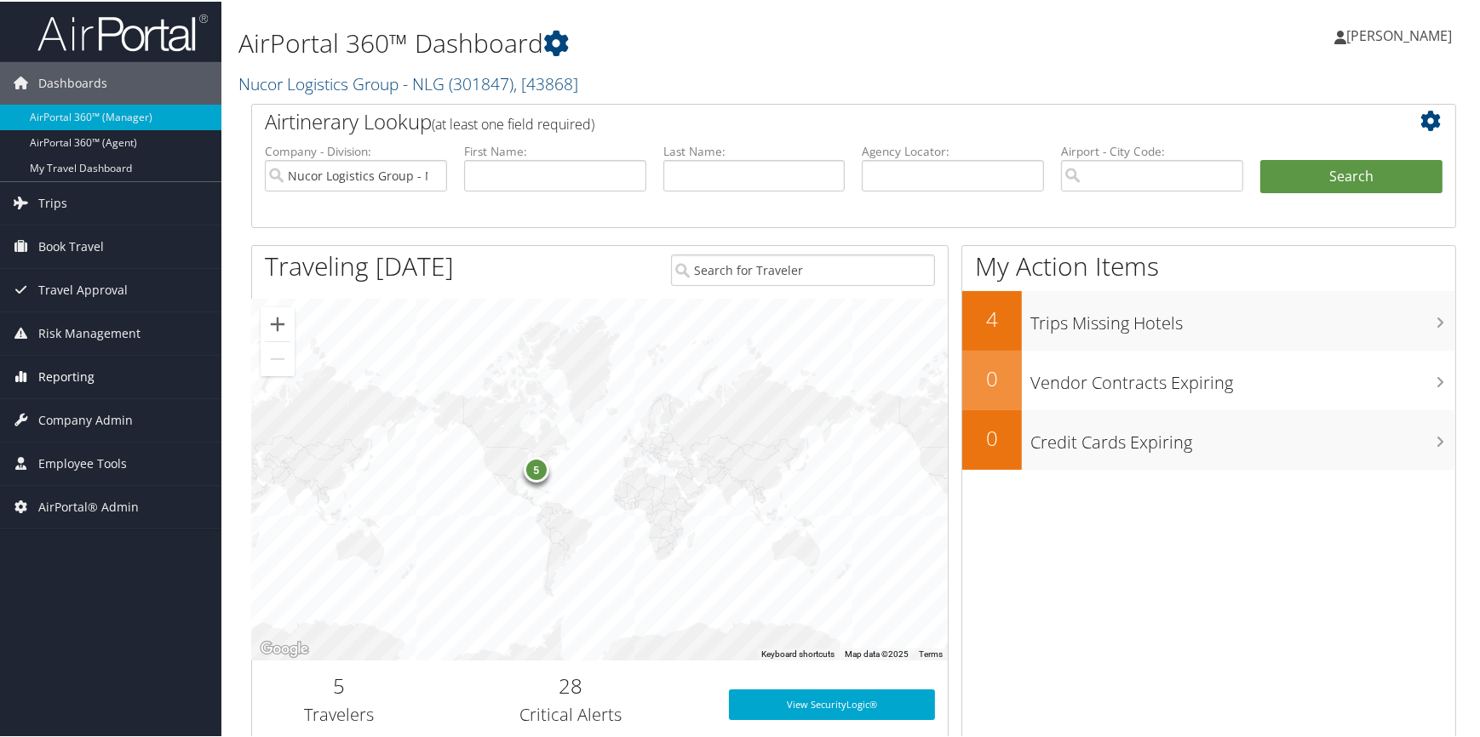
drag, startPoint x: 69, startPoint y: 377, endPoint x: 82, endPoint y: 377, distance: 12.8
click at [71, 377] on span "Reporting" at bounding box center [66, 375] width 56 height 43
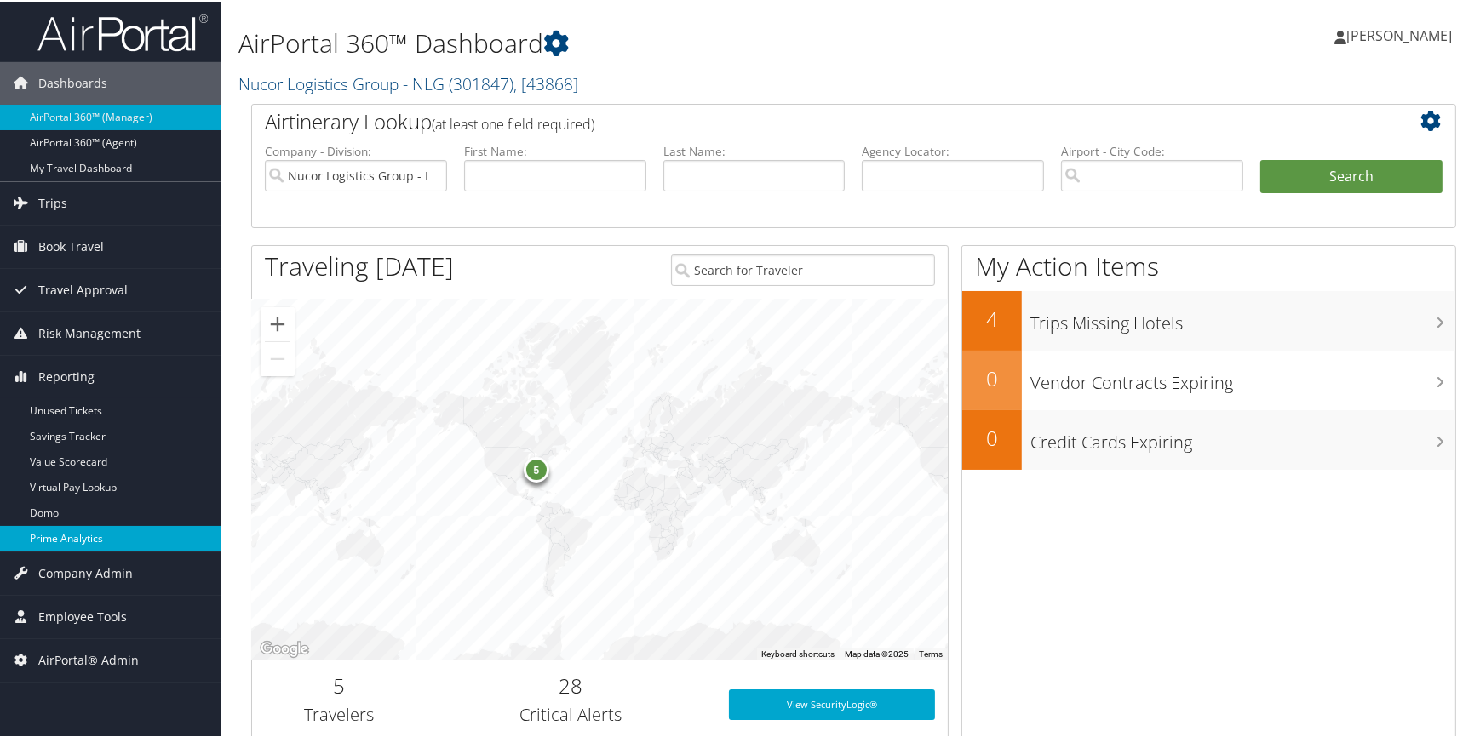
click at [102, 536] on link "Prime Analytics" at bounding box center [110, 537] width 221 height 26
click at [60, 526] on link "Prime Analytics" at bounding box center [110, 537] width 221 height 26
click at [382, 80] on link "Nucor Logistics Group - NLG ( 301847 ) , [ 43868 ]" at bounding box center [408, 82] width 340 height 23
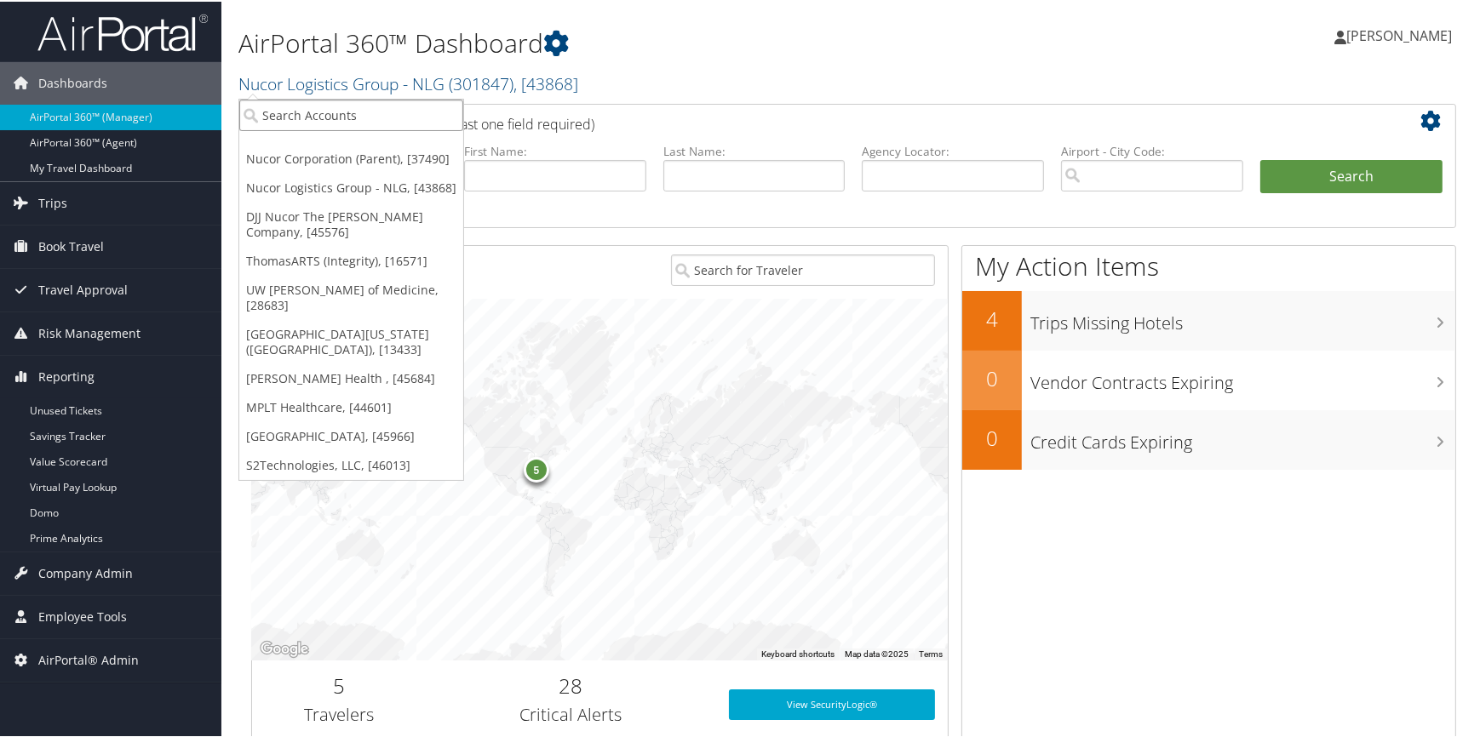
click at [360, 106] on input "search" at bounding box center [351, 114] width 224 height 32
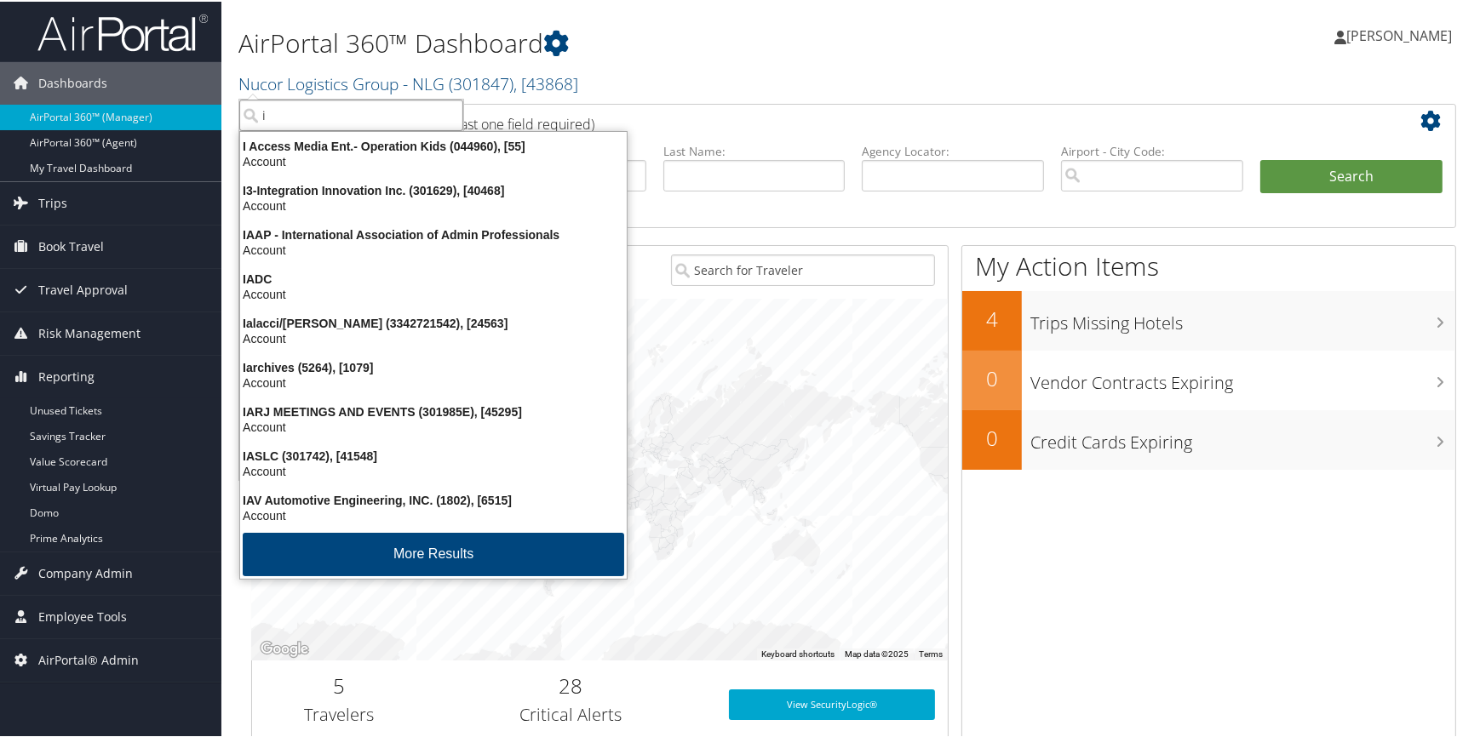
type input "i3"
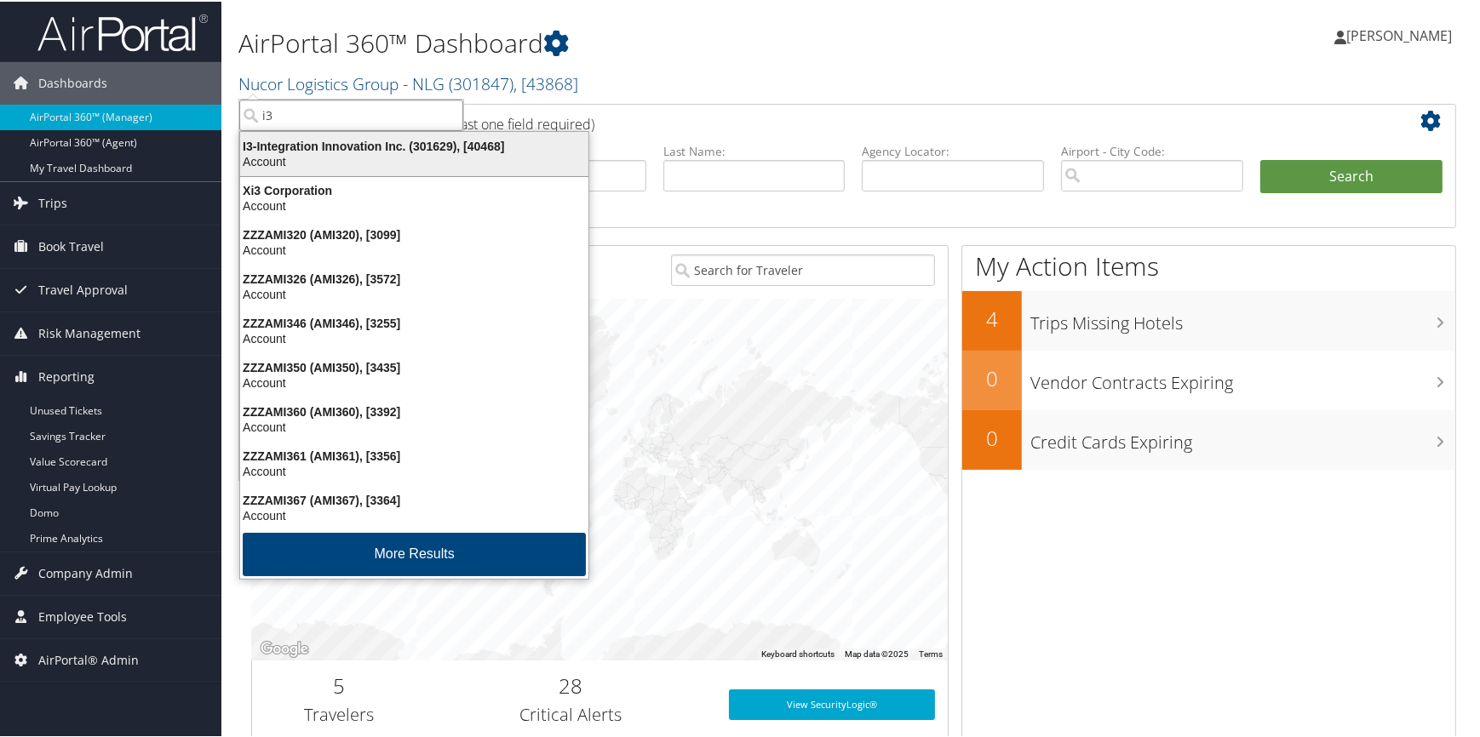
click at [362, 137] on div "I3-Integration Innovation Inc. (301629), [40468]" at bounding box center [414, 144] width 369 height 15
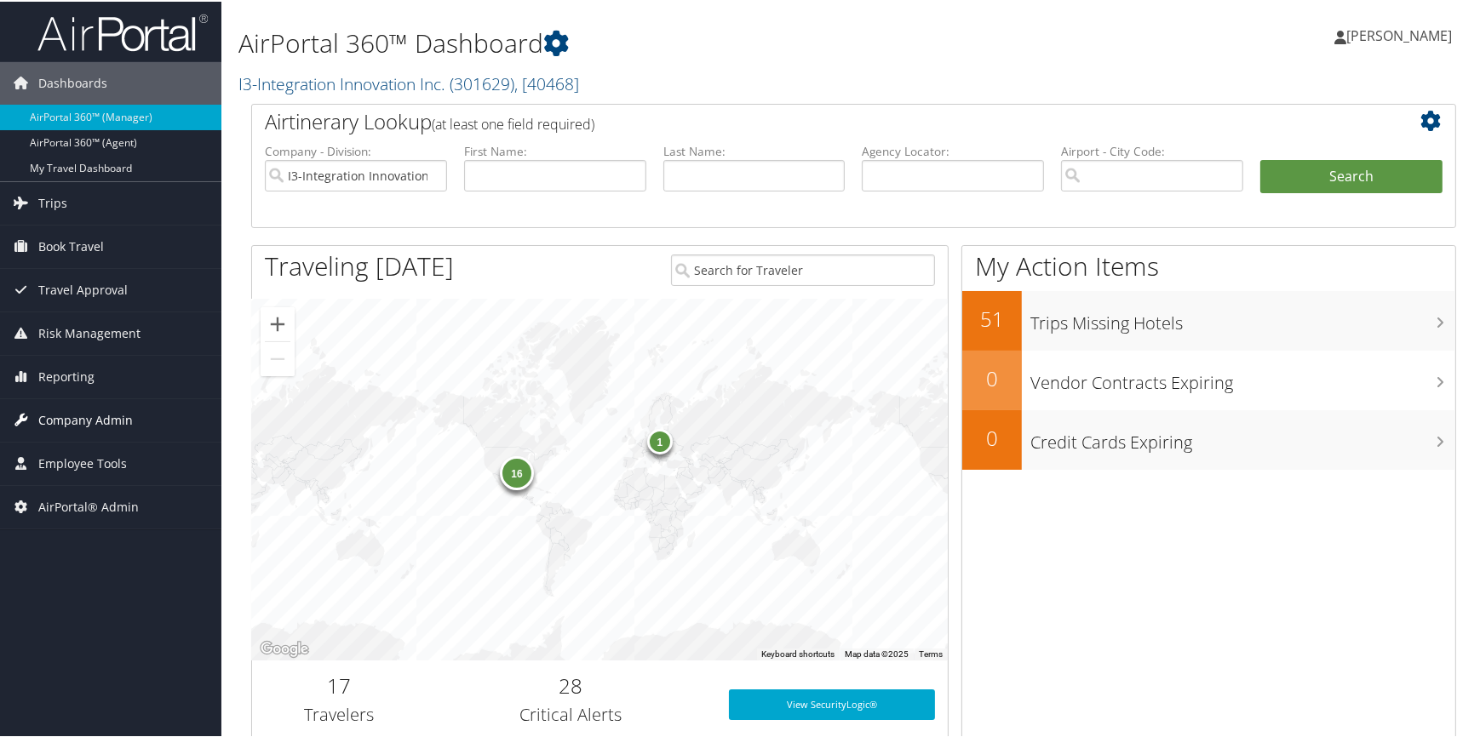
click at [120, 421] on span "Company Admin" at bounding box center [85, 419] width 95 height 43
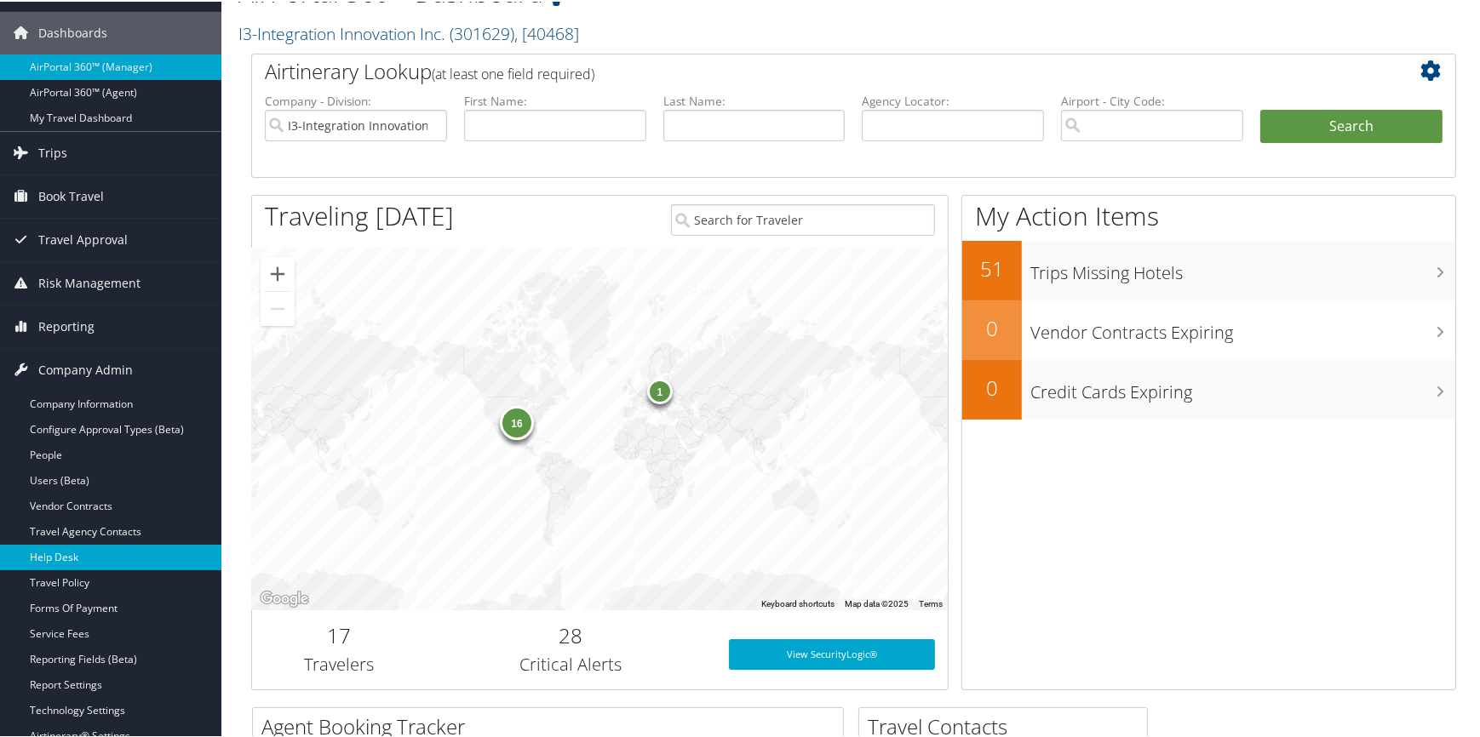
scroll to position [77, 0]
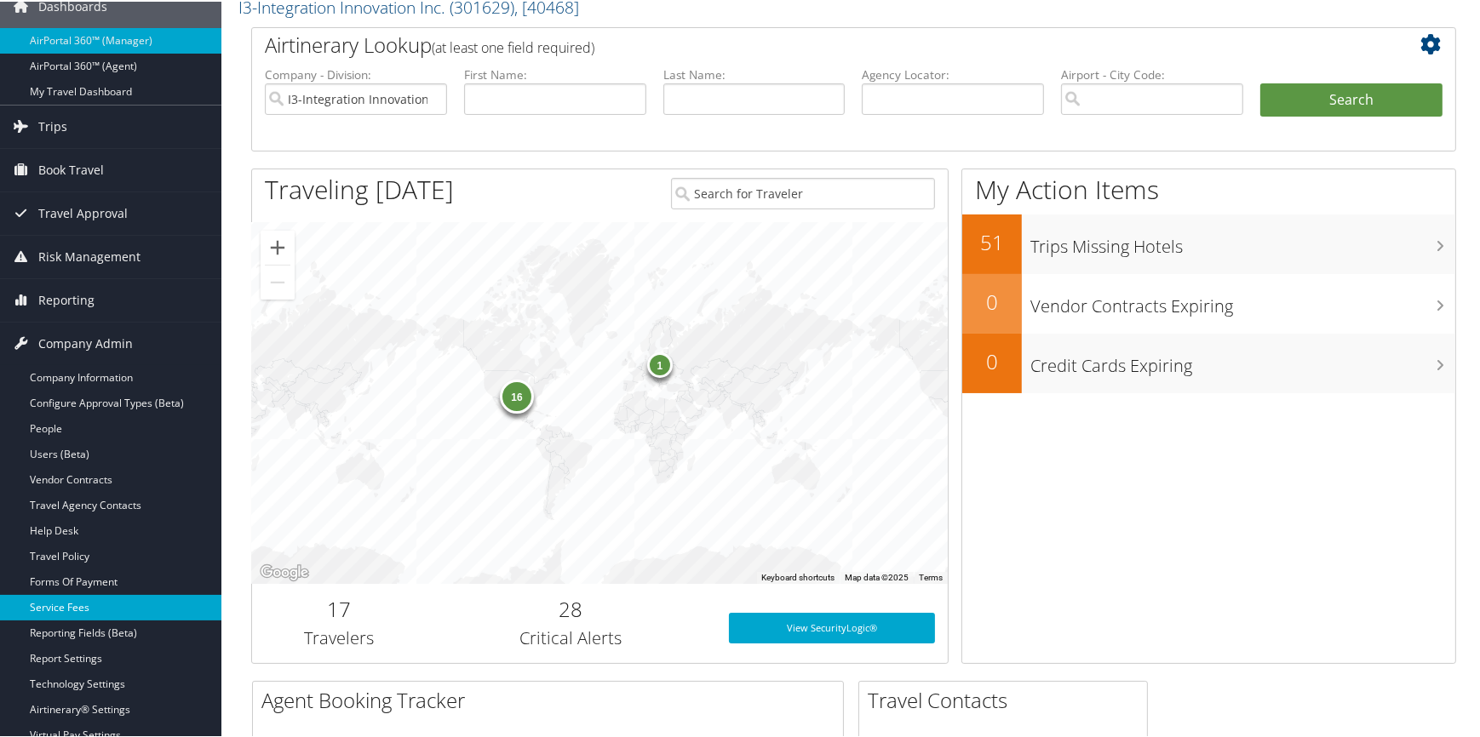
click at [122, 607] on link "Service Fees" at bounding box center [110, 606] width 221 height 26
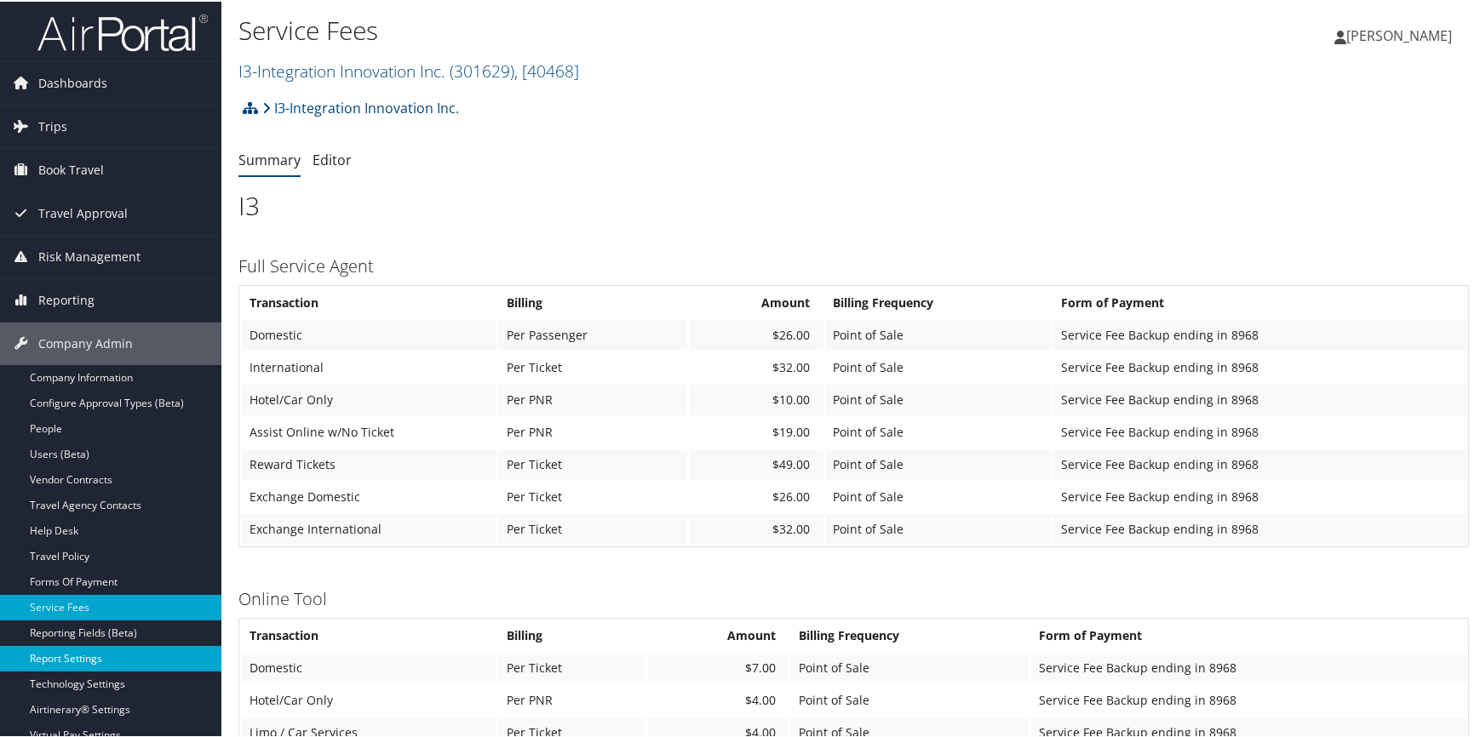
click at [107, 654] on link "Report Settings" at bounding box center [110, 657] width 221 height 26
